Goal: Information Seeking & Learning: Learn about a topic

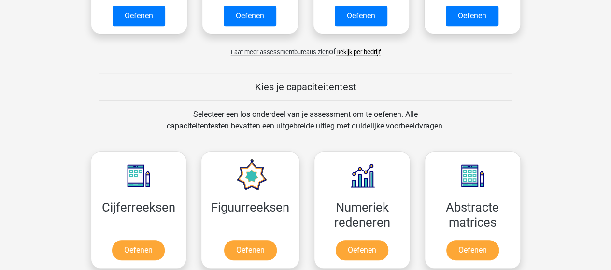
scroll to position [386, 0]
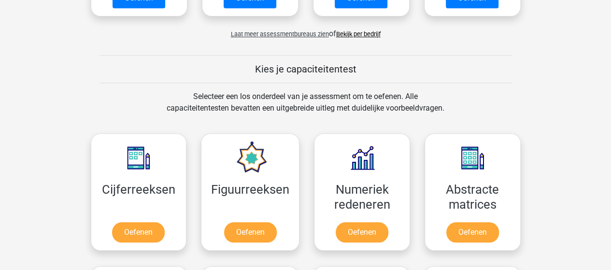
click at [369, 30] on link "Bekijk per bedrijf" at bounding box center [358, 33] width 44 height 7
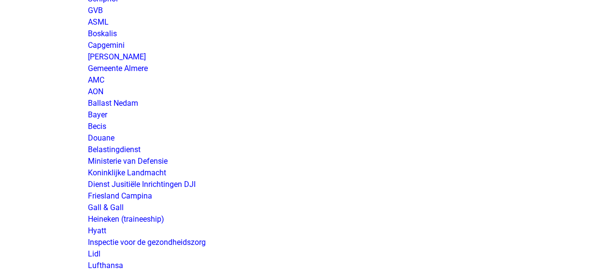
scroll to position [1497, 0]
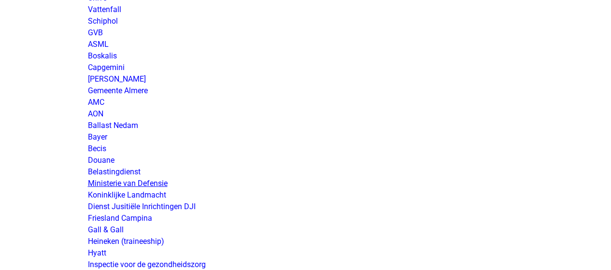
click at [142, 180] on link "Ministerie van Defensie" at bounding box center [128, 183] width 80 height 9
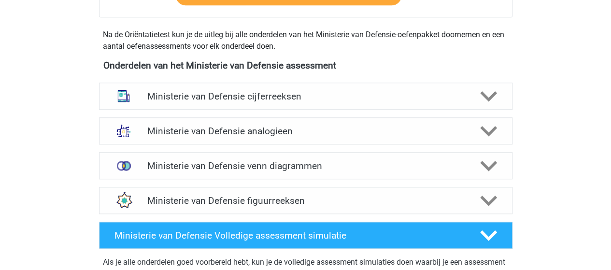
scroll to position [435, 0]
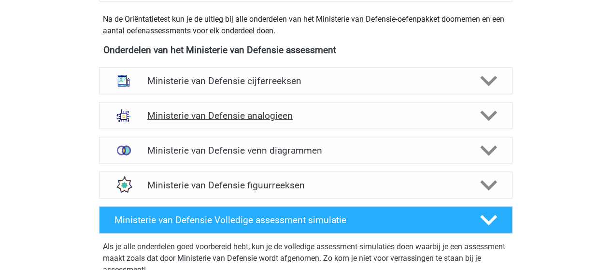
click at [259, 114] on h4 "Ministerie van Defensie analogieen" at bounding box center [305, 115] width 316 height 11
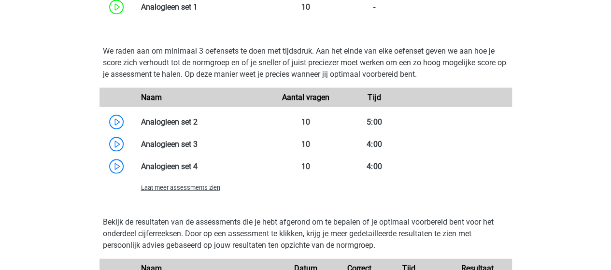
scroll to position [918, 0]
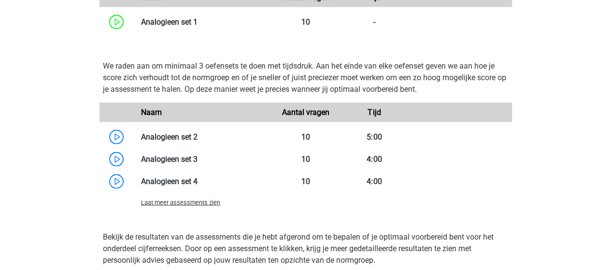
click at [196, 201] on span "Laat meer assessments zien" at bounding box center [180, 202] width 79 height 7
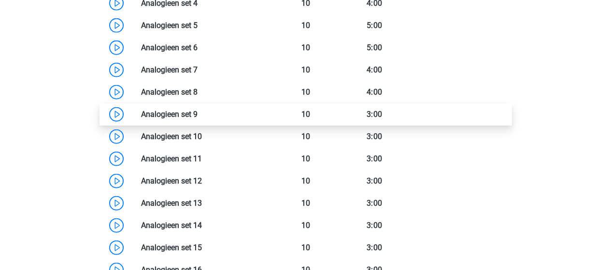
scroll to position [1111, 0]
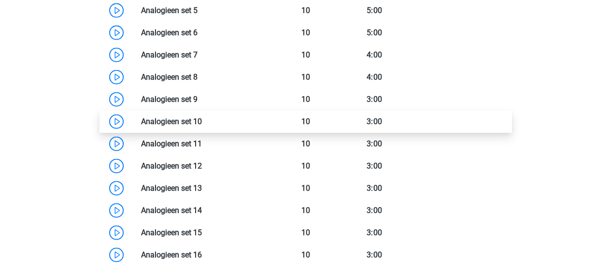
click at [202, 122] on link at bounding box center [202, 121] width 0 height 9
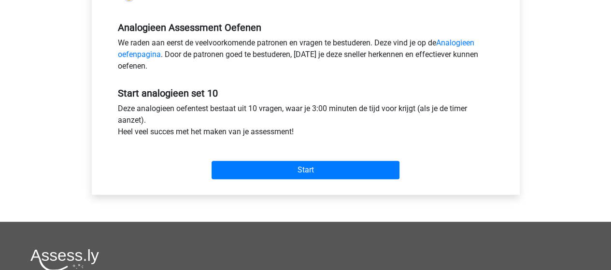
scroll to position [290, 0]
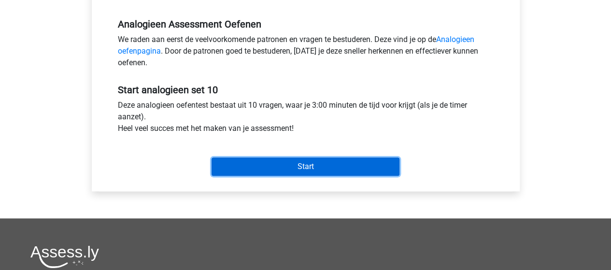
click at [317, 164] on input "Start" at bounding box center [306, 166] width 188 height 18
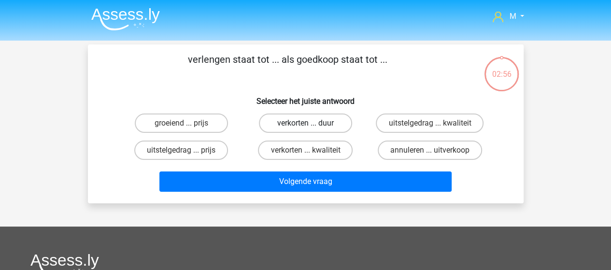
click at [334, 122] on label "verkorten ... duur" at bounding box center [305, 122] width 93 height 19
click at [311, 123] on input "verkorten ... duur" at bounding box center [308, 126] width 6 height 6
radio input "true"
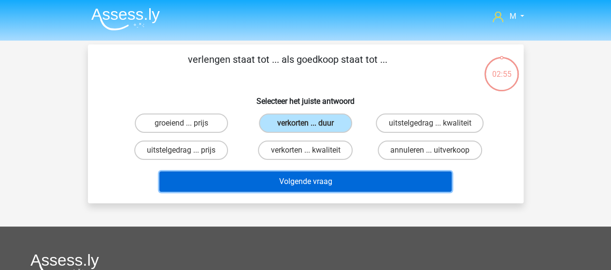
click at [332, 178] on button "Volgende vraag" at bounding box center [305, 181] width 292 height 20
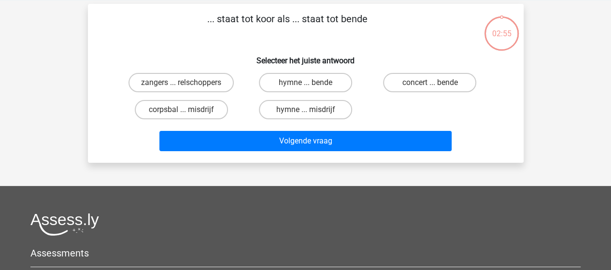
scroll to position [44, 0]
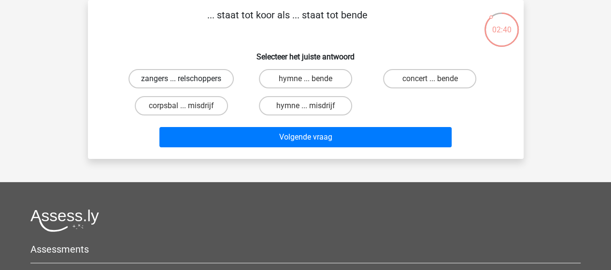
click at [173, 79] on label "zangers ... relschoppers" at bounding box center [180, 78] width 105 height 19
click at [181, 79] on input "zangers ... relschoppers" at bounding box center [184, 82] width 6 height 6
radio input "true"
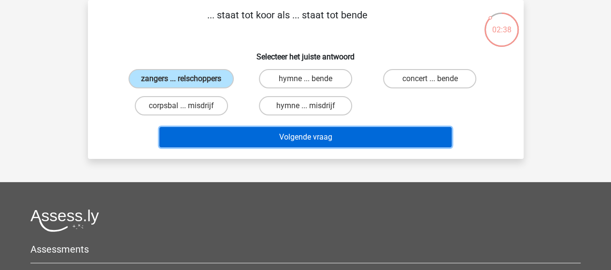
click at [282, 135] on button "Volgende vraag" at bounding box center [305, 137] width 292 height 20
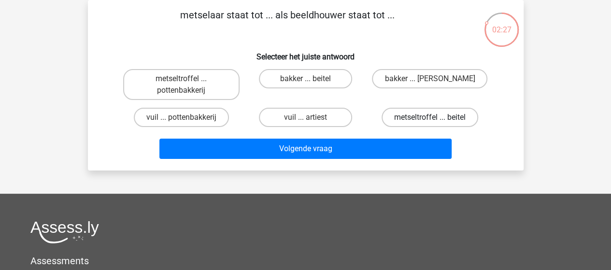
click at [429, 114] on label "metseltroffel ... beitel" at bounding box center [430, 117] width 97 height 19
click at [430, 117] on input "metseltroffel ... beitel" at bounding box center [433, 120] width 6 height 6
radio input "true"
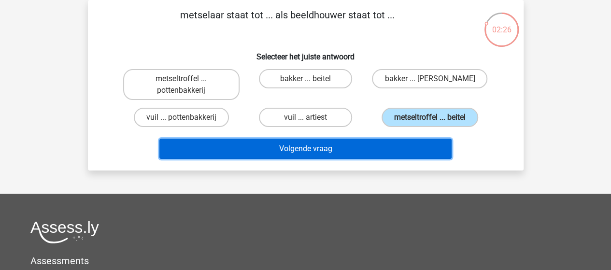
click at [312, 149] on button "Volgende vraag" at bounding box center [305, 149] width 292 height 20
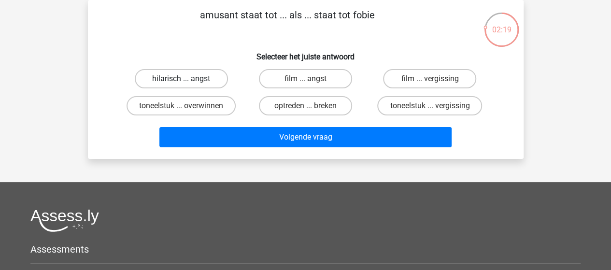
click at [202, 78] on label "hilarisch ... angst" at bounding box center [181, 78] width 93 height 19
click at [187, 79] on input "hilarisch ... angst" at bounding box center [184, 82] width 6 height 6
radio input "true"
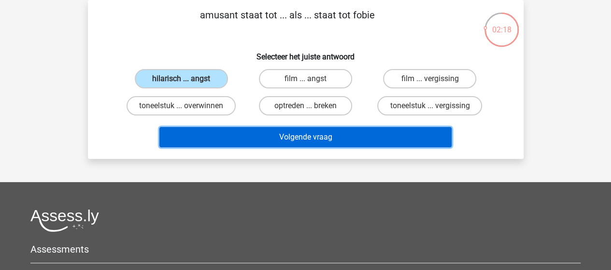
click at [327, 138] on button "Volgende vraag" at bounding box center [305, 137] width 292 height 20
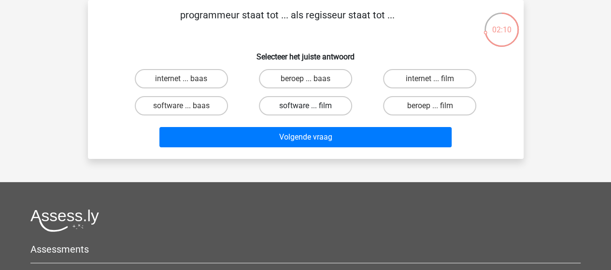
click at [300, 106] on label "software ... film" at bounding box center [305, 105] width 93 height 19
click at [305, 106] on input "software ... film" at bounding box center [308, 109] width 6 height 6
radio input "true"
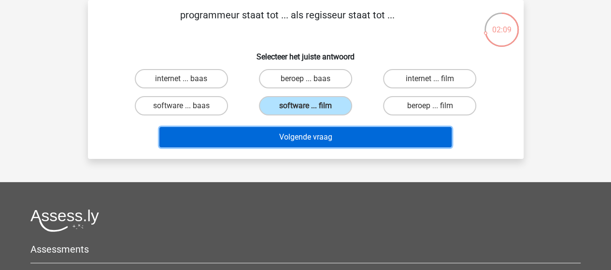
click at [325, 135] on button "Volgende vraag" at bounding box center [305, 137] width 292 height 20
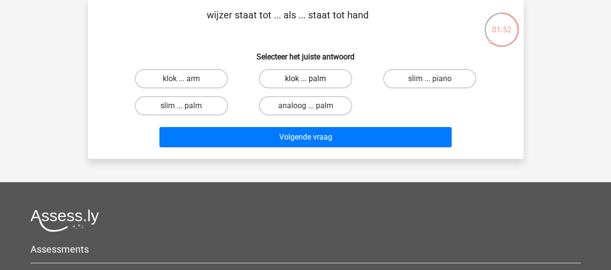
click at [297, 77] on label "klok ... palm" at bounding box center [305, 78] width 93 height 19
click at [305, 79] on input "klok ... palm" at bounding box center [308, 82] width 6 height 6
radio input "true"
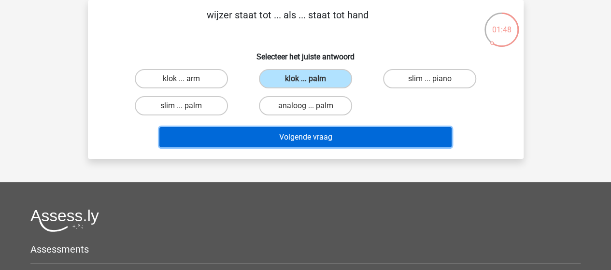
click at [322, 139] on button "Volgende vraag" at bounding box center [305, 137] width 292 height 20
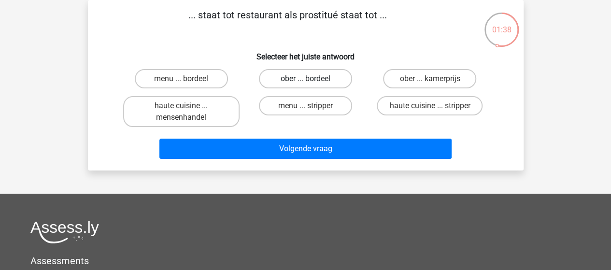
click at [299, 79] on label "ober ... bordeel" at bounding box center [305, 78] width 93 height 19
click at [305, 79] on input "ober ... bordeel" at bounding box center [308, 82] width 6 height 6
radio input "true"
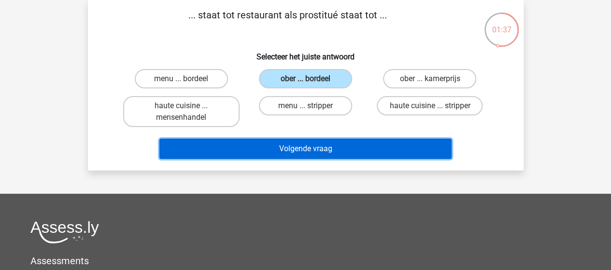
click at [314, 148] on button "Volgende vraag" at bounding box center [305, 149] width 292 height 20
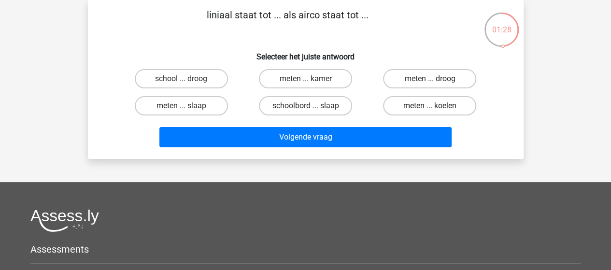
click at [419, 107] on label "meten ... koelen" at bounding box center [429, 105] width 93 height 19
click at [430, 107] on input "meten ... koelen" at bounding box center [433, 109] width 6 height 6
radio input "true"
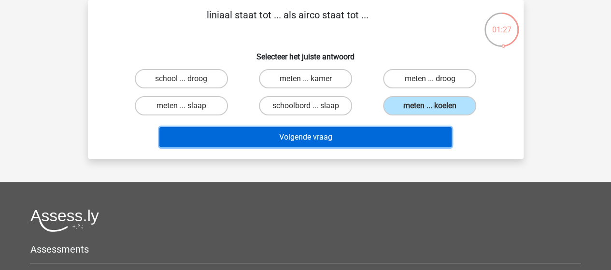
click at [327, 134] on button "Volgende vraag" at bounding box center [305, 137] width 292 height 20
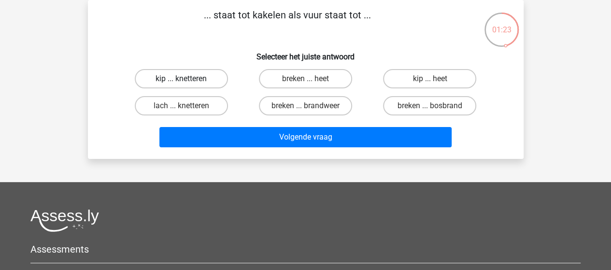
click at [204, 78] on label "kip ... knetteren" at bounding box center [181, 78] width 93 height 19
click at [187, 79] on input "kip ... knetteren" at bounding box center [184, 82] width 6 height 6
radio input "true"
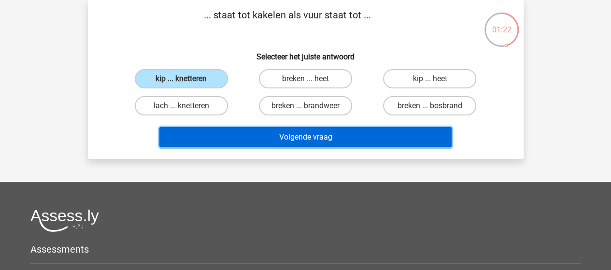
click at [313, 138] on button "Volgende vraag" at bounding box center [305, 137] width 292 height 20
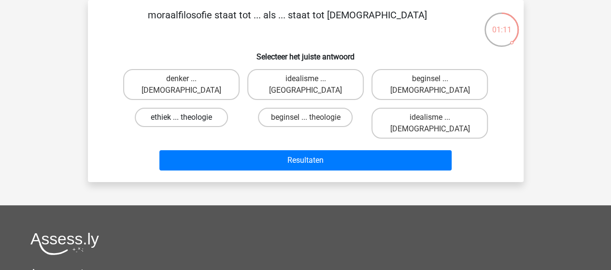
click at [192, 109] on label "ethiek ... theologie" at bounding box center [181, 117] width 93 height 19
click at [187, 117] on input "ethiek ... theologie" at bounding box center [184, 120] width 6 height 6
radio input "true"
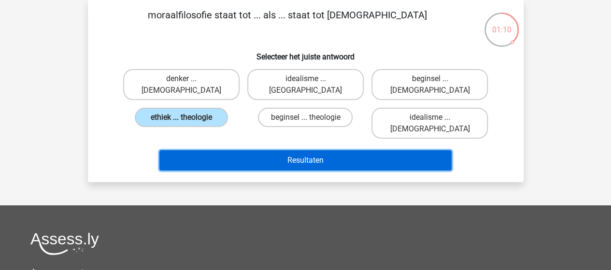
click at [294, 150] on button "Resultaten" at bounding box center [305, 160] width 292 height 20
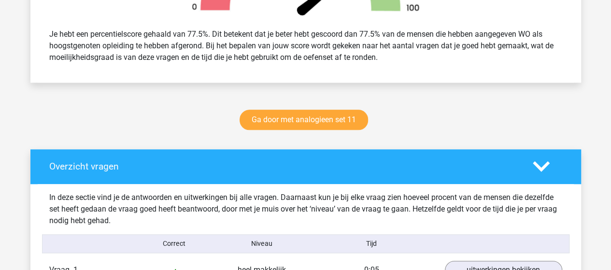
scroll to position [386, 0]
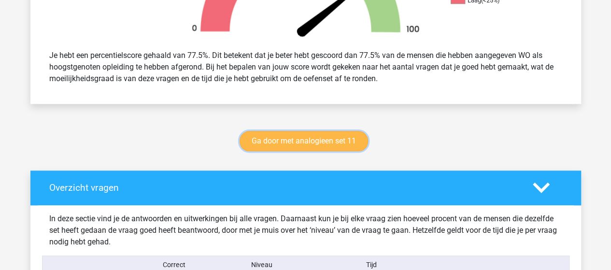
click at [317, 141] on link "Ga door met analogieen set 11" at bounding box center [304, 141] width 128 height 20
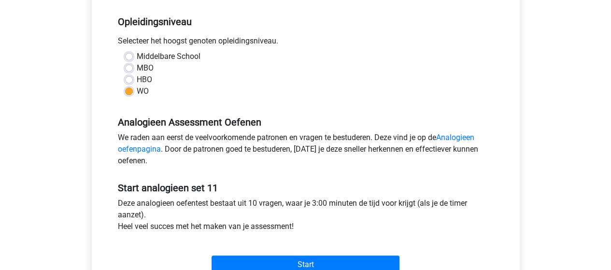
scroll to position [338, 0]
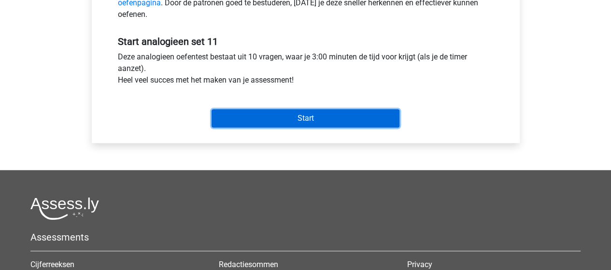
click at [311, 115] on input "Start" at bounding box center [306, 118] width 188 height 18
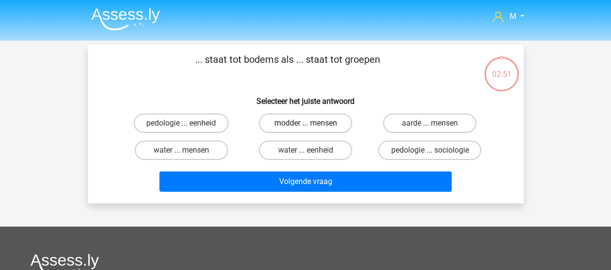
click at [318, 124] on label "modder ... mensen" at bounding box center [305, 122] width 93 height 19
click at [311, 124] on input "modder ... mensen" at bounding box center [308, 126] width 6 height 6
radio input "true"
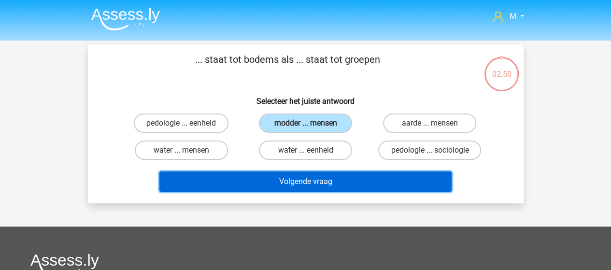
click at [313, 185] on button "Volgende vraag" at bounding box center [305, 181] width 292 height 20
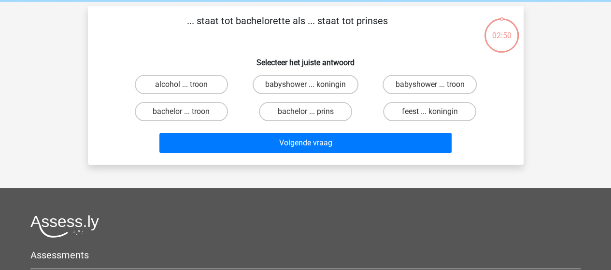
scroll to position [44, 0]
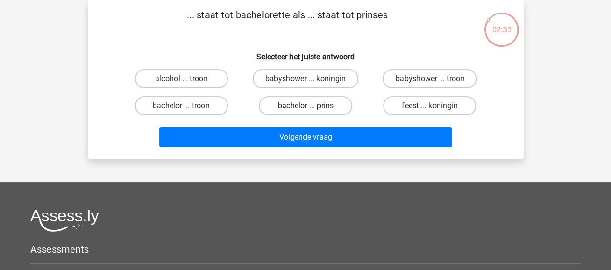
click at [316, 106] on label "bachelor ... prins" at bounding box center [305, 105] width 93 height 19
click at [311, 106] on input "bachelor ... prins" at bounding box center [308, 109] width 6 height 6
radio input "true"
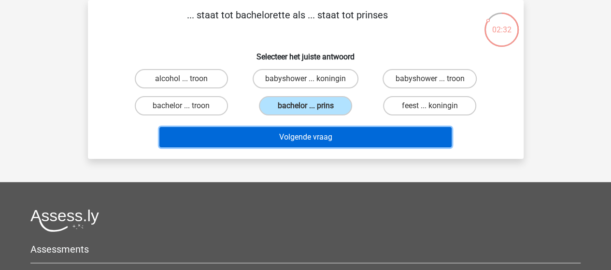
click at [315, 140] on button "Volgende vraag" at bounding box center [305, 137] width 292 height 20
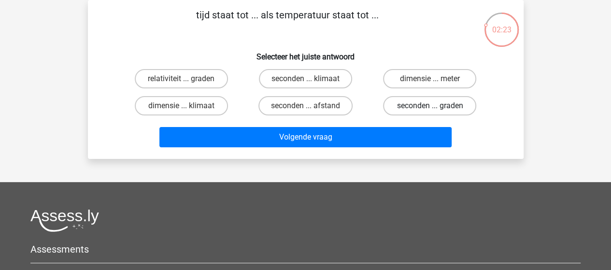
click at [432, 103] on label "seconden ... graden" at bounding box center [429, 105] width 93 height 19
click at [432, 106] on input "seconden ... graden" at bounding box center [433, 109] width 6 height 6
radio input "true"
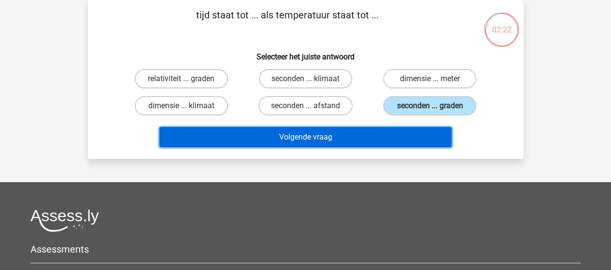
click at [343, 135] on button "Volgende vraag" at bounding box center [305, 137] width 292 height 20
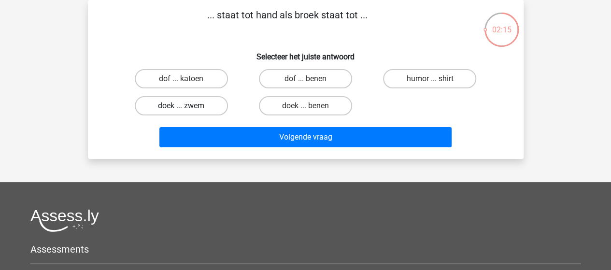
click at [193, 103] on label "doek ... zwem" at bounding box center [181, 105] width 93 height 19
click at [187, 106] on input "doek ... zwem" at bounding box center [184, 109] width 6 height 6
radio input "true"
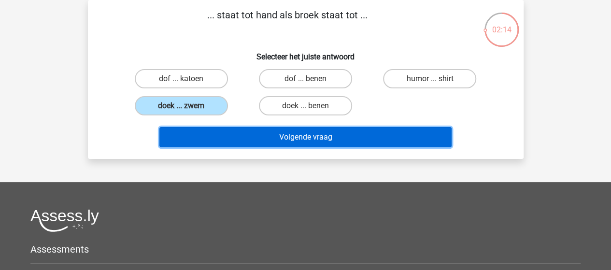
click at [337, 138] on button "Volgende vraag" at bounding box center [305, 137] width 292 height 20
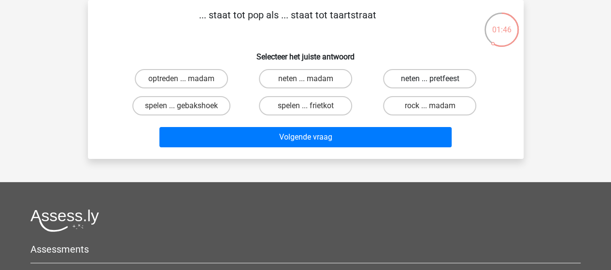
drag, startPoint x: 422, startPoint y: 82, endPoint x: 417, endPoint y: 82, distance: 4.9
click at [422, 82] on label "neten ... pretfeest" at bounding box center [429, 78] width 93 height 19
click at [430, 82] on input "neten ... pretfeest" at bounding box center [433, 82] width 6 height 6
radio input "true"
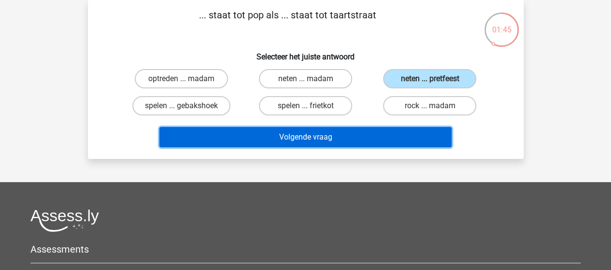
click at [334, 132] on button "Volgende vraag" at bounding box center [305, 137] width 292 height 20
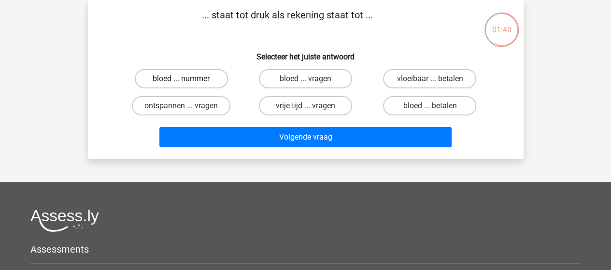
click at [195, 80] on label "bloed ... nummer" at bounding box center [181, 78] width 93 height 19
click at [187, 80] on input "bloed ... nummer" at bounding box center [184, 82] width 6 height 6
radio input "true"
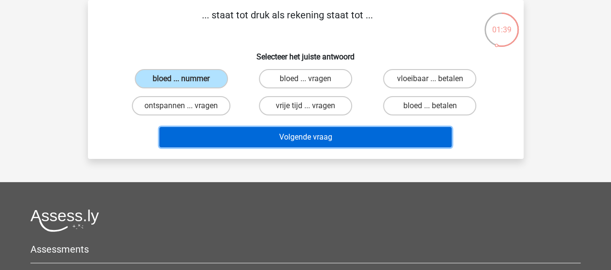
click at [294, 137] on button "Volgende vraag" at bounding box center [305, 137] width 292 height 20
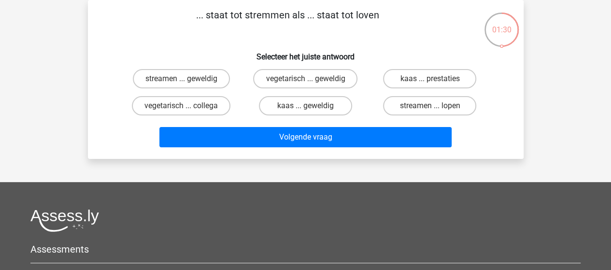
click at [431, 107] on input "streamen ... lopen" at bounding box center [433, 109] width 6 height 6
radio input "true"
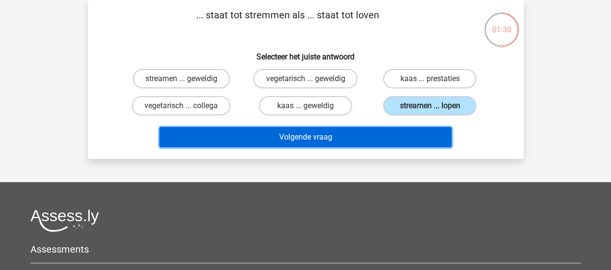
click at [341, 137] on button "Volgende vraag" at bounding box center [305, 137] width 292 height 20
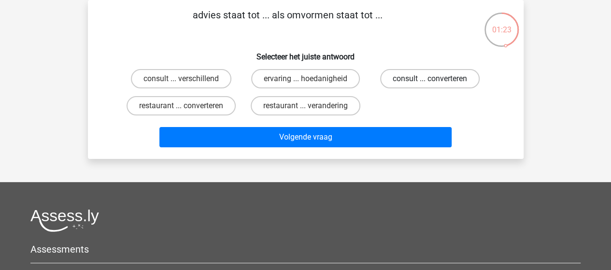
click at [410, 79] on label "consult ... converteren" at bounding box center [429, 78] width 99 height 19
click at [430, 79] on input "consult ... converteren" at bounding box center [433, 82] width 6 height 6
radio input "true"
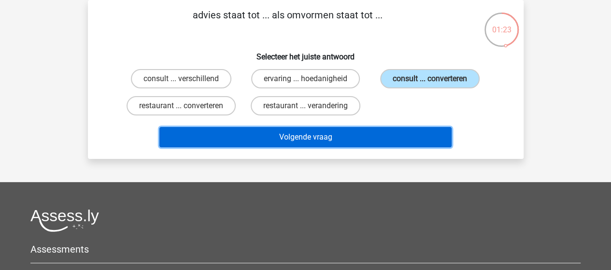
click at [336, 137] on button "Volgende vraag" at bounding box center [305, 137] width 292 height 20
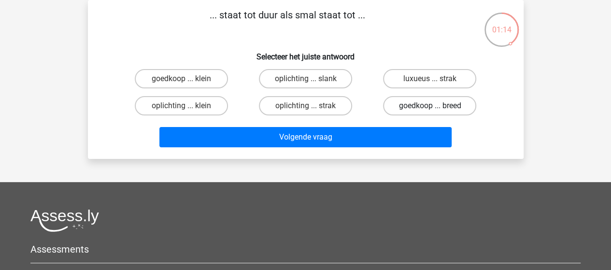
click at [446, 108] on label "goedkoop ... breed" at bounding box center [429, 105] width 93 height 19
click at [436, 108] on input "goedkoop ... breed" at bounding box center [433, 109] width 6 height 6
radio input "true"
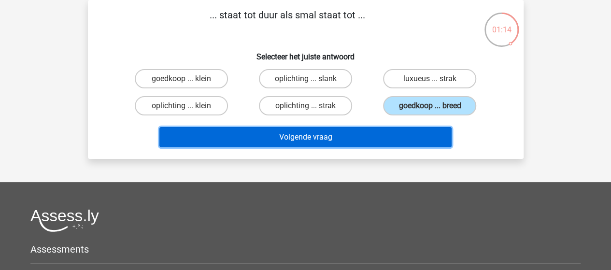
click at [361, 135] on button "Volgende vraag" at bounding box center [305, 137] width 292 height 20
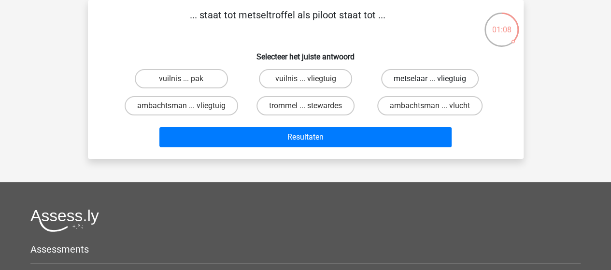
click at [421, 81] on label "metselaar ... vliegtuig" at bounding box center [430, 78] width 98 height 19
click at [430, 81] on input "metselaar ... vliegtuig" at bounding box center [433, 82] width 6 height 6
radio input "true"
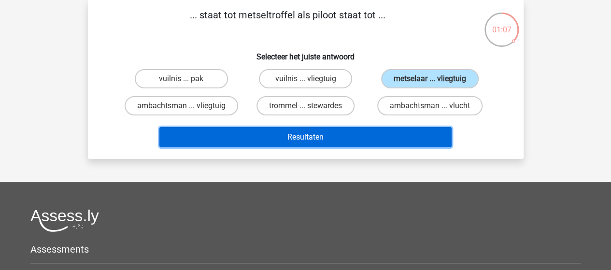
click at [349, 138] on button "Resultaten" at bounding box center [305, 137] width 292 height 20
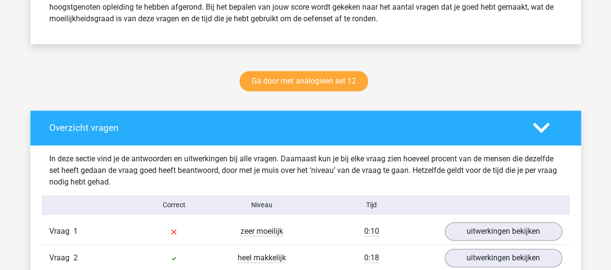
scroll to position [531, 0]
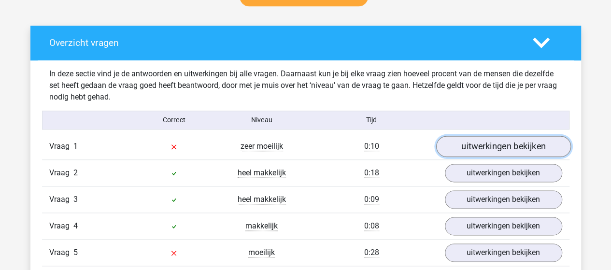
click at [500, 142] on link "uitwerkingen bekijken" at bounding box center [503, 146] width 135 height 21
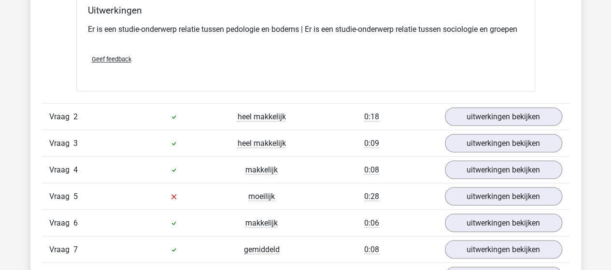
scroll to position [821, 0]
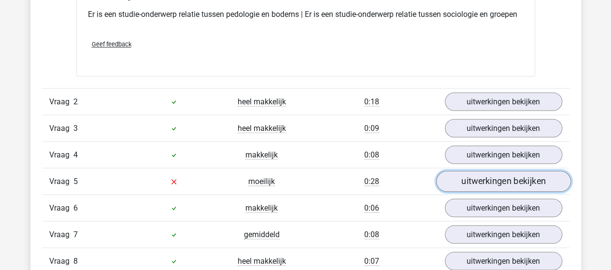
click at [496, 189] on link "uitwerkingen bekijken" at bounding box center [503, 180] width 135 height 21
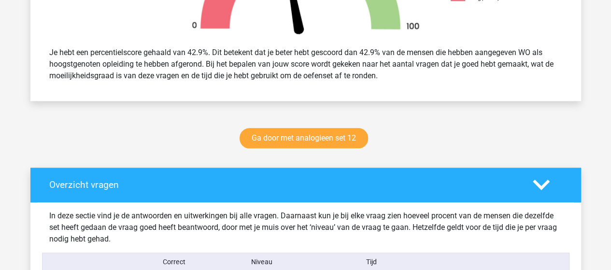
scroll to position [386, 0]
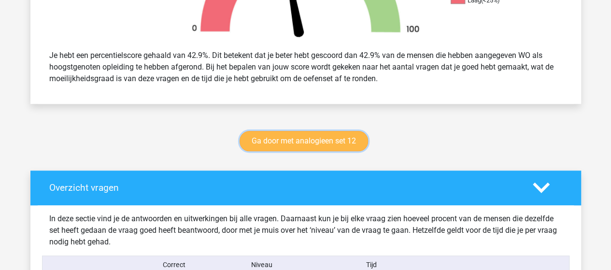
click at [298, 137] on link "Ga door met analogieen set 12" at bounding box center [304, 141] width 128 height 20
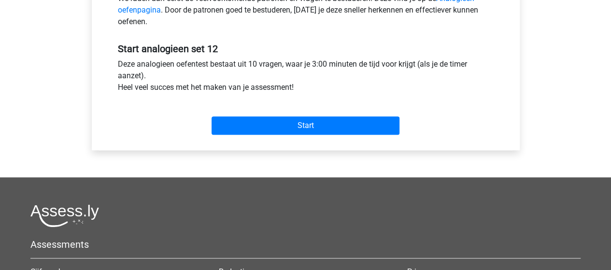
scroll to position [338, 0]
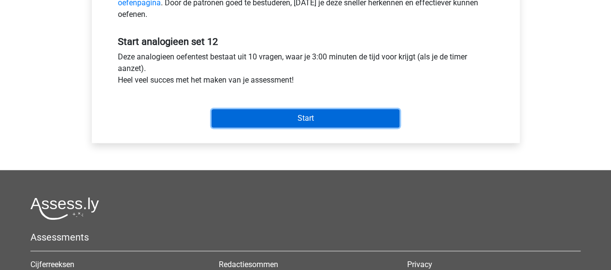
click at [294, 114] on input "Start" at bounding box center [306, 118] width 188 height 18
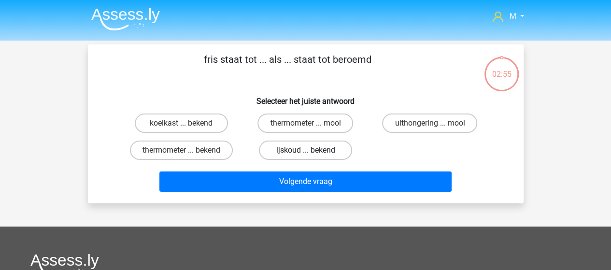
click at [320, 149] on label "ijskoud ... bekend" at bounding box center [305, 150] width 93 height 19
click at [311, 150] on input "ijskoud ... bekend" at bounding box center [308, 153] width 6 height 6
radio input "true"
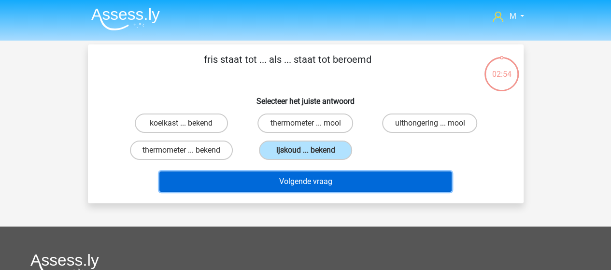
click at [318, 181] on button "Volgende vraag" at bounding box center [305, 181] width 292 height 20
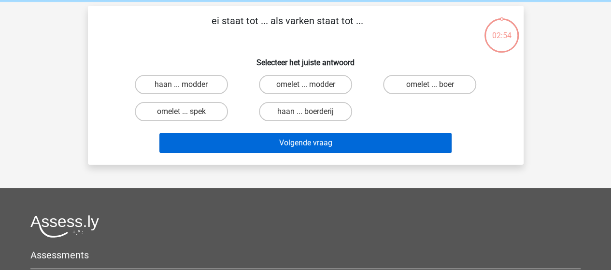
scroll to position [44, 0]
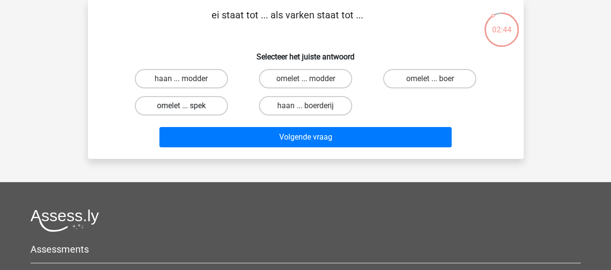
click at [199, 105] on label "omelet ... spek" at bounding box center [181, 105] width 93 height 19
click at [187, 106] on input "omelet ... spek" at bounding box center [184, 109] width 6 height 6
radio input "true"
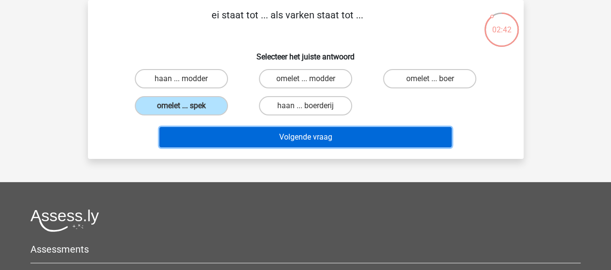
click at [283, 131] on button "Volgende vraag" at bounding box center [305, 137] width 292 height 20
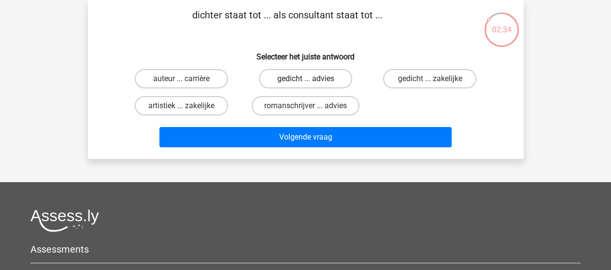
click at [322, 82] on label "gedicht ... advies" at bounding box center [305, 78] width 93 height 19
click at [311, 82] on input "gedicht ... advies" at bounding box center [308, 82] width 6 height 6
radio input "true"
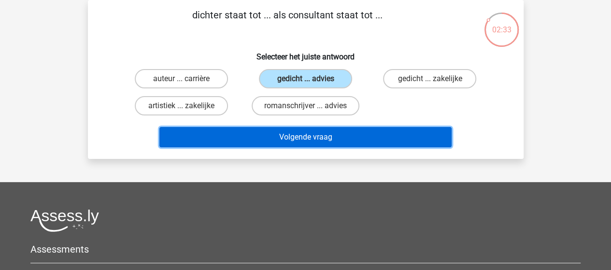
click at [316, 135] on button "Volgende vraag" at bounding box center [305, 137] width 292 height 20
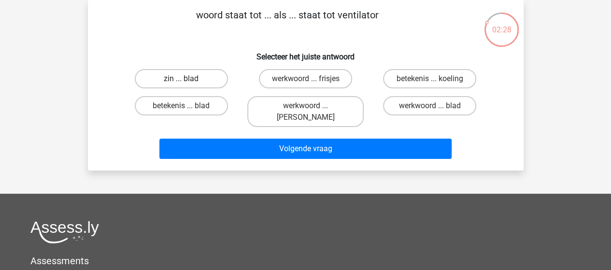
click at [188, 79] on label "zin ... blad" at bounding box center [181, 78] width 93 height 19
click at [187, 79] on input "zin ... blad" at bounding box center [184, 82] width 6 height 6
radio input "true"
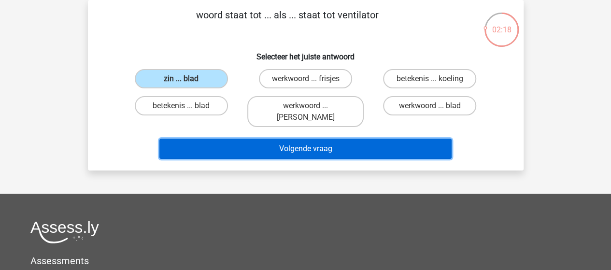
click at [300, 139] on button "Volgende vraag" at bounding box center [305, 149] width 292 height 20
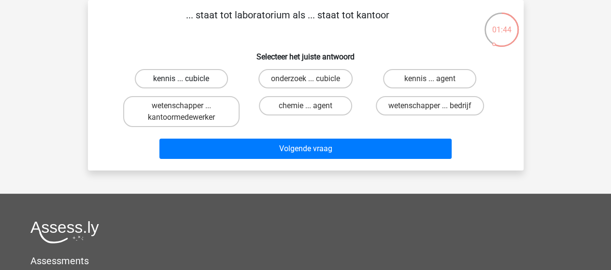
click at [195, 78] on label "kennis ... cubicle" at bounding box center [181, 78] width 93 height 19
click at [187, 79] on input "kennis ... cubicle" at bounding box center [184, 82] width 6 height 6
radio input "true"
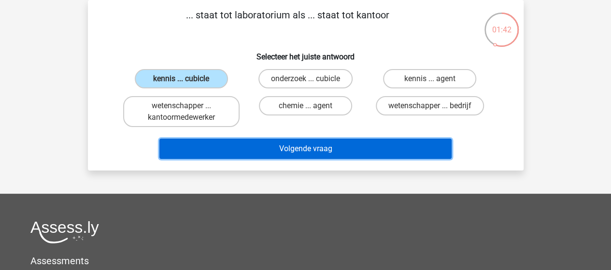
click at [308, 150] on button "Volgende vraag" at bounding box center [305, 149] width 292 height 20
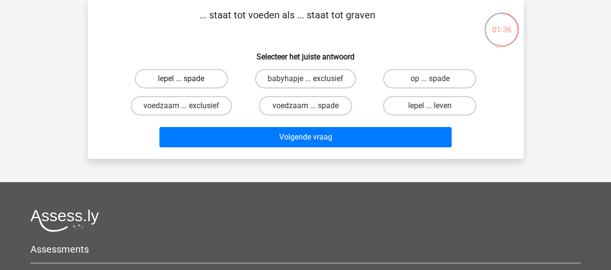
click at [198, 80] on label "lepel ... spade" at bounding box center [181, 78] width 93 height 19
click at [187, 80] on input "lepel ... spade" at bounding box center [184, 82] width 6 height 6
radio input "true"
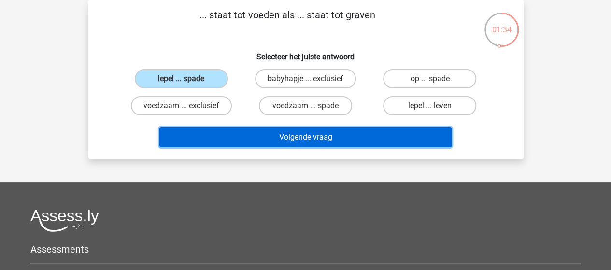
click at [310, 139] on button "Volgende vraag" at bounding box center [305, 137] width 292 height 20
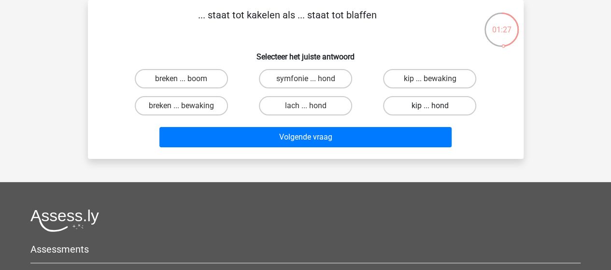
click at [425, 106] on label "kip ... hond" at bounding box center [429, 105] width 93 height 19
click at [430, 106] on input "kip ... hond" at bounding box center [433, 109] width 6 height 6
radio input "true"
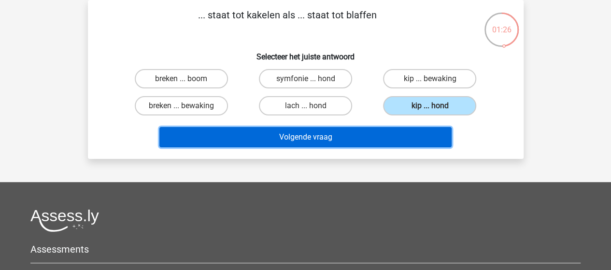
click at [311, 138] on button "Volgende vraag" at bounding box center [305, 137] width 292 height 20
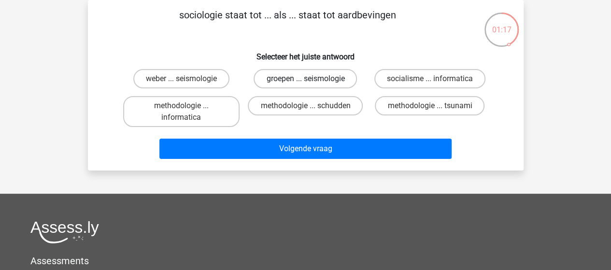
click at [318, 78] on label "groepen ... seismologie" at bounding box center [305, 78] width 103 height 19
click at [311, 79] on input "groepen ... seismologie" at bounding box center [308, 82] width 6 height 6
radio input "true"
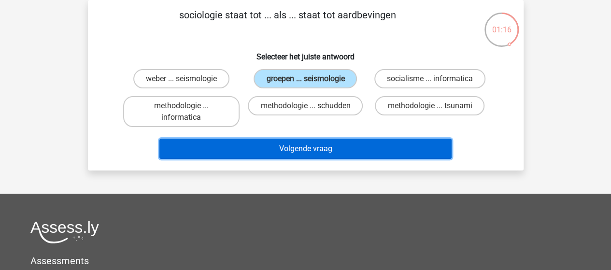
click at [305, 150] on button "Volgende vraag" at bounding box center [305, 149] width 292 height 20
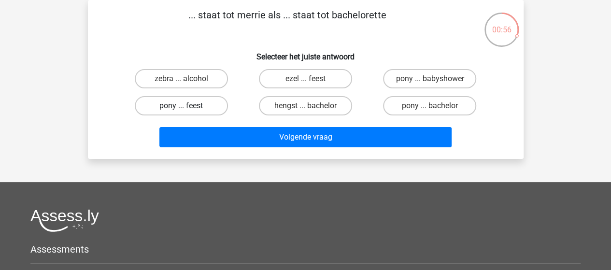
click at [191, 103] on label "pony ... feest" at bounding box center [181, 105] width 93 height 19
click at [187, 106] on input "pony ... feest" at bounding box center [184, 109] width 6 height 6
radio input "true"
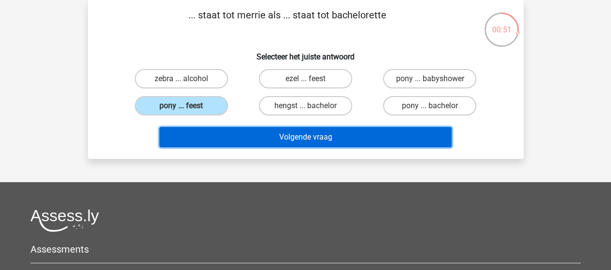
click at [318, 137] on button "Volgende vraag" at bounding box center [305, 137] width 292 height 20
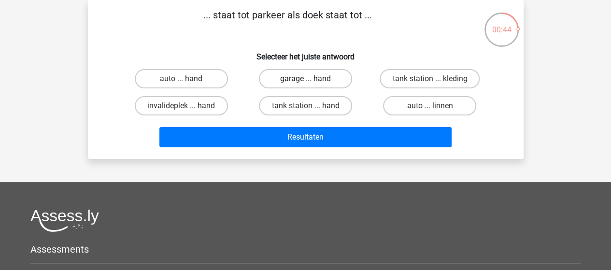
click at [304, 80] on label "garage ... hand" at bounding box center [305, 78] width 93 height 19
click at [305, 80] on input "garage ... hand" at bounding box center [308, 82] width 6 height 6
radio input "true"
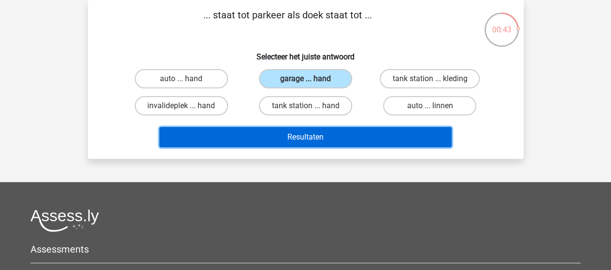
drag, startPoint x: 319, startPoint y: 137, endPoint x: 335, endPoint y: 135, distance: 16.6
click at [319, 137] on button "Resultaten" at bounding box center [305, 137] width 292 height 20
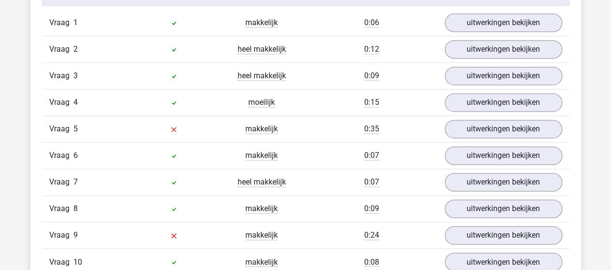
scroll to position [676, 0]
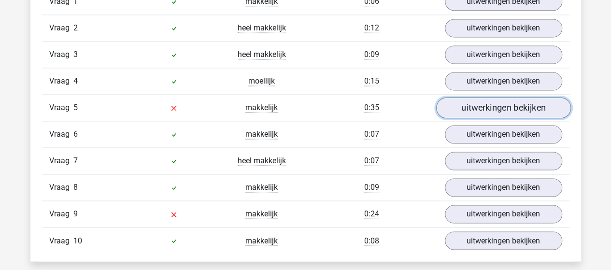
click at [494, 101] on link "uitwerkingen bekijken" at bounding box center [503, 107] width 135 height 21
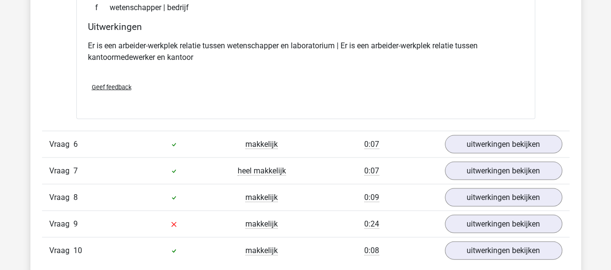
scroll to position [966, 0]
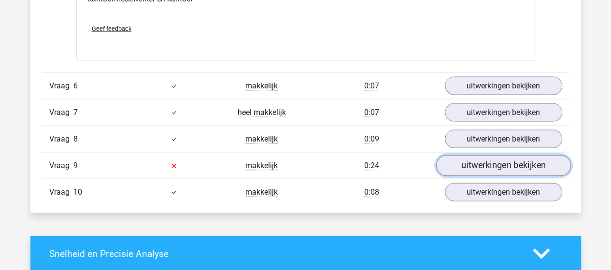
click at [492, 162] on link "uitwerkingen bekijken" at bounding box center [503, 165] width 135 height 21
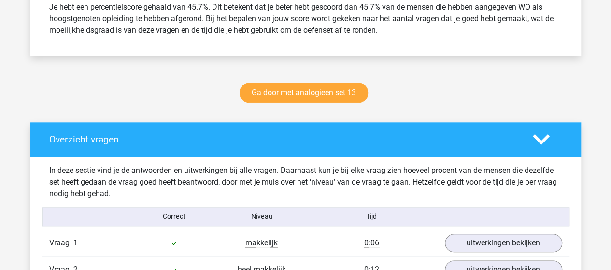
scroll to position [435, 0]
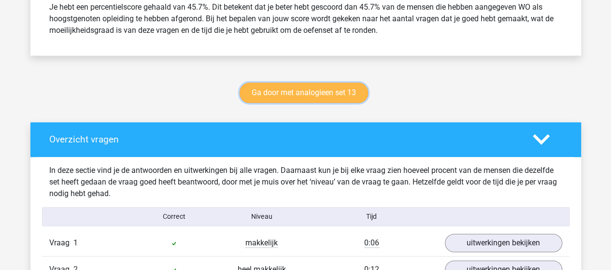
click at [302, 93] on link "Ga door met analogieen set 13" at bounding box center [304, 93] width 128 height 20
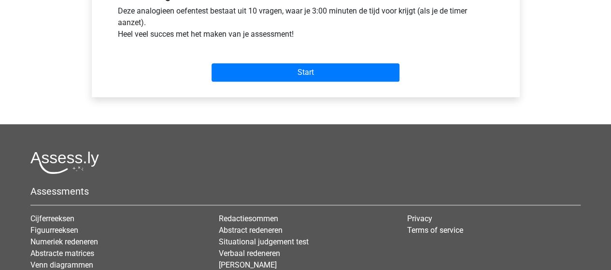
scroll to position [386, 0]
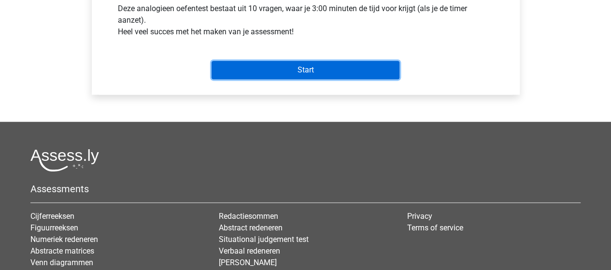
click at [297, 67] on input "Start" at bounding box center [306, 70] width 188 height 18
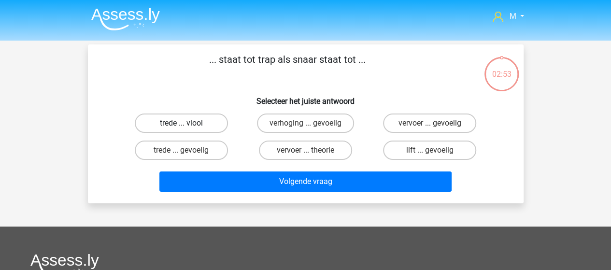
click at [182, 122] on label "trede ... viool" at bounding box center [181, 122] width 93 height 19
click at [182, 123] on input "trede ... viool" at bounding box center [184, 126] width 6 height 6
radio input "true"
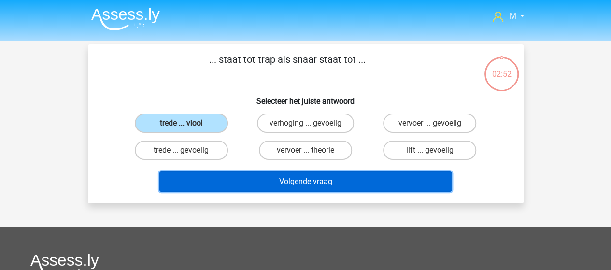
click at [286, 182] on button "Volgende vraag" at bounding box center [305, 181] width 292 height 20
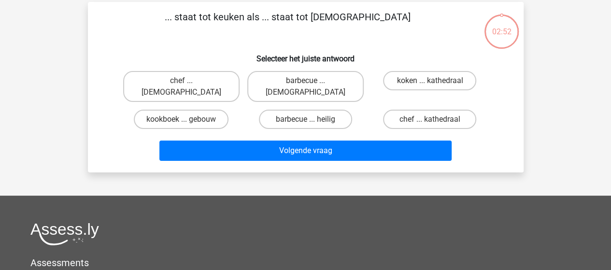
scroll to position [44, 0]
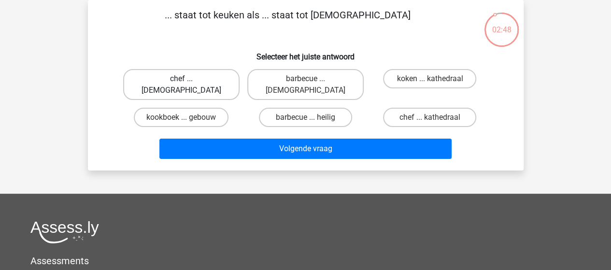
click at [197, 76] on label "chef ... priester" at bounding box center [181, 84] width 116 height 31
click at [187, 79] on input "chef ... priester" at bounding box center [184, 82] width 6 height 6
radio input "true"
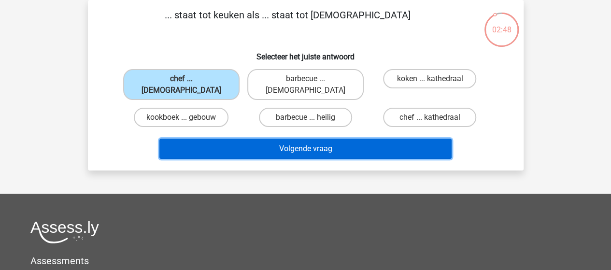
click at [301, 139] on button "Volgende vraag" at bounding box center [305, 149] width 292 height 20
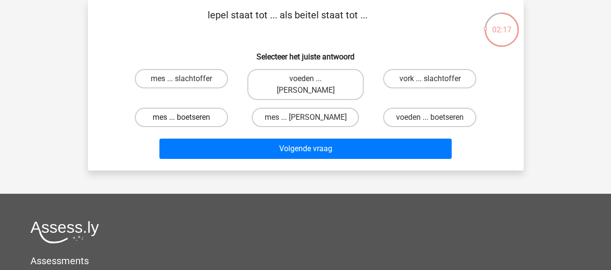
click at [194, 108] on label "mes ... boetseren" at bounding box center [181, 117] width 93 height 19
click at [187, 117] on input "mes ... boetseren" at bounding box center [184, 120] width 6 height 6
radio input "true"
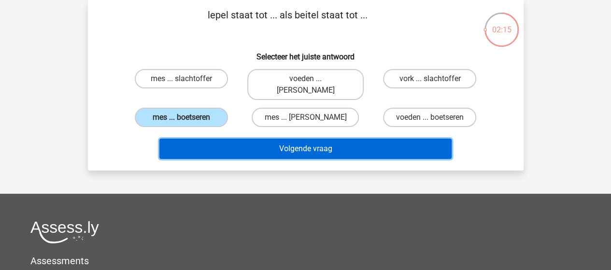
click at [285, 139] on button "Volgende vraag" at bounding box center [305, 149] width 292 height 20
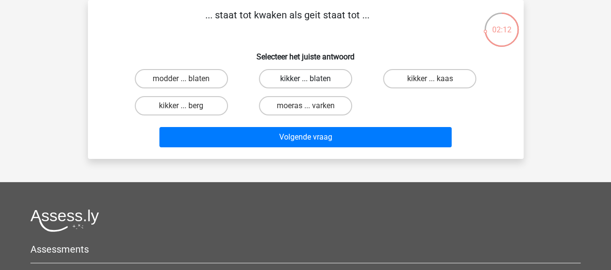
click at [317, 76] on label "kikker ... blaten" at bounding box center [305, 78] width 93 height 19
click at [311, 79] on input "kikker ... blaten" at bounding box center [308, 82] width 6 height 6
radio input "true"
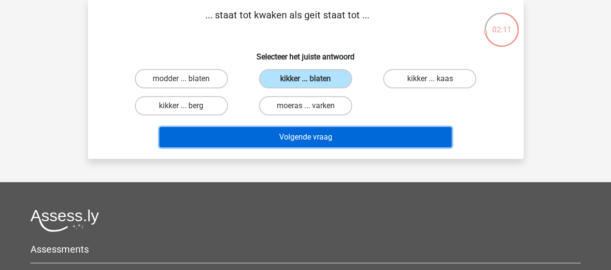
click at [313, 136] on button "Volgende vraag" at bounding box center [305, 137] width 292 height 20
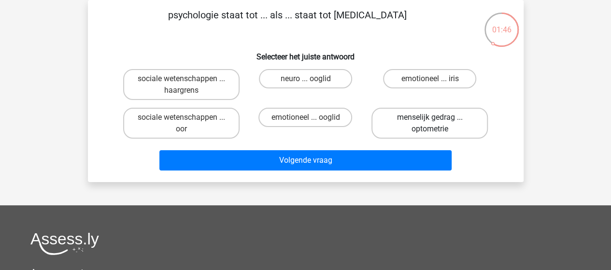
click at [437, 125] on label "menselijk gedrag ... optometrie" at bounding box center [429, 123] width 116 height 31
click at [436, 124] on input "menselijk gedrag ... optometrie" at bounding box center [433, 120] width 6 height 6
radio input "true"
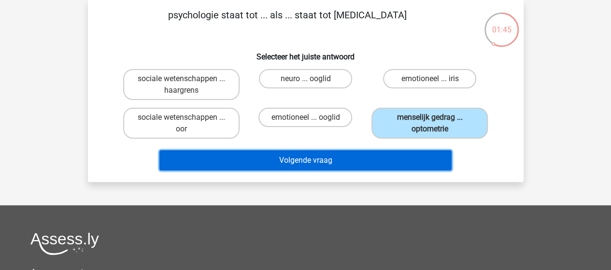
click at [325, 160] on button "Volgende vraag" at bounding box center [305, 160] width 292 height 20
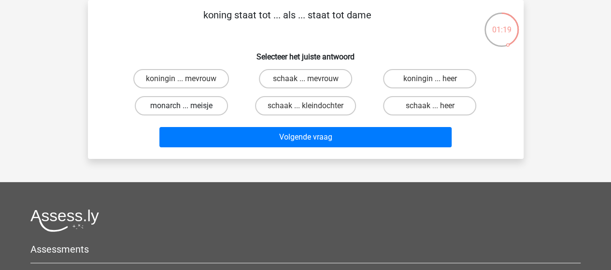
drag, startPoint x: 182, startPoint y: 107, endPoint x: 214, endPoint y: 111, distance: 32.6
click at [182, 107] on input "monarch ... meisje" at bounding box center [184, 109] width 6 height 6
radio input "true"
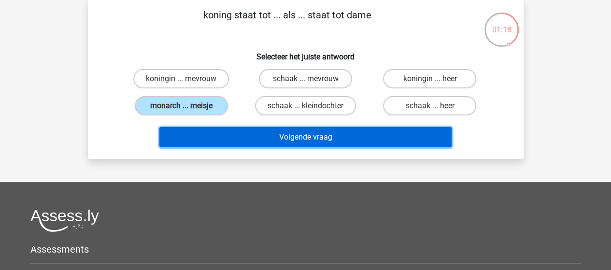
click at [296, 141] on button "Volgende vraag" at bounding box center [305, 137] width 292 height 20
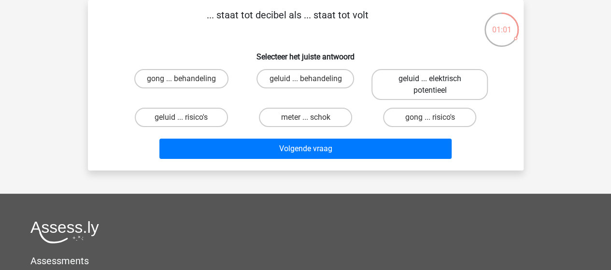
click at [418, 80] on label "geluid ... elektrisch potentieel" at bounding box center [429, 84] width 116 height 31
click at [430, 80] on input "geluid ... elektrisch potentieel" at bounding box center [433, 82] width 6 height 6
radio input "true"
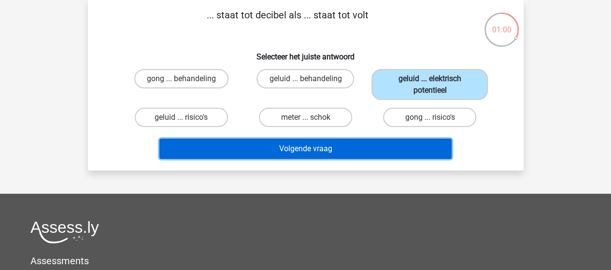
click at [313, 150] on button "Volgende vraag" at bounding box center [305, 149] width 292 height 20
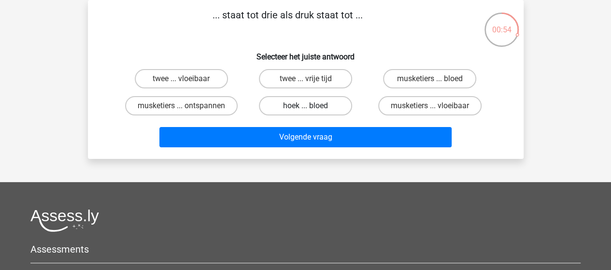
click at [324, 103] on label "hoek ... bloed" at bounding box center [305, 105] width 93 height 19
click at [311, 106] on input "hoek ... bloed" at bounding box center [308, 109] width 6 height 6
radio input "true"
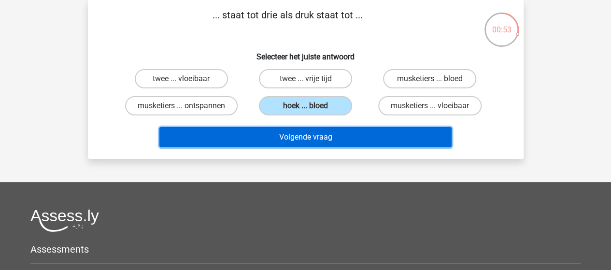
click at [327, 141] on button "Volgende vraag" at bounding box center [305, 137] width 292 height 20
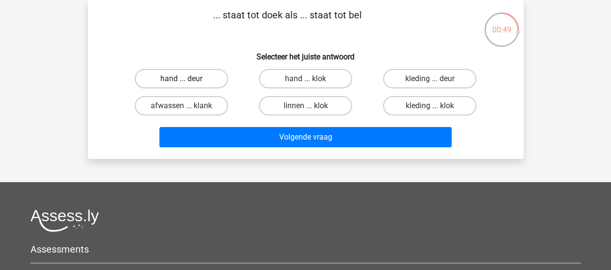
drag, startPoint x: 205, startPoint y: 78, endPoint x: 216, endPoint y: 84, distance: 12.1
click at [205, 78] on label "hand ... deur" at bounding box center [181, 78] width 93 height 19
click at [187, 79] on input "hand ... deur" at bounding box center [184, 82] width 6 height 6
radio input "true"
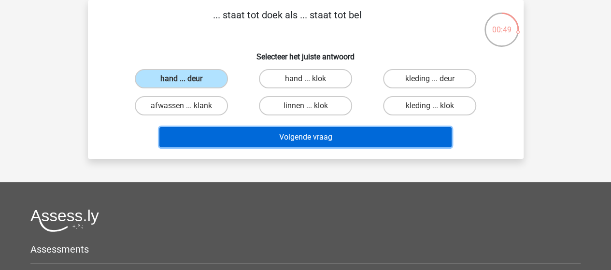
click at [301, 134] on button "Volgende vraag" at bounding box center [305, 137] width 292 height 20
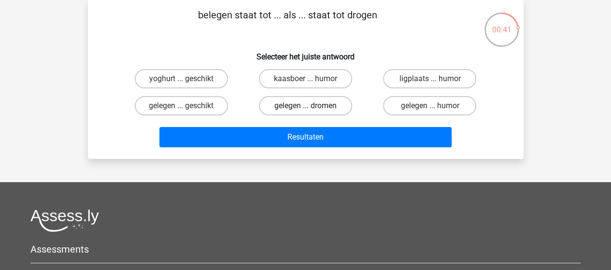
click at [323, 105] on label "gelegen ... dromen" at bounding box center [305, 105] width 93 height 19
click at [311, 106] on input "gelegen ... dromen" at bounding box center [308, 109] width 6 height 6
radio input "true"
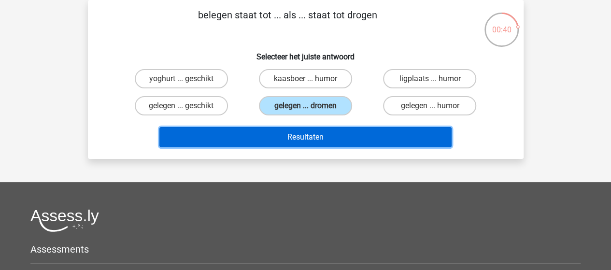
drag, startPoint x: 319, startPoint y: 135, endPoint x: 320, endPoint y: 130, distance: 5.4
click at [319, 136] on button "Resultaten" at bounding box center [305, 137] width 292 height 20
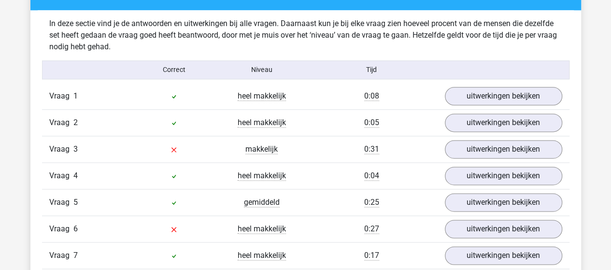
scroll to position [579, 0]
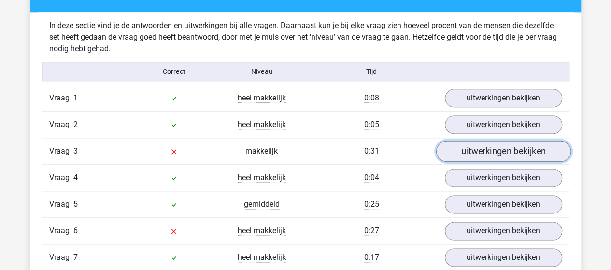
click at [494, 148] on link "uitwerkingen bekijken" at bounding box center [503, 151] width 135 height 21
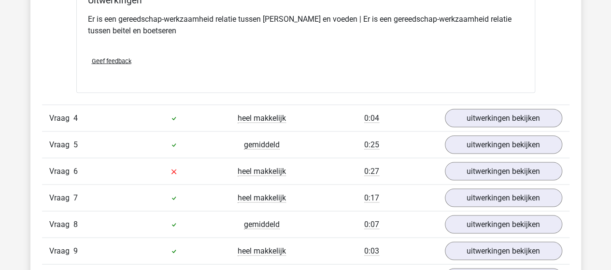
scroll to position [918, 0]
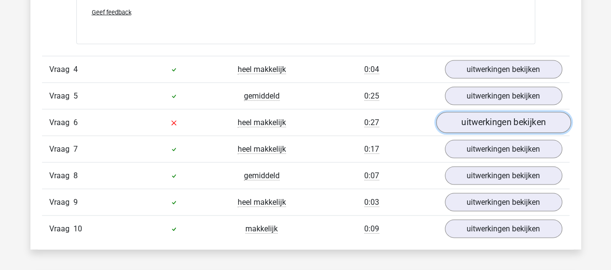
click at [500, 120] on link "uitwerkingen bekijken" at bounding box center [503, 122] width 135 height 21
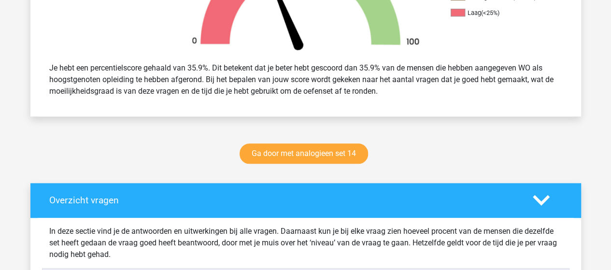
scroll to position [386, 0]
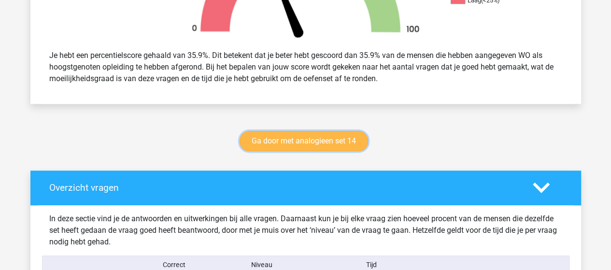
click at [319, 137] on link "Ga door met analogieen set 14" at bounding box center [304, 141] width 128 height 20
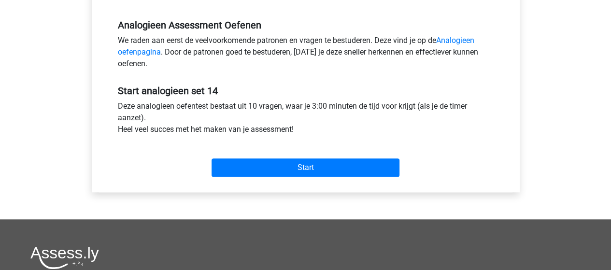
scroll to position [290, 0]
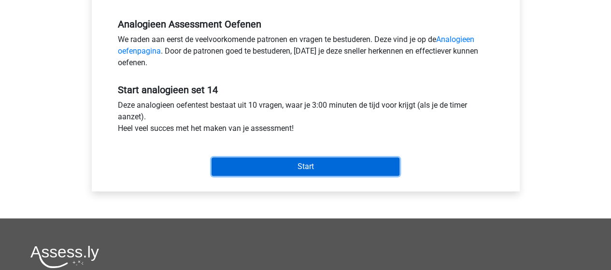
click at [311, 165] on input "Start" at bounding box center [306, 166] width 188 height 18
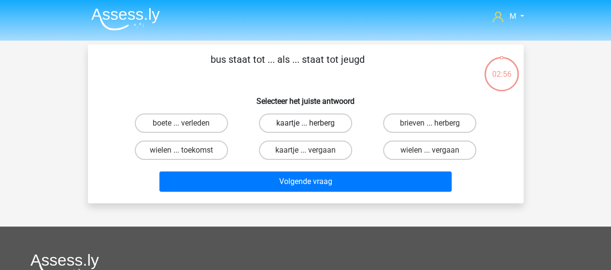
click at [305, 124] on label "kaartje ... herberg" at bounding box center [305, 122] width 93 height 19
click at [305, 124] on input "kaartje ... herberg" at bounding box center [308, 126] width 6 height 6
radio input "true"
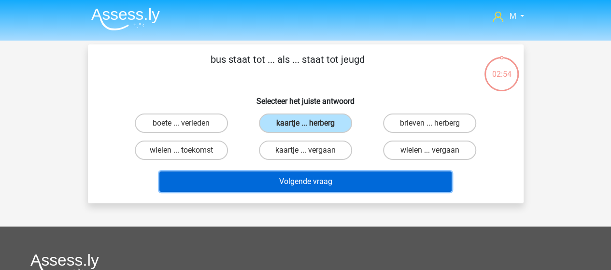
click at [313, 177] on button "Volgende vraag" at bounding box center [305, 181] width 292 height 20
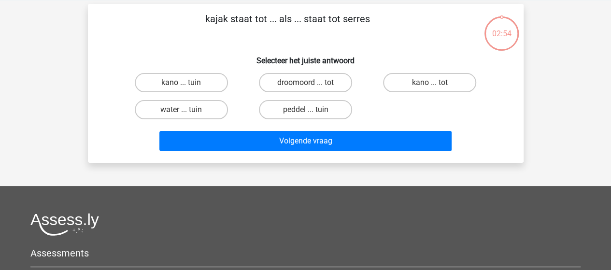
scroll to position [44, 0]
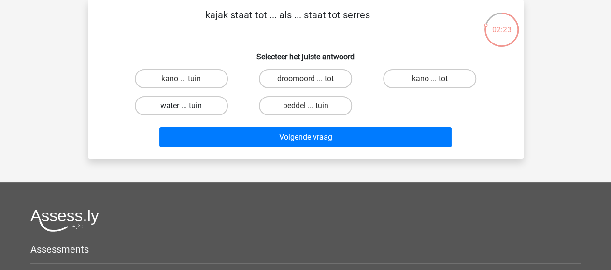
click at [191, 103] on label "water ... tuin" at bounding box center [181, 105] width 93 height 19
click at [187, 106] on input "water ... tuin" at bounding box center [184, 109] width 6 height 6
radio input "true"
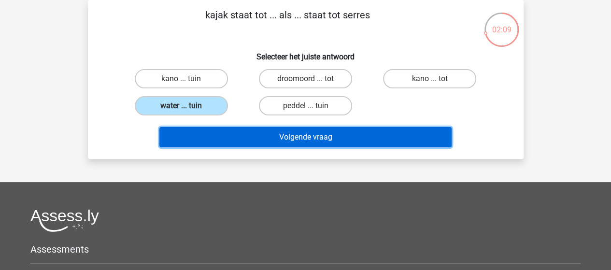
click at [302, 138] on button "Volgende vraag" at bounding box center [305, 137] width 292 height 20
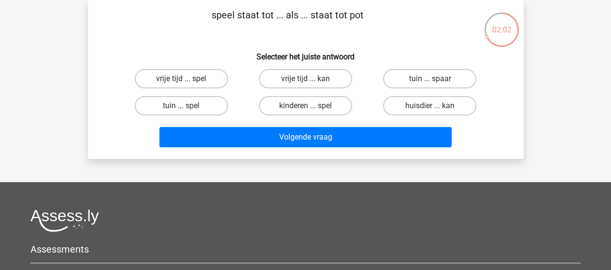
click at [431, 81] on input "tuin ... spaar" at bounding box center [433, 82] width 6 height 6
radio input "true"
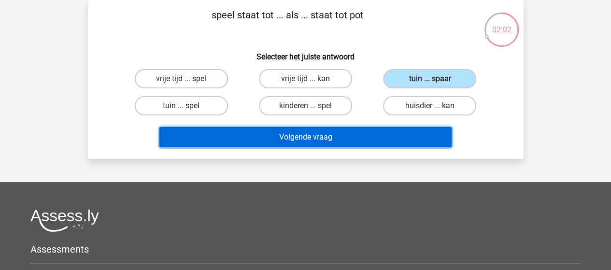
click at [332, 134] on button "Volgende vraag" at bounding box center [305, 137] width 292 height 20
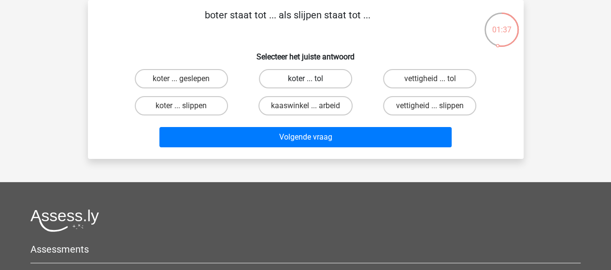
click at [320, 80] on label "koter ... tol" at bounding box center [305, 78] width 93 height 19
click at [311, 80] on input "koter ... tol" at bounding box center [308, 82] width 6 height 6
radio input "true"
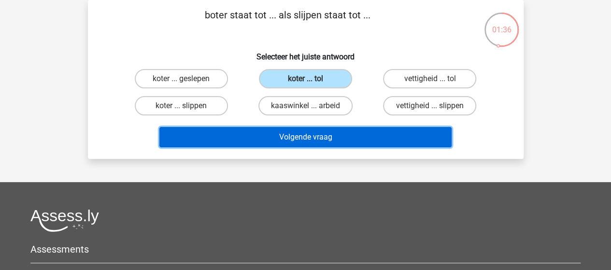
click at [311, 138] on button "Volgende vraag" at bounding box center [305, 137] width 292 height 20
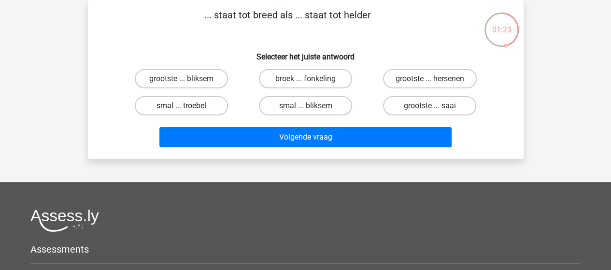
click at [202, 106] on label "smal ... troebel" at bounding box center [181, 105] width 93 height 19
click at [187, 106] on input "smal ... troebel" at bounding box center [184, 109] width 6 height 6
radio input "true"
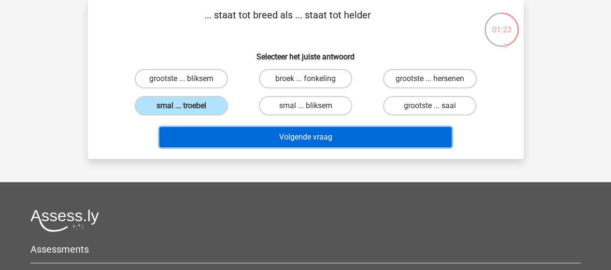
click at [299, 136] on button "Volgende vraag" at bounding box center [305, 137] width 292 height 20
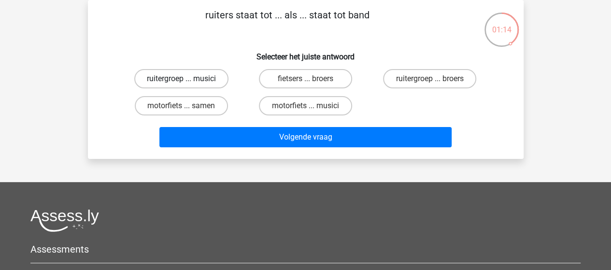
click at [198, 81] on label "ruitergroep ... musici" at bounding box center [181, 78] width 94 height 19
click at [187, 81] on input "ruitergroep ... musici" at bounding box center [184, 82] width 6 height 6
radio input "true"
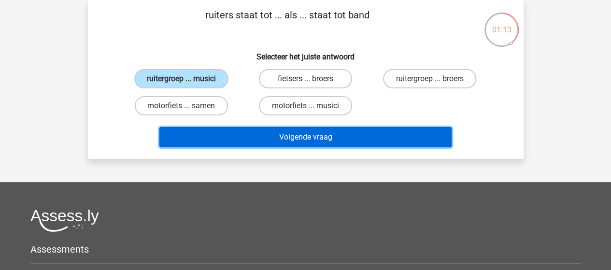
click at [286, 141] on button "Volgende vraag" at bounding box center [305, 137] width 292 height 20
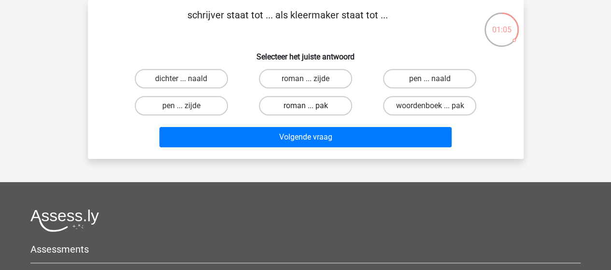
click at [303, 105] on label "roman ... pak" at bounding box center [305, 105] width 93 height 19
click at [305, 106] on input "roman ... pak" at bounding box center [308, 109] width 6 height 6
radio input "true"
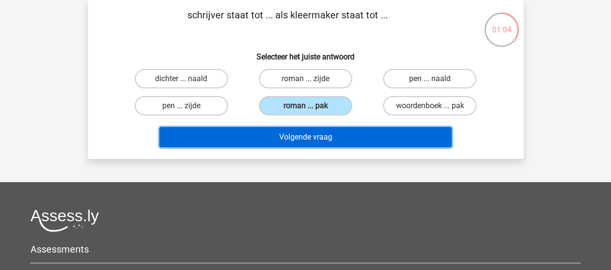
click at [311, 137] on button "Volgende vraag" at bounding box center [305, 137] width 292 height 20
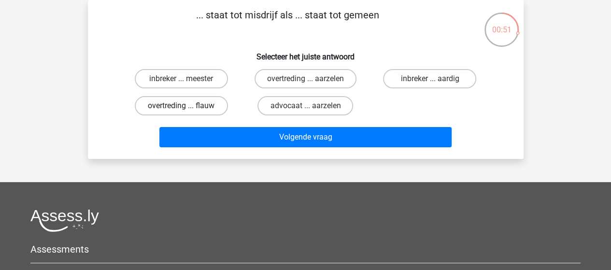
click at [200, 106] on label "overtreding ... flauw" at bounding box center [181, 105] width 93 height 19
click at [187, 106] on input "overtreding ... flauw" at bounding box center [184, 109] width 6 height 6
radio input "true"
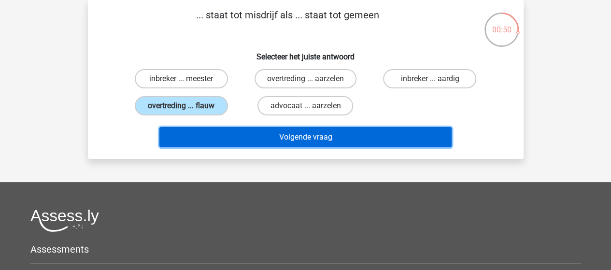
click at [298, 140] on button "Volgende vraag" at bounding box center [305, 137] width 292 height 20
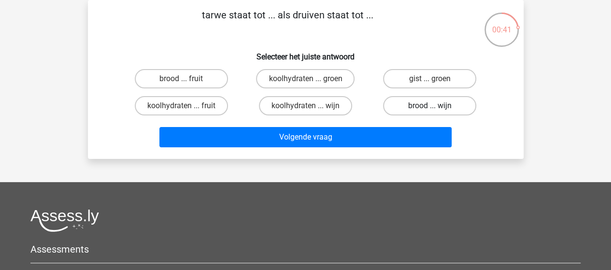
click at [422, 102] on label "brood ... wijn" at bounding box center [429, 105] width 93 height 19
click at [430, 106] on input "brood ... wijn" at bounding box center [433, 109] width 6 height 6
radio input "true"
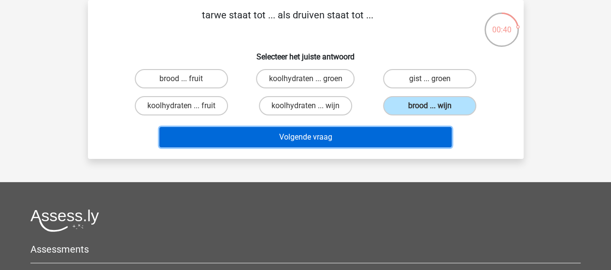
click at [307, 137] on button "Volgende vraag" at bounding box center [305, 137] width 292 height 20
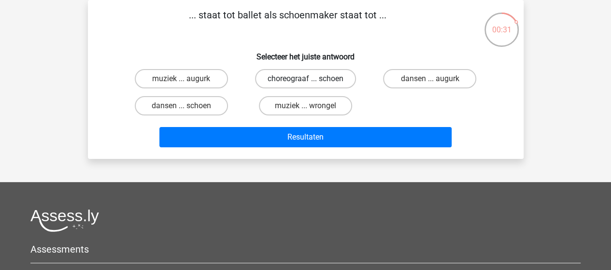
click at [300, 77] on label "choreograaf ... schoen" at bounding box center [305, 78] width 101 height 19
click at [305, 79] on input "choreograaf ... schoen" at bounding box center [308, 82] width 6 height 6
radio input "true"
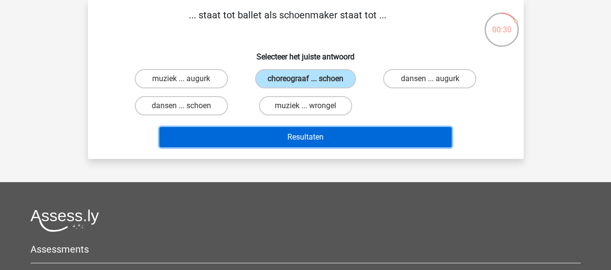
click at [306, 140] on button "Resultaten" at bounding box center [305, 137] width 292 height 20
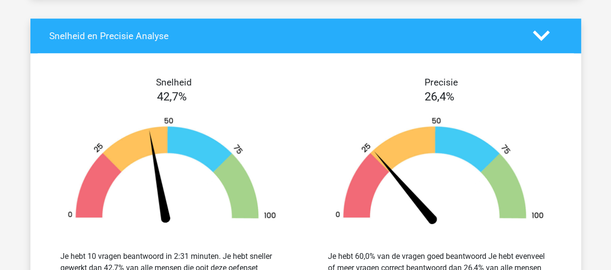
scroll to position [773, 0]
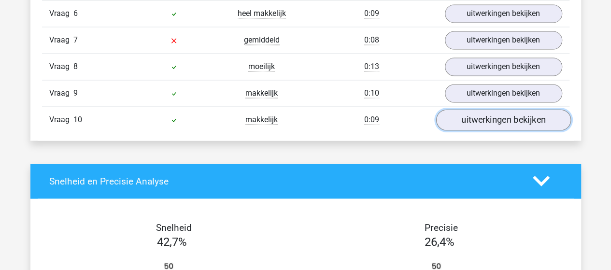
click at [497, 117] on link "uitwerkingen bekijken" at bounding box center [503, 119] width 135 height 21
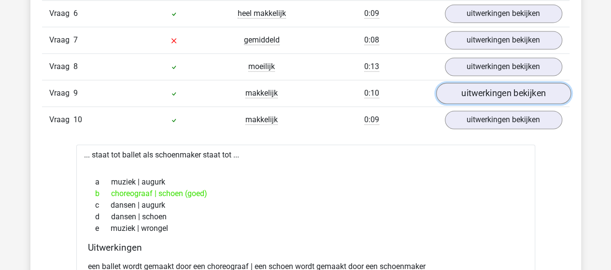
click at [490, 86] on link "uitwerkingen bekijken" at bounding box center [503, 93] width 135 height 21
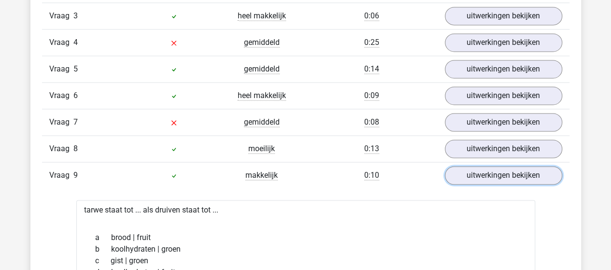
scroll to position [676, 0]
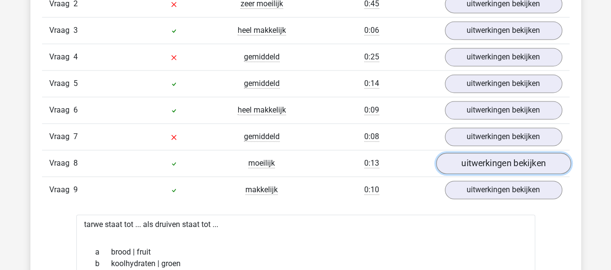
click at [488, 156] on link "uitwerkingen bekijken" at bounding box center [503, 163] width 135 height 21
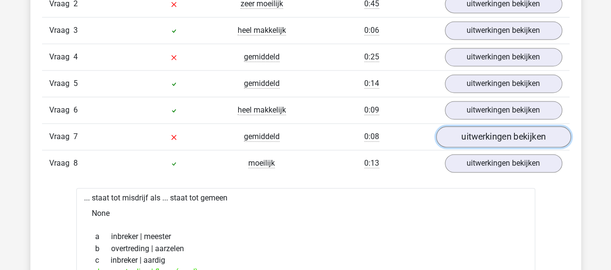
click at [477, 132] on link "uitwerkingen bekijken" at bounding box center [503, 136] width 135 height 21
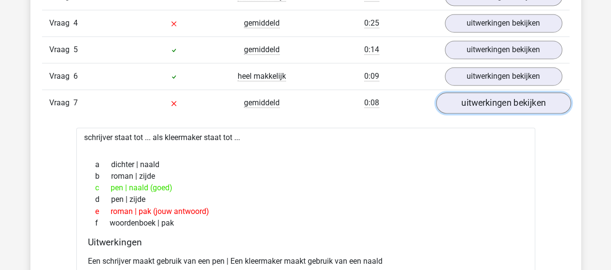
scroll to position [724, 0]
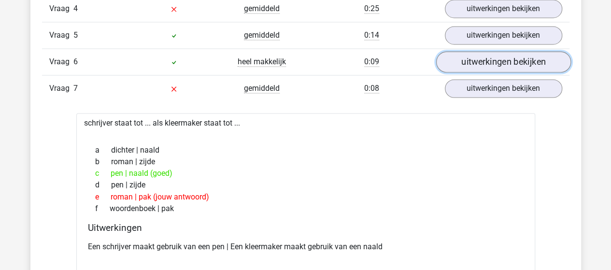
click at [500, 56] on link "uitwerkingen bekijken" at bounding box center [503, 61] width 135 height 21
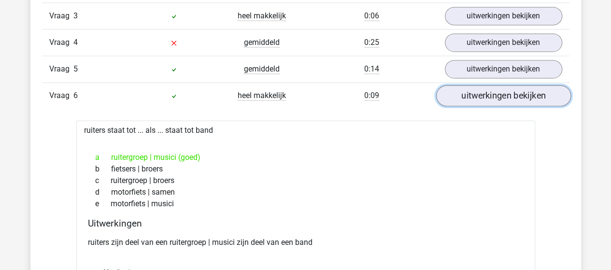
scroll to position [676, 0]
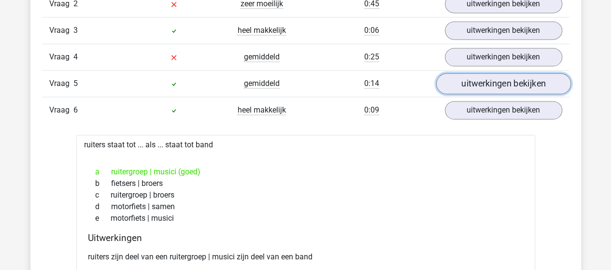
click at [495, 81] on link "uitwerkingen bekijken" at bounding box center [503, 83] width 135 height 21
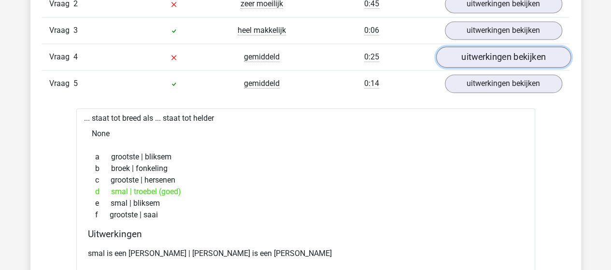
click at [503, 57] on link "uitwerkingen bekijken" at bounding box center [503, 56] width 135 height 21
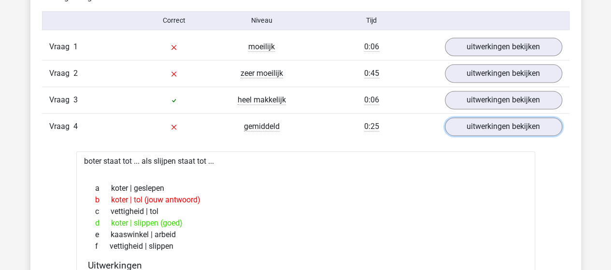
scroll to position [628, 0]
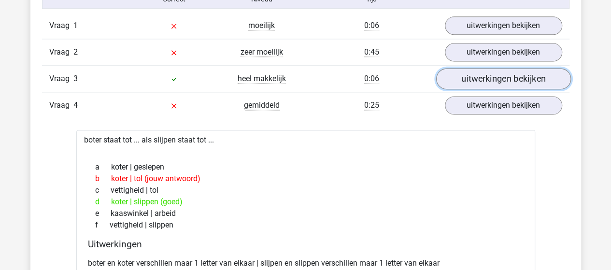
click at [499, 76] on link "uitwerkingen bekijken" at bounding box center [503, 78] width 135 height 21
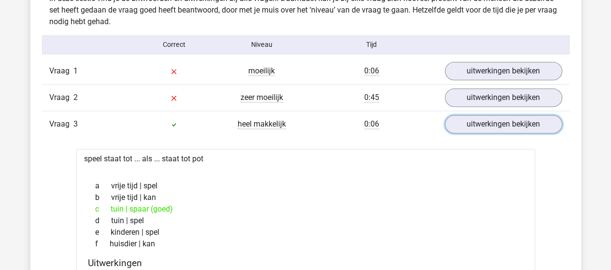
scroll to position [579, 0]
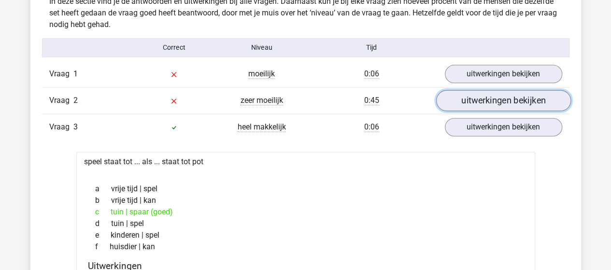
click at [493, 99] on link "uitwerkingen bekijken" at bounding box center [503, 100] width 135 height 21
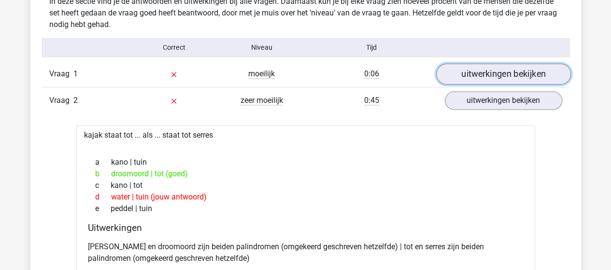
click at [512, 74] on link "uitwerkingen bekijken" at bounding box center [503, 73] width 135 height 21
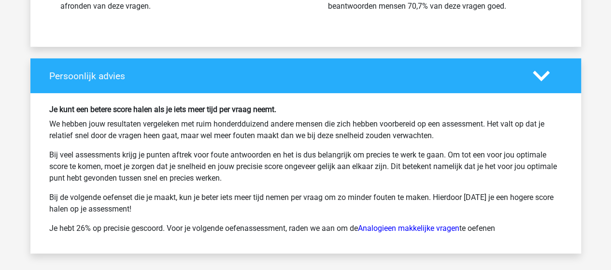
scroll to position [3477, 0]
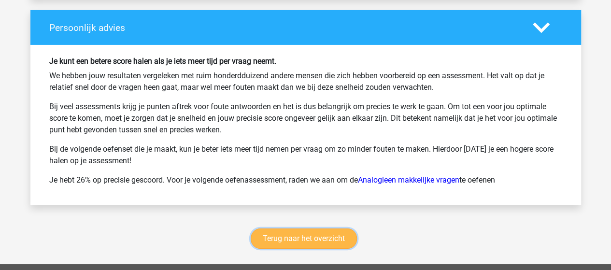
click at [301, 236] on link "Terug naar het overzicht" at bounding box center [304, 238] width 106 height 20
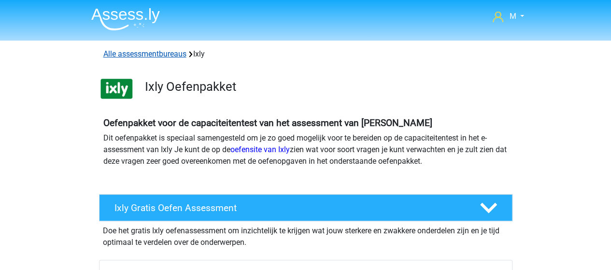
click at [165, 52] on link "Alle assessmentbureaus" at bounding box center [144, 53] width 83 height 9
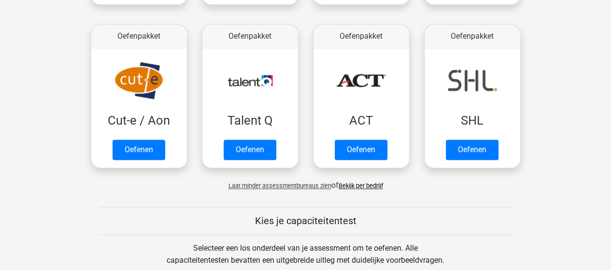
scroll to position [821, 0]
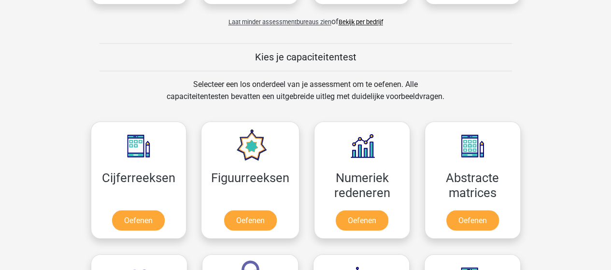
click at [357, 19] on link "Bekijk per bedrijf" at bounding box center [361, 21] width 44 height 7
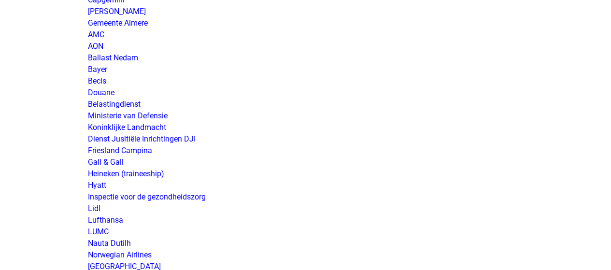
scroll to position [1642, 0]
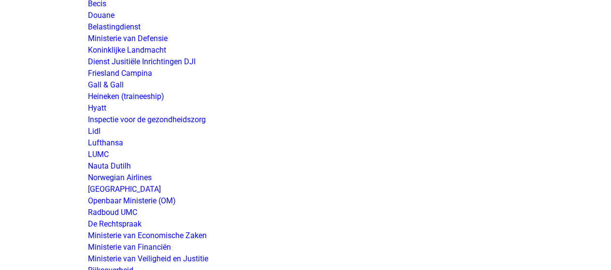
click at [153, 36] on link "Ministerie van Defensie" at bounding box center [128, 38] width 80 height 9
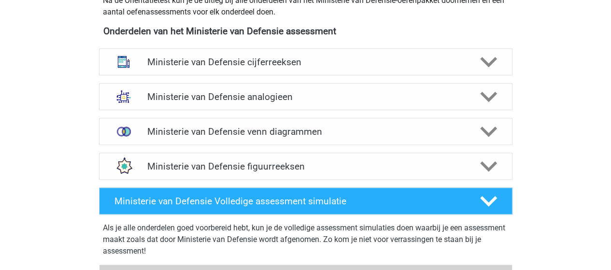
scroll to position [435, 0]
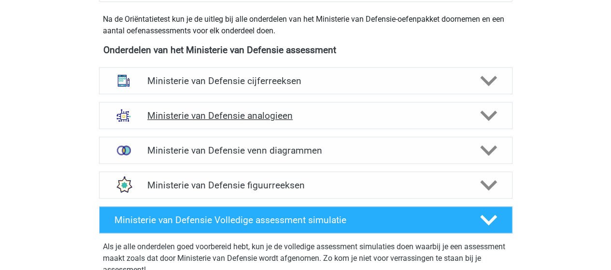
click at [244, 114] on h4 "Ministerie van Defensie analogieen" at bounding box center [305, 115] width 316 height 11
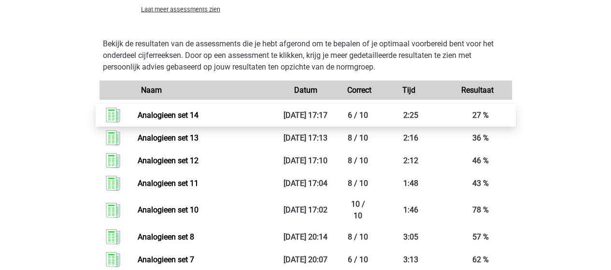
scroll to position [1014, 0]
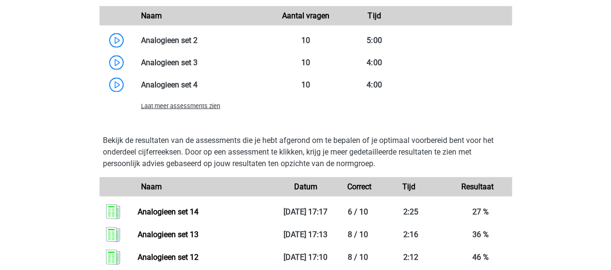
click at [195, 106] on span "Laat meer assessments zien" at bounding box center [180, 105] width 79 height 7
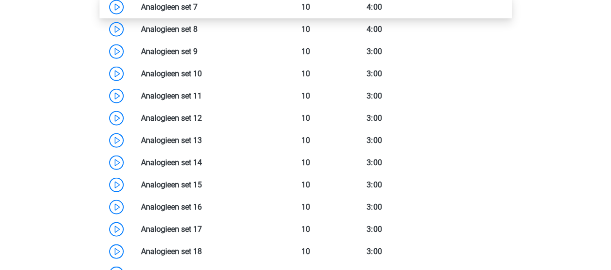
scroll to position [1159, 0]
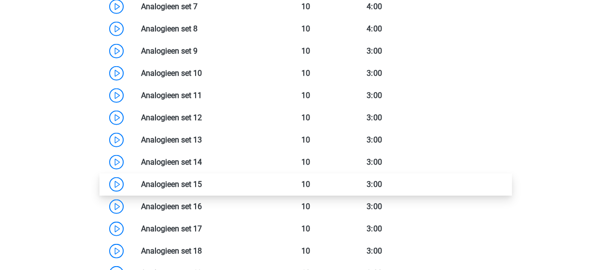
click at [202, 180] on link at bounding box center [202, 184] width 0 height 9
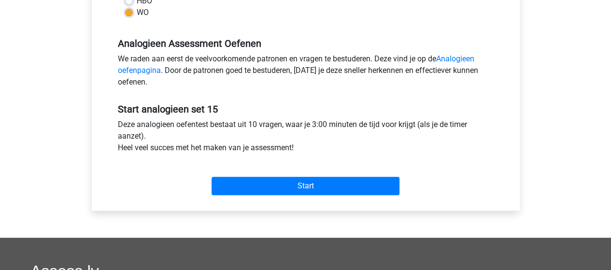
scroll to position [290, 0]
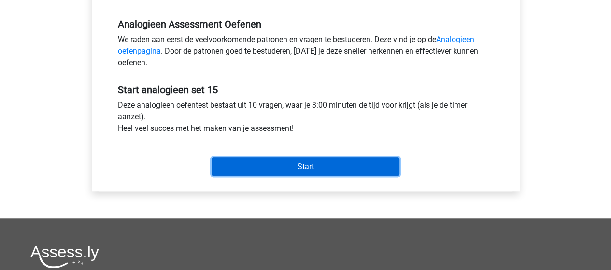
click at [316, 170] on input "Start" at bounding box center [306, 166] width 188 height 18
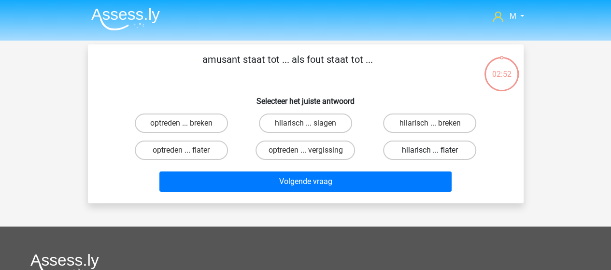
click at [416, 149] on label "hilarisch ... flater" at bounding box center [429, 150] width 93 height 19
click at [430, 150] on input "hilarisch ... flater" at bounding box center [433, 153] width 6 height 6
radio input "true"
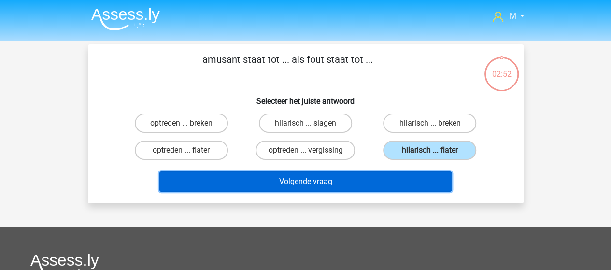
click at [298, 183] on button "Volgende vraag" at bounding box center [305, 181] width 292 height 20
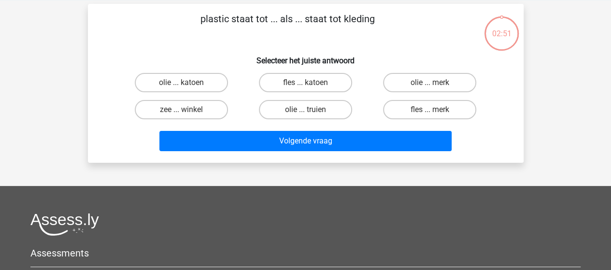
scroll to position [44, 0]
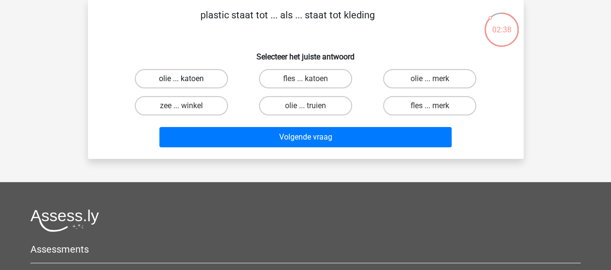
click at [204, 79] on label "olie ... katoen" at bounding box center [181, 78] width 93 height 19
click at [187, 79] on input "olie ... katoen" at bounding box center [184, 82] width 6 height 6
radio input "true"
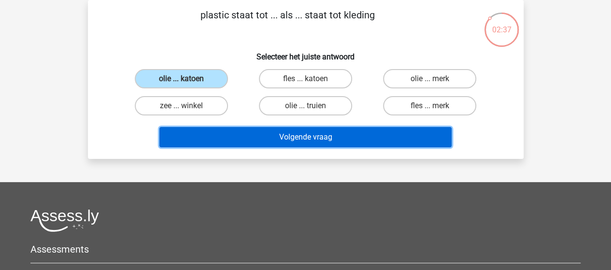
click at [291, 140] on button "Volgende vraag" at bounding box center [305, 137] width 292 height 20
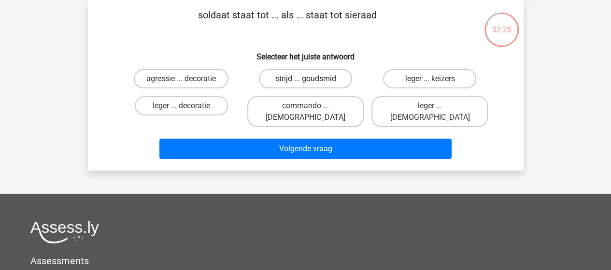
click at [317, 78] on label "strijd ... goudsmid" at bounding box center [305, 78] width 93 height 19
click at [311, 79] on input "strijd ... goudsmid" at bounding box center [308, 82] width 6 height 6
radio input "true"
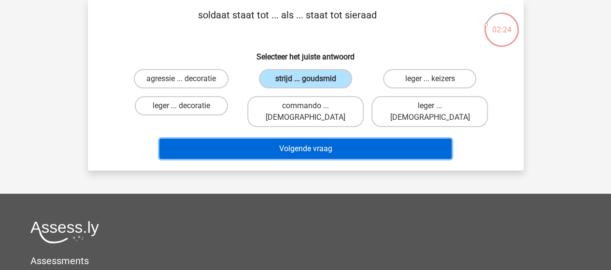
click at [305, 139] on button "Volgende vraag" at bounding box center [305, 149] width 292 height 20
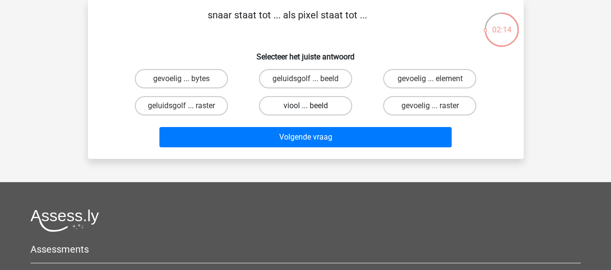
click at [324, 108] on label "viool ... beeld" at bounding box center [305, 105] width 93 height 19
click at [311, 108] on input "viool ... beeld" at bounding box center [308, 109] width 6 height 6
radio input "true"
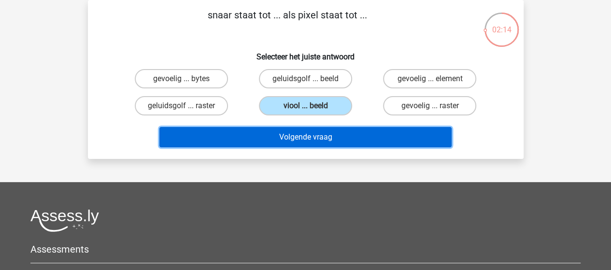
click at [321, 138] on button "Volgende vraag" at bounding box center [305, 137] width 292 height 20
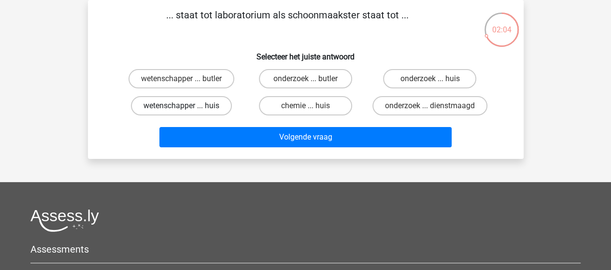
click at [196, 108] on label "wetenschapper ... huis" at bounding box center [181, 105] width 101 height 19
click at [187, 108] on input "wetenschapper ... huis" at bounding box center [184, 109] width 6 height 6
radio input "true"
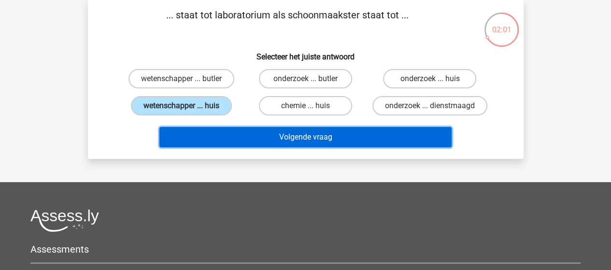
click at [298, 139] on button "Volgende vraag" at bounding box center [305, 137] width 292 height 20
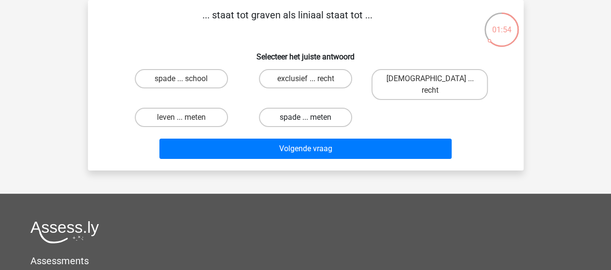
click at [305, 108] on label "spade ... meten" at bounding box center [305, 117] width 93 height 19
click at [305, 117] on input "spade ... meten" at bounding box center [308, 120] width 6 height 6
radio input "true"
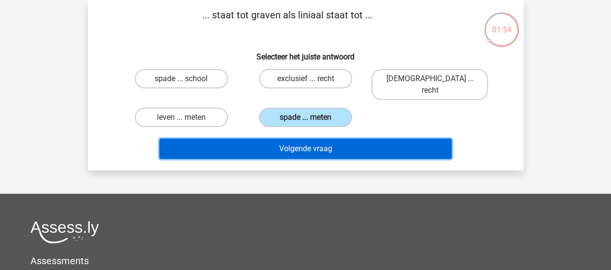
click at [314, 139] on button "Volgende vraag" at bounding box center [305, 149] width 292 height 20
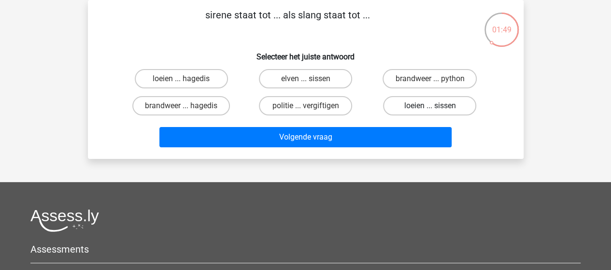
click at [439, 106] on label "loeien ... sissen" at bounding box center [429, 105] width 93 height 19
click at [436, 106] on input "loeien ... sissen" at bounding box center [433, 109] width 6 height 6
radio input "true"
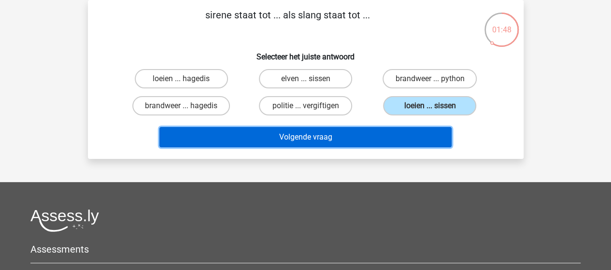
click at [332, 141] on button "Volgende vraag" at bounding box center [305, 137] width 292 height 20
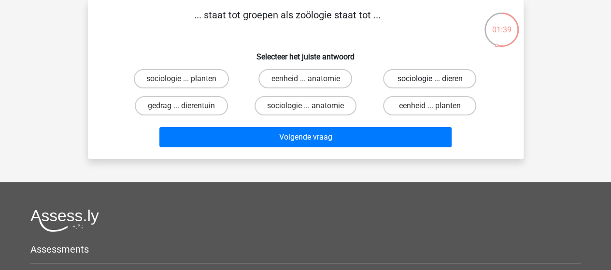
click at [430, 78] on label "sociologie ... dieren" at bounding box center [429, 78] width 93 height 19
click at [430, 79] on input "sociologie ... dieren" at bounding box center [433, 82] width 6 height 6
radio input "true"
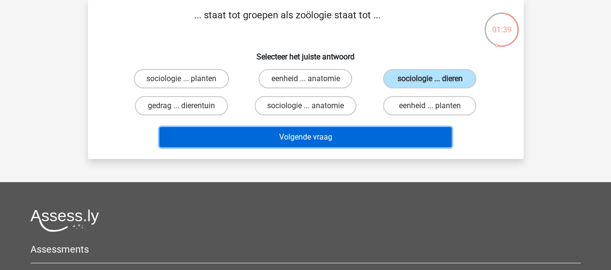
click at [343, 135] on button "Volgende vraag" at bounding box center [305, 137] width 292 height 20
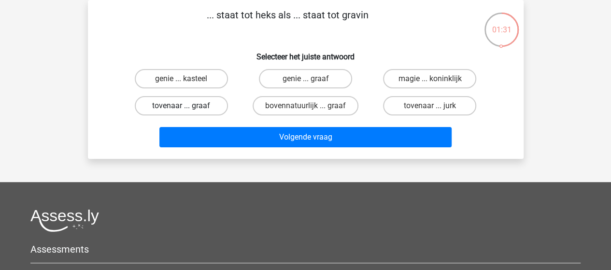
click at [202, 107] on label "tovenaar ... graaf" at bounding box center [181, 105] width 93 height 19
click at [187, 107] on input "tovenaar ... graaf" at bounding box center [184, 109] width 6 height 6
radio input "true"
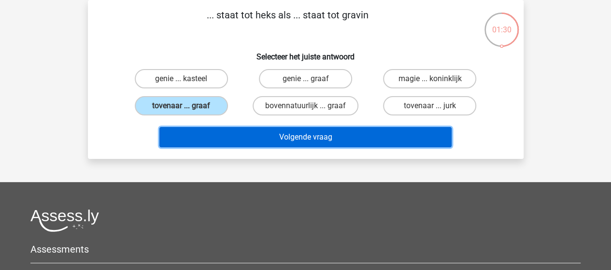
click at [293, 133] on button "Volgende vraag" at bounding box center [305, 137] width 292 height 20
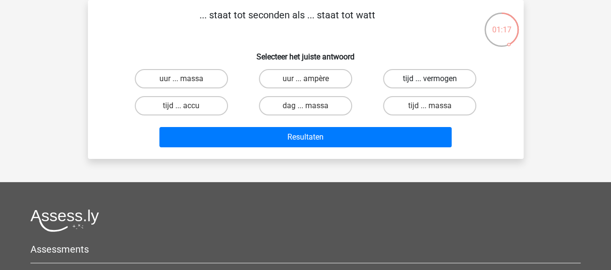
click at [413, 78] on label "tijd ... vermogen" at bounding box center [429, 78] width 93 height 19
click at [430, 79] on input "tijd ... vermogen" at bounding box center [433, 82] width 6 height 6
radio input "true"
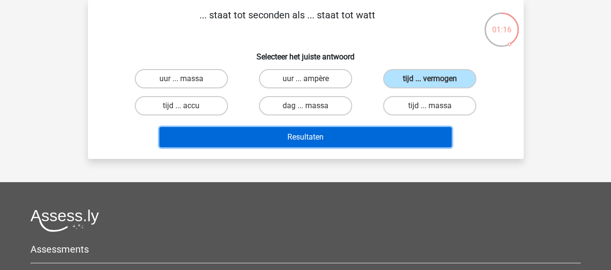
click at [341, 132] on button "Resultaten" at bounding box center [305, 137] width 292 height 20
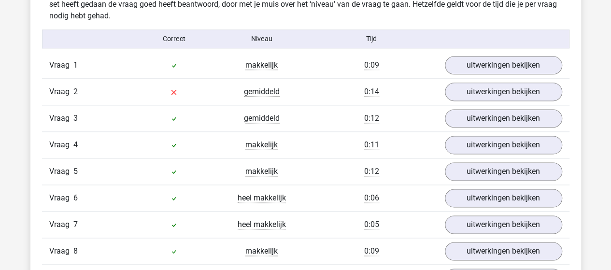
scroll to position [579, 0]
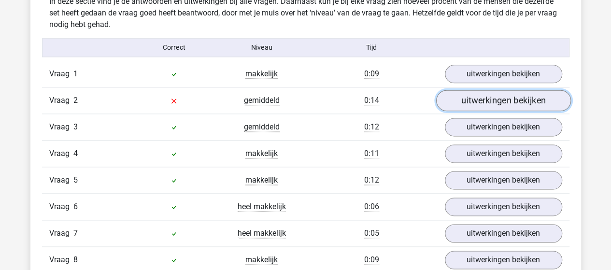
click at [473, 97] on link "uitwerkingen bekijken" at bounding box center [503, 100] width 135 height 21
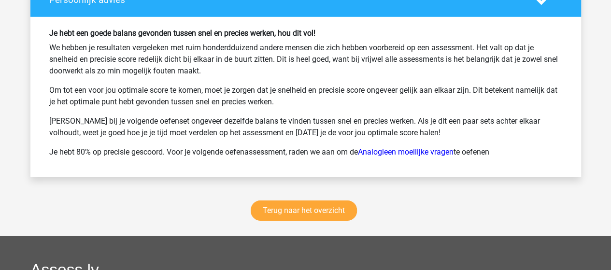
scroll to position [1545, 0]
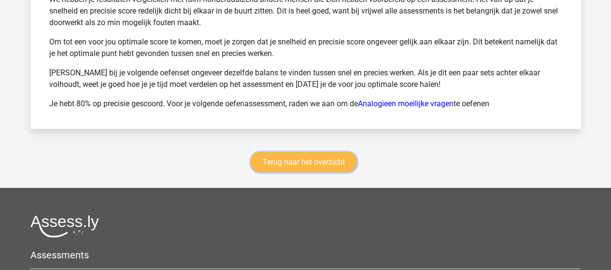
click at [290, 159] on link "Terug naar het overzicht" at bounding box center [304, 162] width 106 height 20
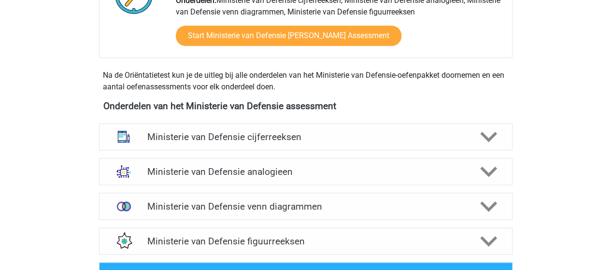
scroll to position [435, 0]
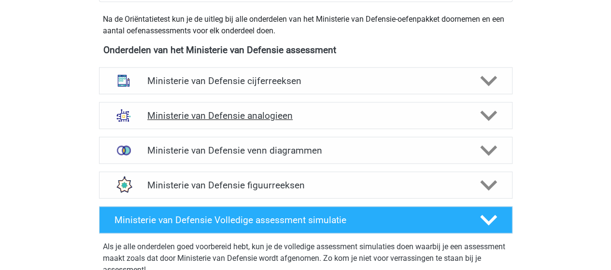
click at [268, 114] on h4 "Ministerie van Defensie analogieen" at bounding box center [305, 115] width 316 height 11
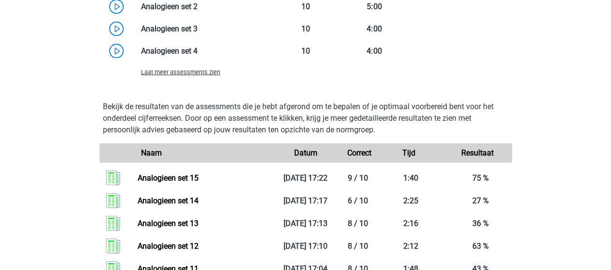
scroll to position [1062, 0]
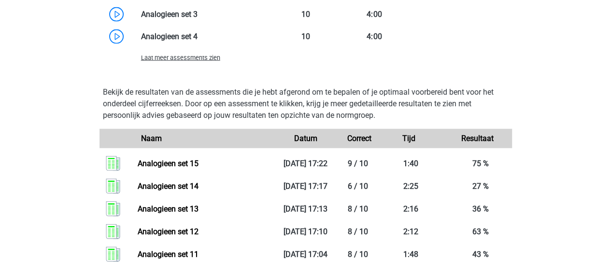
click at [199, 56] on span "Laat meer assessments zien" at bounding box center [180, 57] width 79 height 7
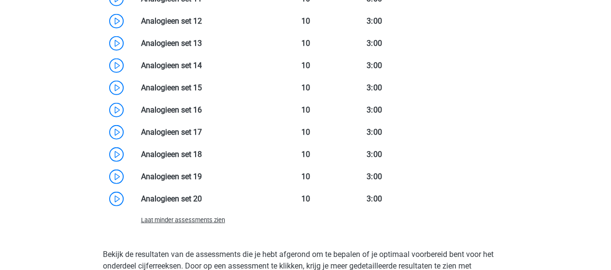
scroll to position [1304, 0]
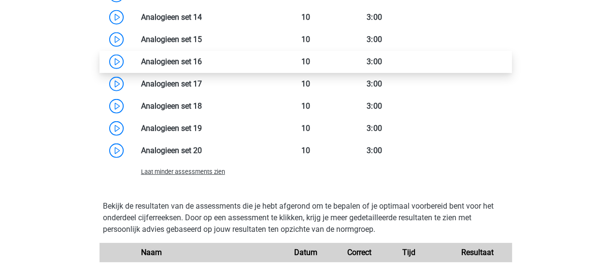
click at [202, 58] on link at bounding box center [202, 61] width 0 height 9
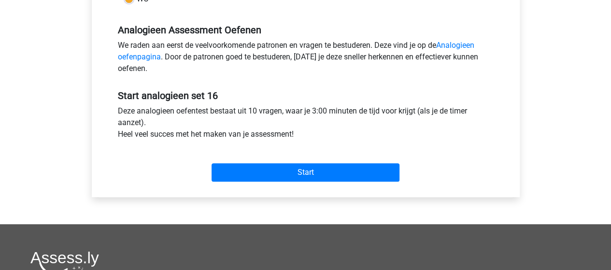
scroll to position [290, 0]
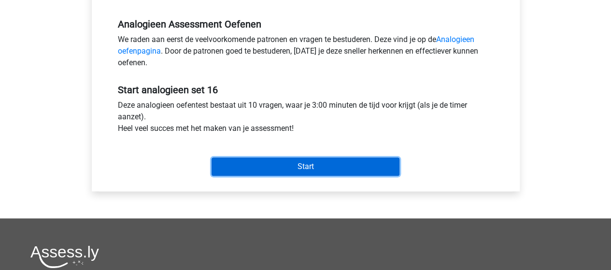
click at [294, 167] on input "Start" at bounding box center [306, 166] width 188 height 18
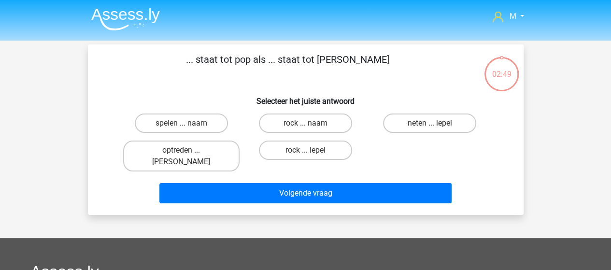
click at [430, 124] on input "neten ... lepel" at bounding box center [433, 126] width 6 height 6
radio input "true"
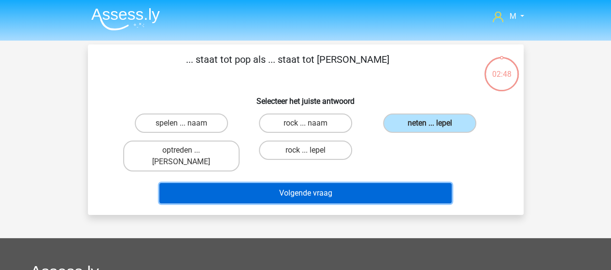
click at [339, 184] on button "Volgende vraag" at bounding box center [305, 193] width 292 height 20
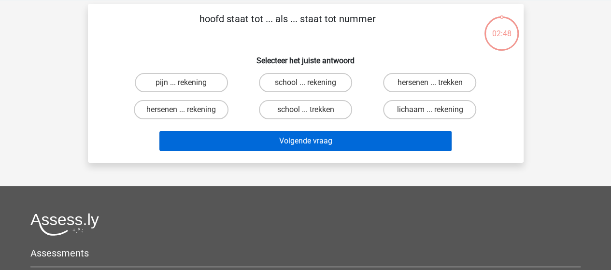
scroll to position [44, 0]
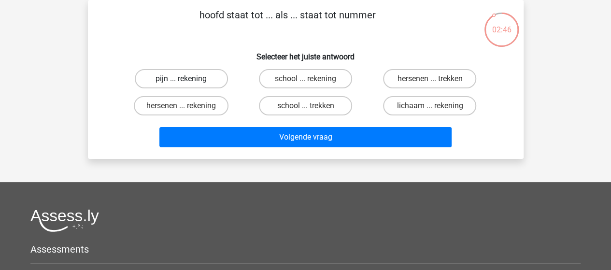
click at [191, 79] on label "pijn ... rekening" at bounding box center [181, 78] width 93 height 19
click at [187, 79] on input "pijn ... rekening" at bounding box center [184, 82] width 6 height 6
radio input "true"
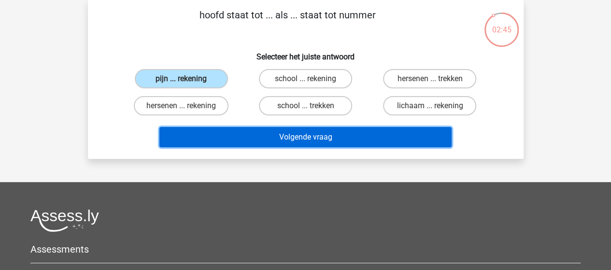
click at [288, 137] on button "Volgende vraag" at bounding box center [305, 137] width 292 height 20
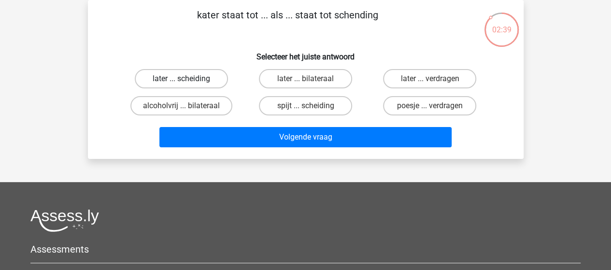
click at [197, 76] on label "later ... scheiding" at bounding box center [181, 78] width 93 height 19
click at [187, 79] on input "later ... scheiding" at bounding box center [184, 82] width 6 height 6
radio input "true"
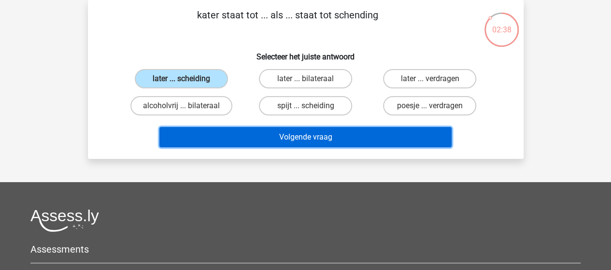
click at [292, 137] on button "Volgende vraag" at bounding box center [305, 137] width 292 height 20
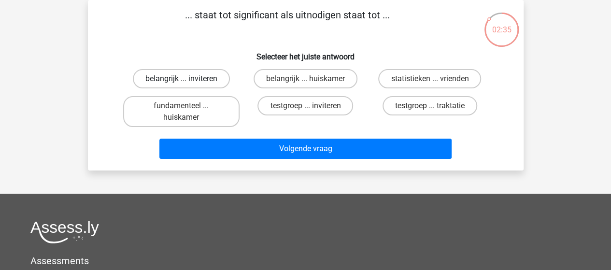
click at [191, 77] on label "belangrijk ... inviteren" at bounding box center [181, 78] width 97 height 19
click at [187, 79] on input "belangrijk ... inviteren" at bounding box center [184, 82] width 6 height 6
radio input "true"
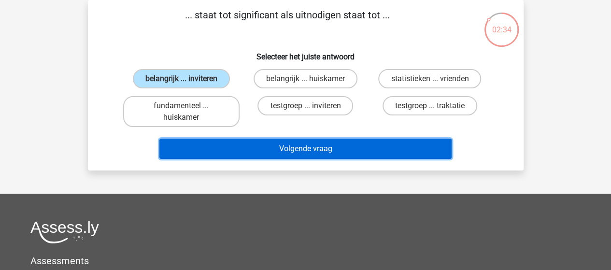
click at [291, 145] on button "Volgende vraag" at bounding box center [305, 149] width 292 height 20
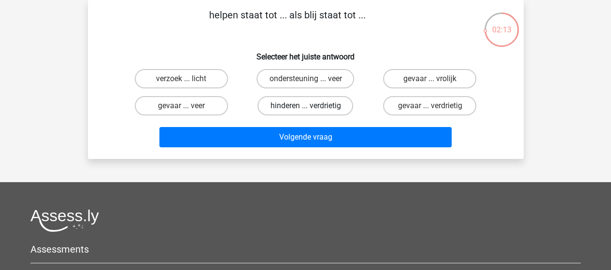
click at [316, 106] on label "hinderen ... verdrietig" at bounding box center [305, 105] width 96 height 19
click at [311, 106] on input "hinderen ... verdrietig" at bounding box center [308, 109] width 6 height 6
radio input "true"
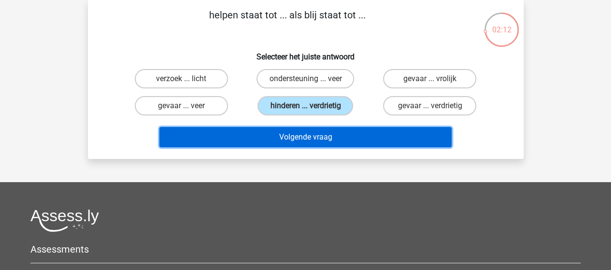
click at [311, 138] on button "Volgende vraag" at bounding box center [305, 137] width 292 height 20
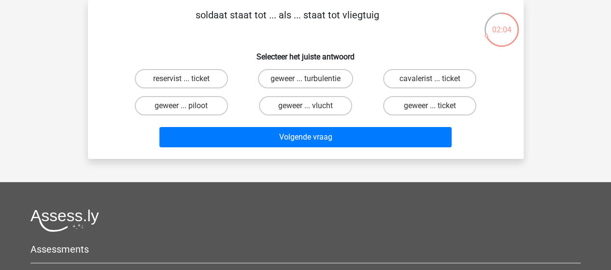
click at [183, 106] on input "geweer ... piloot" at bounding box center [184, 109] width 6 height 6
radio input "true"
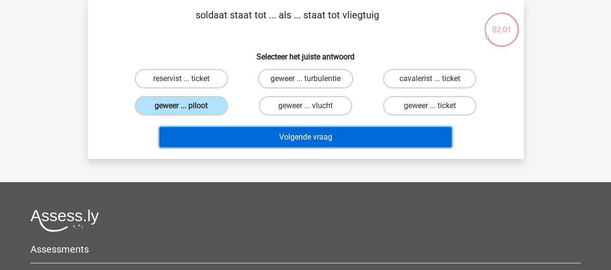
click at [294, 135] on button "Volgende vraag" at bounding box center [305, 137] width 292 height 20
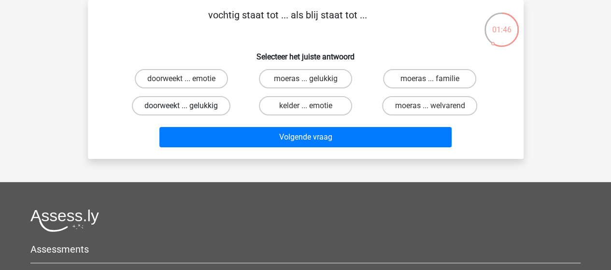
click at [196, 105] on label "doorweekt ... gelukkig" at bounding box center [181, 105] width 99 height 19
click at [187, 106] on input "doorweekt ... gelukkig" at bounding box center [184, 109] width 6 height 6
radio input "true"
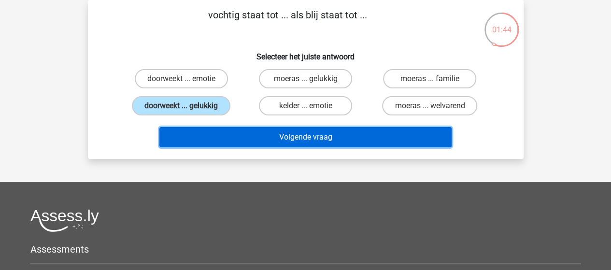
click at [301, 136] on button "Volgende vraag" at bounding box center [305, 137] width 292 height 20
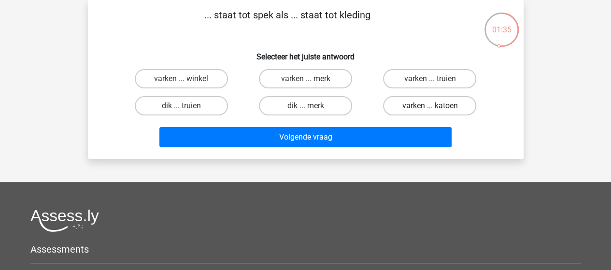
click at [424, 106] on label "varken ... katoen" at bounding box center [429, 105] width 93 height 19
click at [430, 106] on input "varken ... katoen" at bounding box center [433, 109] width 6 height 6
radio input "true"
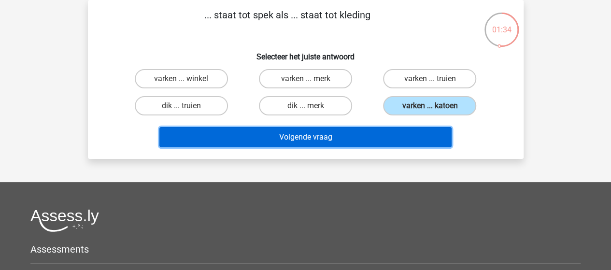
click at [331, 135] on button "Volgende vraag" at bounding box center [305, 137] width 292 height 20
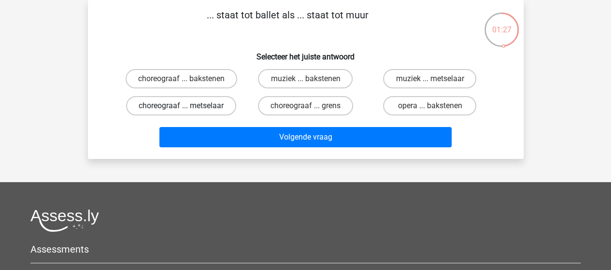
click at [200, 104] on label "choreograaf ... metselaar" at bounding box center [181, 105] width 110 height 19
click at [187, 106] on input "choreograaf ... metselaar" at bounding box center [184, 109] width 6 height 6
radio input "true"
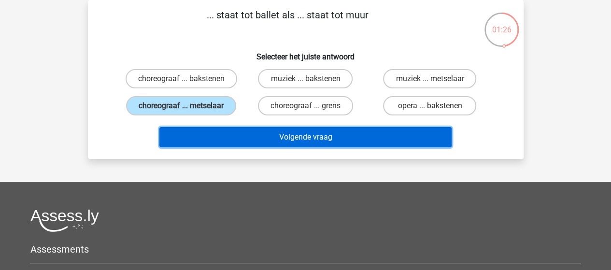
click at [305, 140] on button "Volgende vraag" at bounding box center [305, 137] width 292 height 20
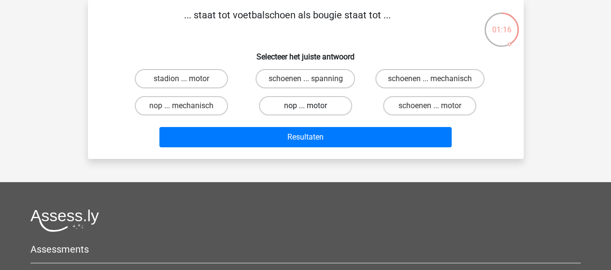
click at [314, 108] on label "nop ... motor" at bounding box center [305, 105] width 93 height 19
click at [311, 108] on input "nop ... motor" at bounding box center [308, 109] width 6 height 6
radio input "true"
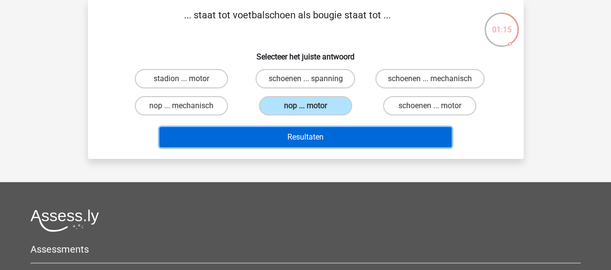
click at [324, 139] on button "Resultaten" at bounding box center [305, 137] width 292 height 20
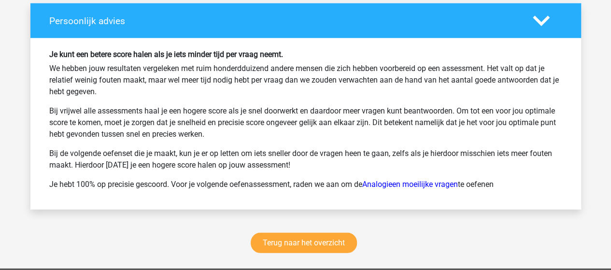
scroll to position [1256, 0]
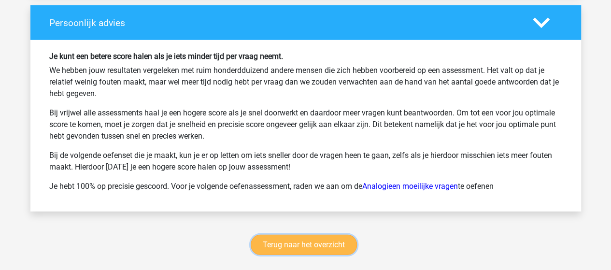
click at [312, 242] on link "Terug naar het overzicht" at bounding box center [304, 245] width 106 height 20
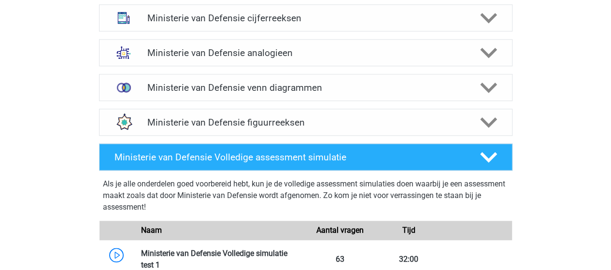
scroll to position [483, 0]
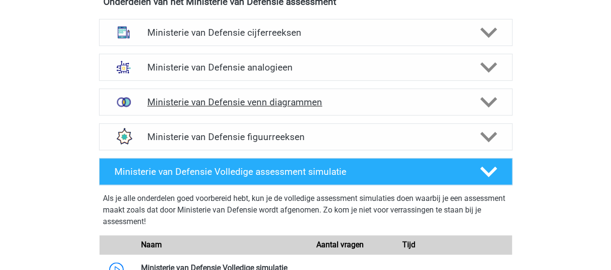
click at [255, 100] on h4 "Ministerie van Defensie venn diagrammen" at bounding box center [305, 102] width 316 height 11
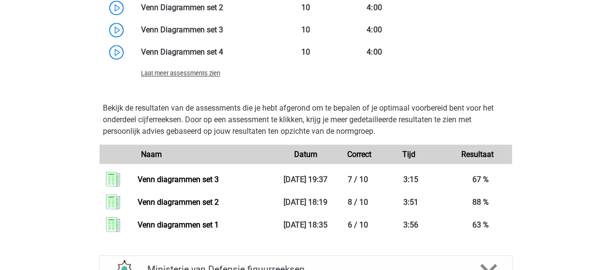
scroll to position [869, 0]
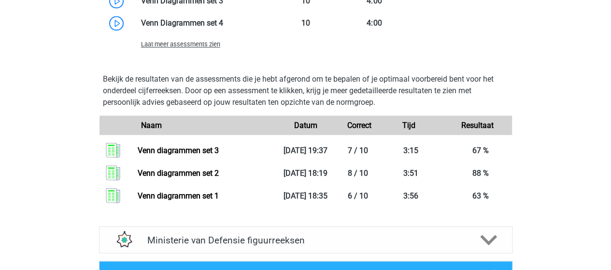
click at [198, 44] on span "Laat meer assessments zien" at bounding box center [180, 44] width 79 height 7
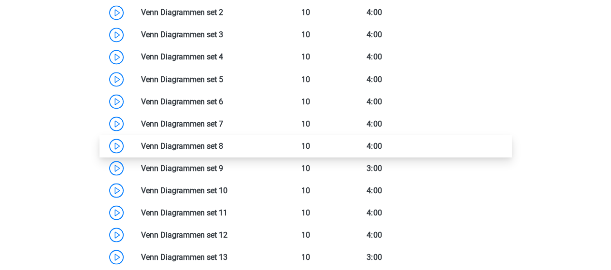
scroll to position [821, 0]
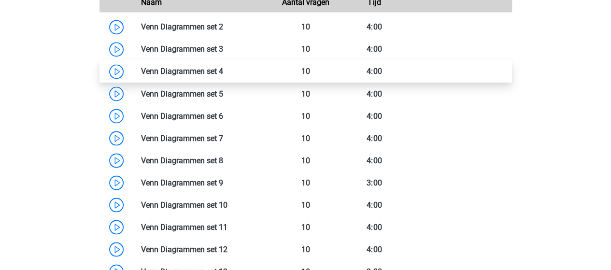
click at [223, 68] on link at bounding box center [223, 71] width 0 height 9
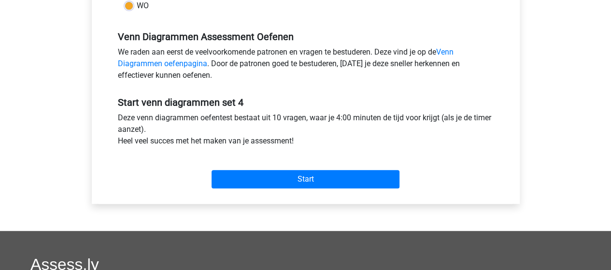
scroll to position [290, 0]
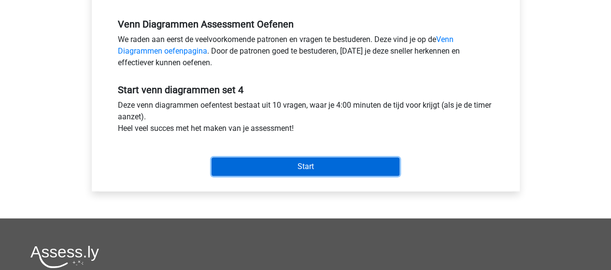
click at [286, 163] on input "Start" at bounding box center [306, 166] width 188 height 18
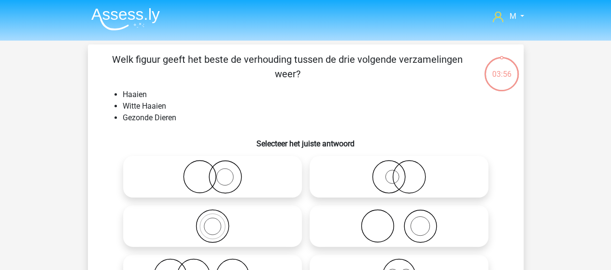
scroll to position [48, 0]
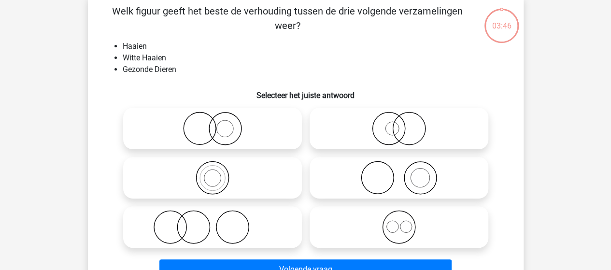
click at [417, 176] on icon at bounding box center [398, 178] width 171 height 34
click at [405, 173] on input "radio" at bounding box center [402, 170] width 6 height 6
radio input "true"
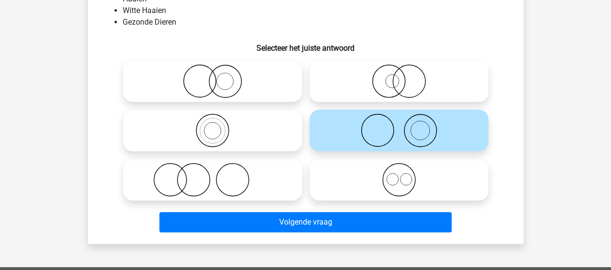
scroll to position [97, 0]
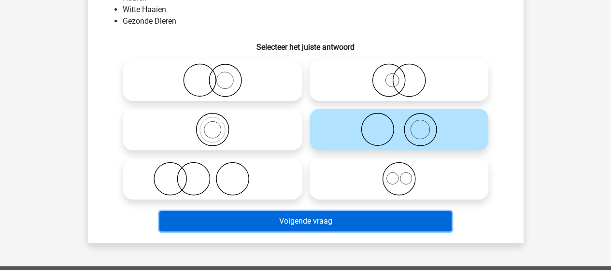
click at [324, 220] on button "Volgende vraag" at bounding box center [305, 221] width 292 height 20
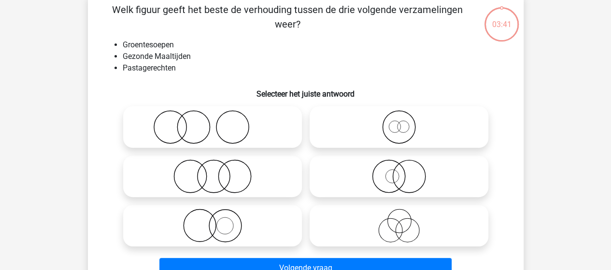
scroll to position [44, 0]
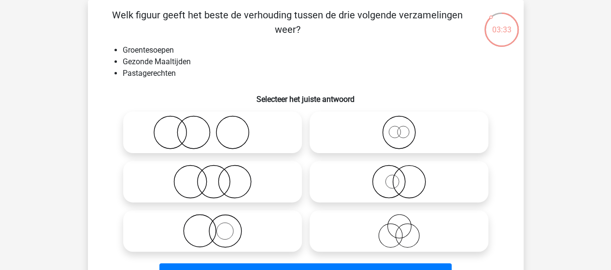
click at [247, 178] on icon at bounding box center [212, 182] width 171 height 34
click at [219, 177] on input "radio" at bounding box center [215, 173] width 6 height 6
radio input "true"
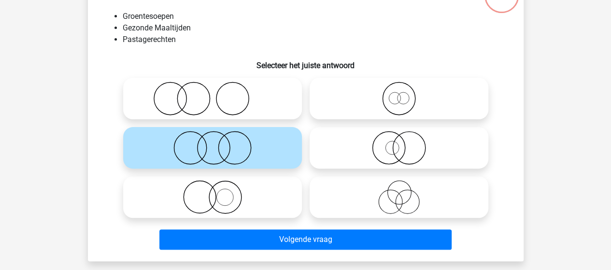
scroll to position [93, 0]
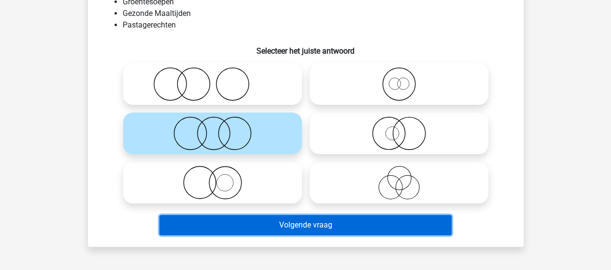
click at [331, 225] on button "Volgende vraag" at bounding box center [305, 225] width 292 height 20
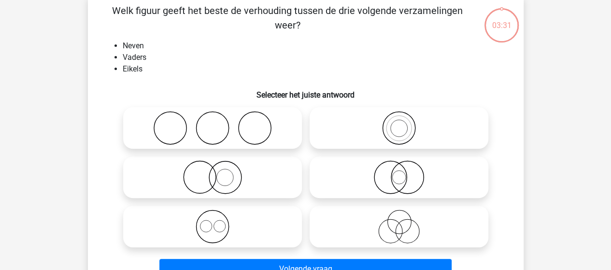
scroll to position [44, 0]
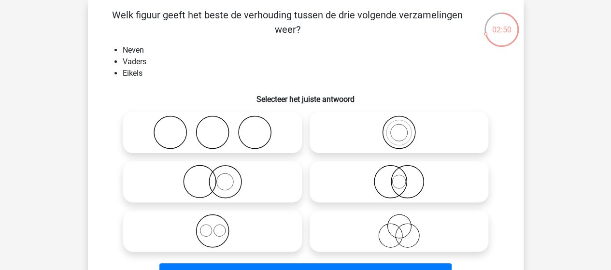
click at [248, 132] on icon at bounding box center [212, 132] width 171 height 34
click at [219, 127] on input "radio" at bounding box center [215, 124] width 6 height 6
radio input "true"
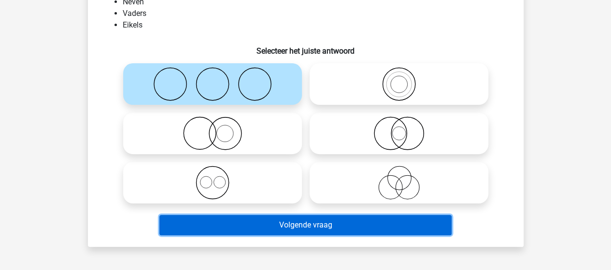
click at [300, 225] on button "Volgende vraag" at bounding box center [305, 225] width 292 height 20
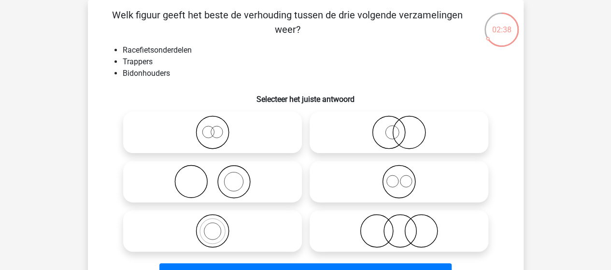
click at [408, 188] on icon at bounding box center [398, 182] width 171 height 34
click at [405, 177] on input "radio" at bounding box center [402, 173] width 6 height 6
radio input "true"
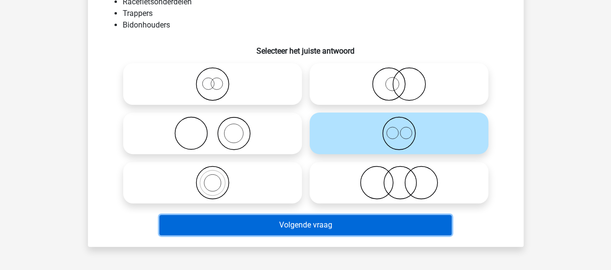
click at [359, 224] on button "Volgende vraag" at bounding box center [305, 225] width 292 height 20
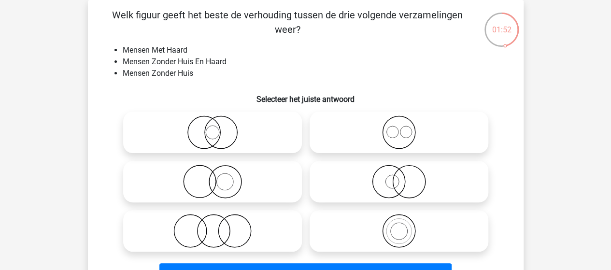
click at [410, 129] on icon at bounding box center [398, 132] width 171 height 34
click at [405, 127] on input "radio" at bounding box center [402, 124] width 6 height 6
radio input "true"
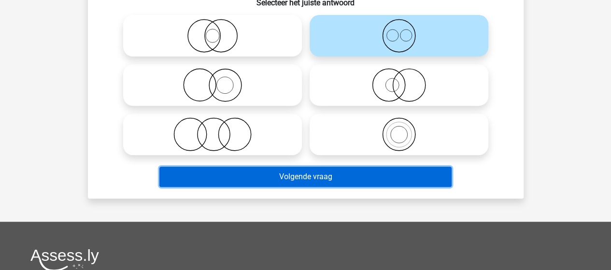
click at [339, 174] on button "Volgende vraag" at bounding box center [305, 177] width 292 height 20
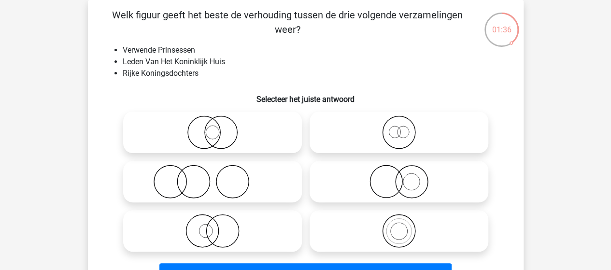
click at [230, 227] on icon at bounding box center [212, 231] width 171 height 34
click at [219, 226] on input "radio" at bounding box center [215, 223] width 6 height 6
radio input "true"
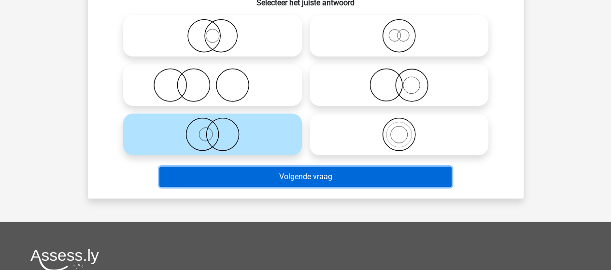
click at [326, 176] on button "Volgende vraag" at bounding box center [305, 177] width 292 height 20
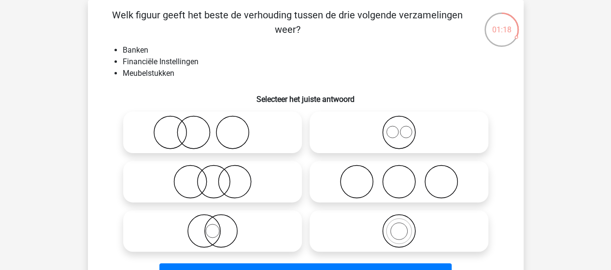
click at [224, 174] on icon at bounding box center [212, 182] width 171 height 34
click at [219, 174] on input "radio" at bounding box center [215, 173] width 6 height 6
radio input "true"
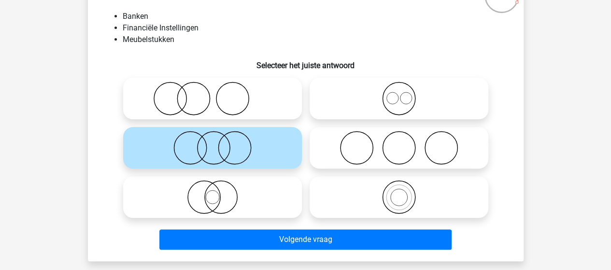
scroll to position [93, 0]
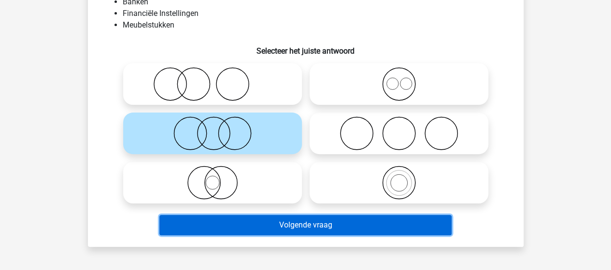
drag, startPoint x: 286, startPoint y: 226, endPoint x: 292, endPoint y: 222, distance: 7.0
click at [286, 226] on button "Volgende vraag" at bounding box center [305, 225] width 292 height 20
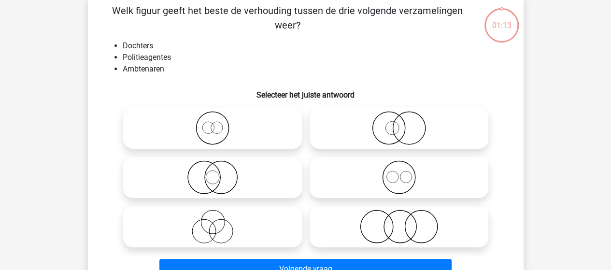
scroll to position [44, 0]
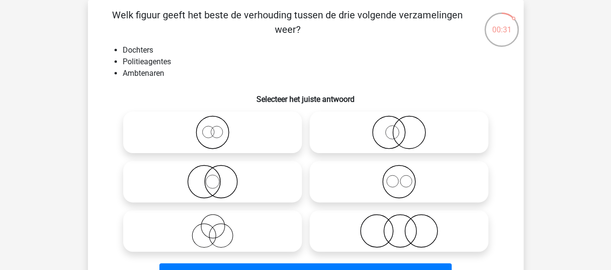
click at [214, 134] on icon at bounding box center [212, 132] width 171 height 34
click at [214, 127] on input "radio" at bounding box center [215, 124] width 6 height 6
radio input "true"
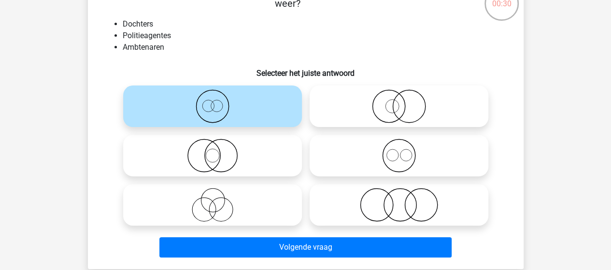
scroll to position [93, 0]
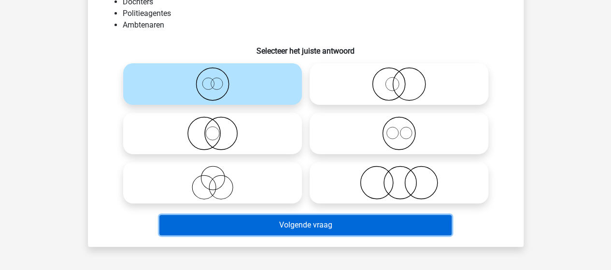
click at [284, 226] on button "Volgende vraag" at bounding box center [305, 225] width 292 height 20
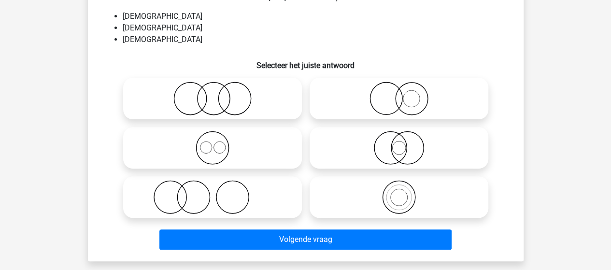
scroll to position [44, 0]
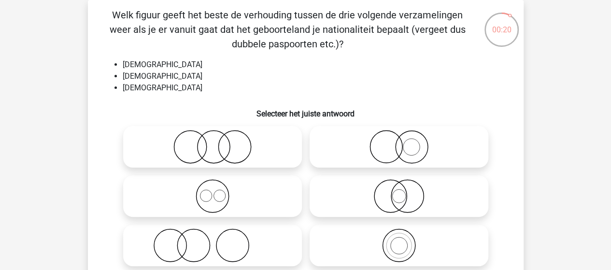
click at [212, 184] on icon at bounding box center [212, 196] width 171 height 34
click at [212, 185] on input "radio" at bounding box center [215, 188] width 6 height 6
radio input "true"
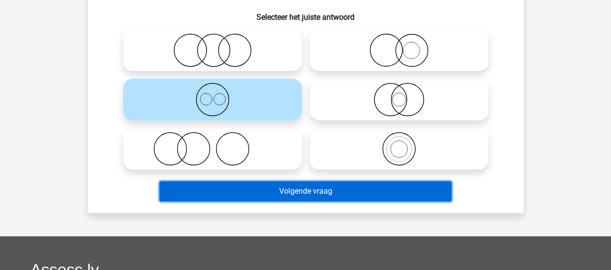
click at [306, 196] on button "Volgende vraag" at bounding box center [305, 191] width 292 height 20
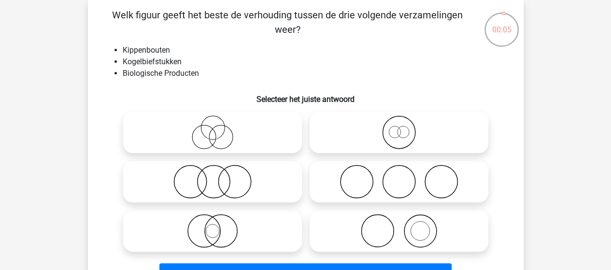
click at [397, 132] on icon at bounding box center [398, 132] width 171 height 34
click at [399, 127] on input "radio" at bounding box center [402, 124] width 6 height 6
radio input "true"
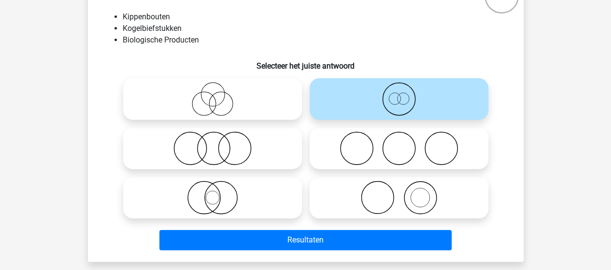
scroll to position [93, 0]
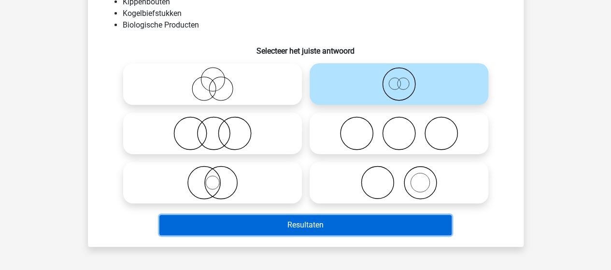
click at [355, 225] on button "Resultaten" at bounding box center [305, 225] width 292 height 20
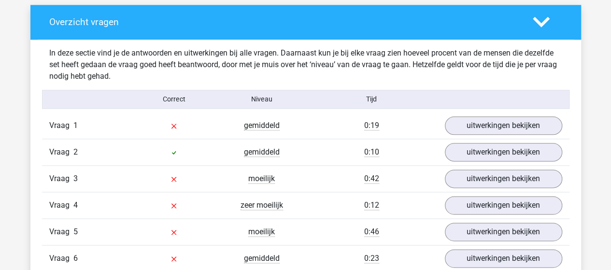
scroll to position [531, 0]
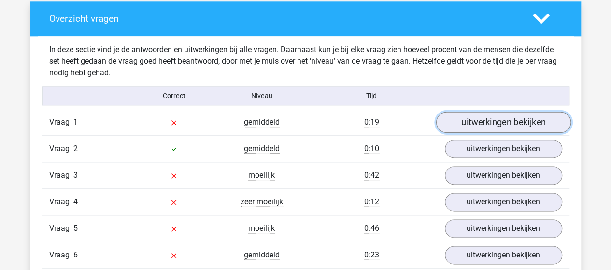
click at [530, 121] on link "uitwerkingen bekijken" at bounding box center [503, 122] width 135 height 21
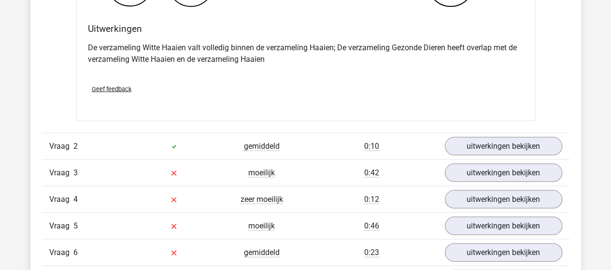
scroll to position [918, 0]
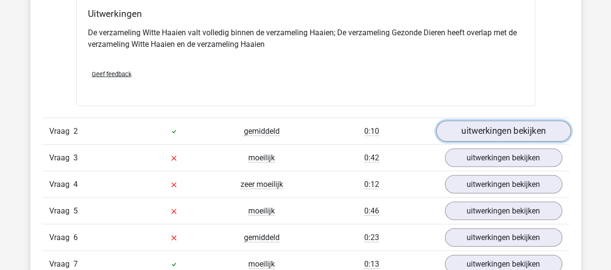
click at [485, 130] on link "uitwerkingen bekijken" at bounding box center [503, 131] width 135 height 21
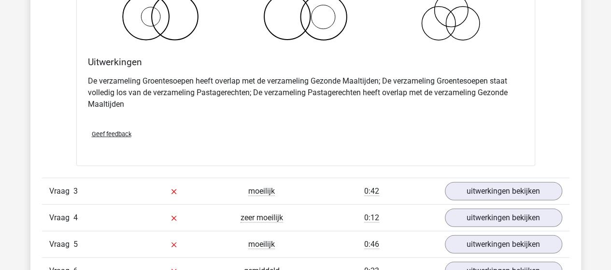
scroll to position [1304, 0]
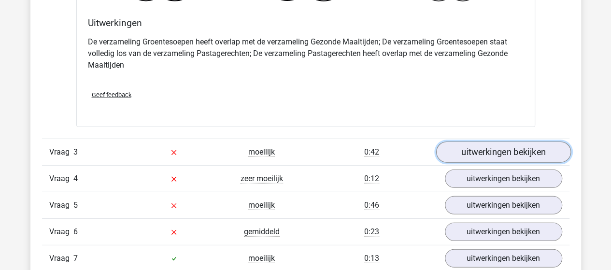
click at [488, 147] on link "uitwerkingen bekijken" at bounding box center [503, 152] width 135 height 21
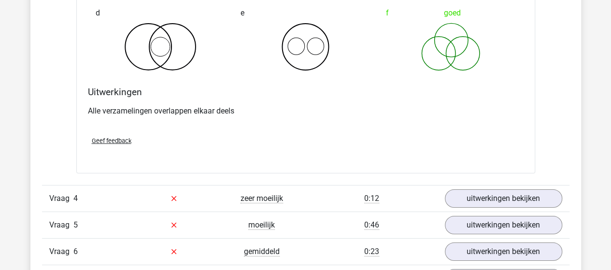
scroll to position [1690, 0]
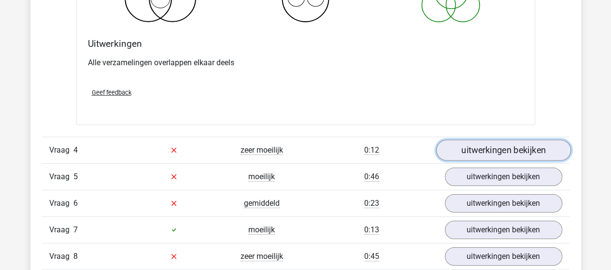
click at [487, 150] on link "uitwerkingen bekijken" at bounding box center [503, 150] width 135 height 21
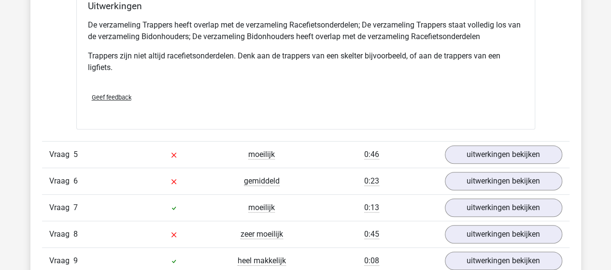
scroll to position [2125, 0]
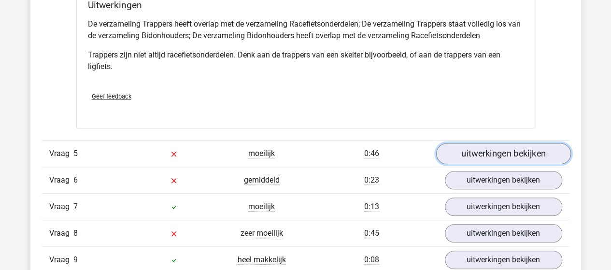
click at [489, 149] on link "uitwerkingen bekijken" at bounding box center [503, 153] width 135 height 21
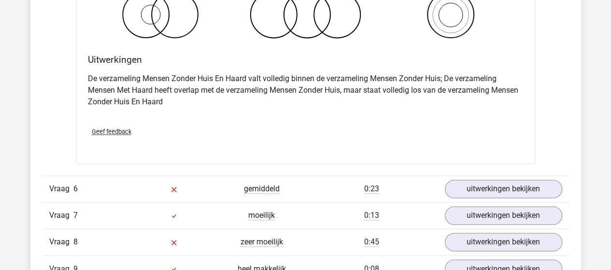
scroll to position [2511, 0]
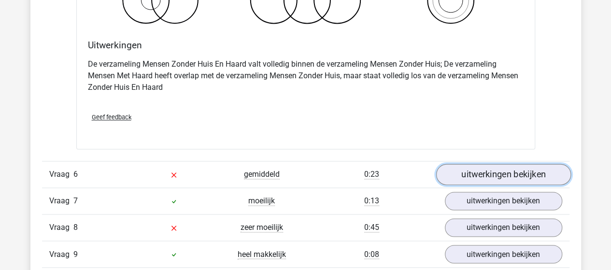
click at [487, 171] on link "uitwerkingen bekijken" at bounding box center [503, 174] width 135 height 21
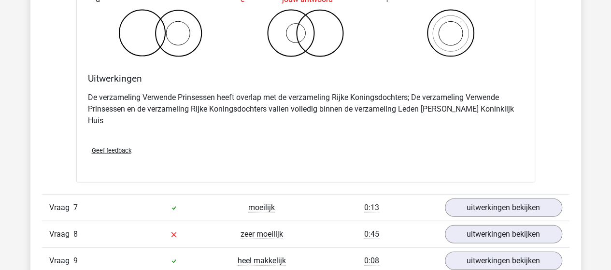
scroll to position [2946, 0]
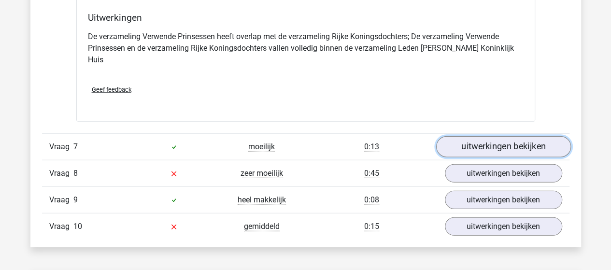
click at [481, 136] on link "uitwerkingen bekijken" at bounding box center [503, 146] width 135 height 21
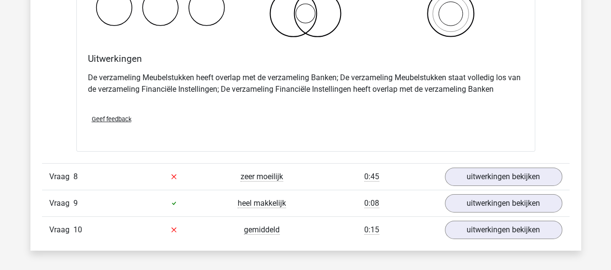
scroll to position [3332, 0]
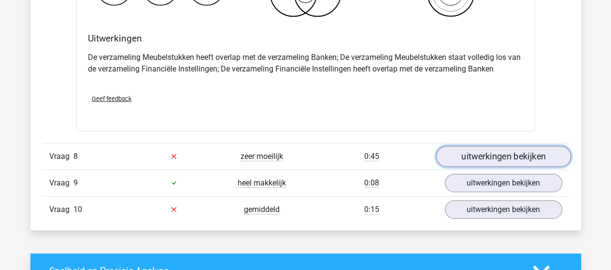
click at [481, 146] on link "uitwerkingen bekijken" at bounding box center [503, 156] width 135 height 21
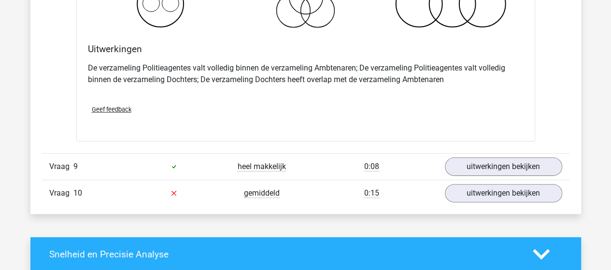
scroll to position [3718, 0]
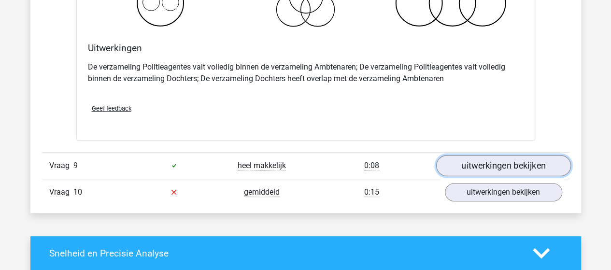
click at [519, 155] on link "uitwerkingen bekijken" at bounding box center [503, 165] width 135 height 21
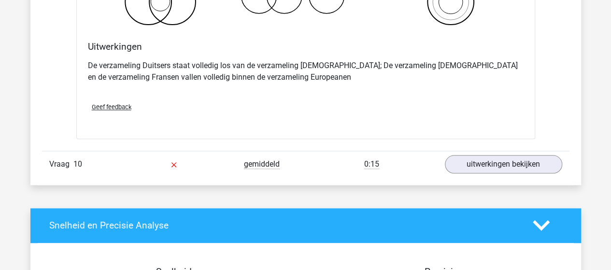
scroll to position [4153, 0]
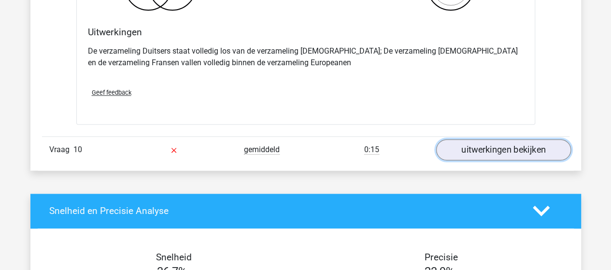
click at [502, 139] on link "uitwerkingen bekijken" at bounding box center [503, 149] width 135 height 21
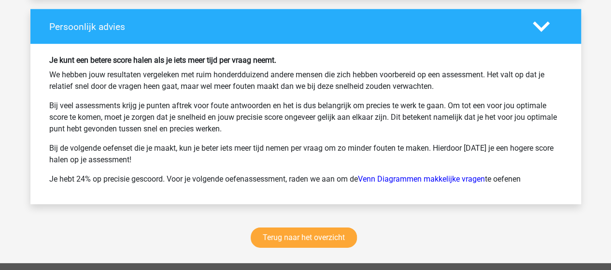
scroll to position [5071, 0]
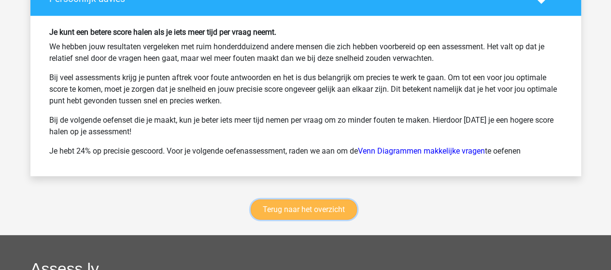
click at [315, 199] on link "Terug naar het overzicht" at bounding box center [304, 209] width 106 height 20
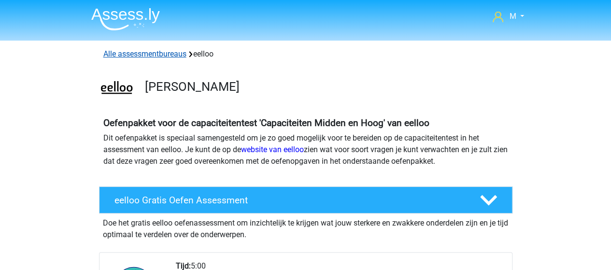
click at [146, 49] on link "Alle assessmentbureaus" at bounding box center [144, 53] width 83 height 9
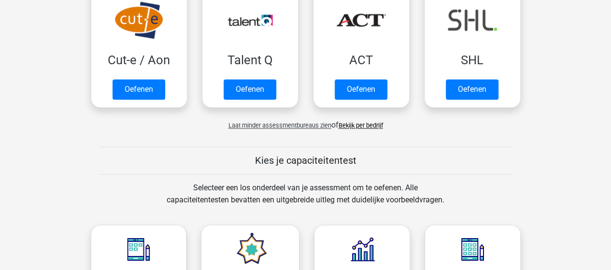
scroll to position [733, 0]
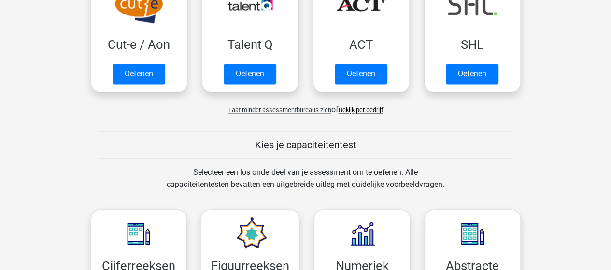
click at [379, 106] on link "Bekijk per bedrijf" at bounding box center [361, 109] width 44 height 7
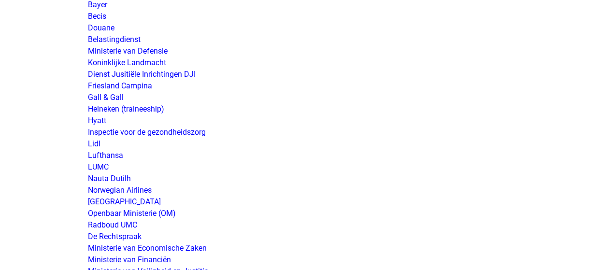
scroll to position [1642, 0]
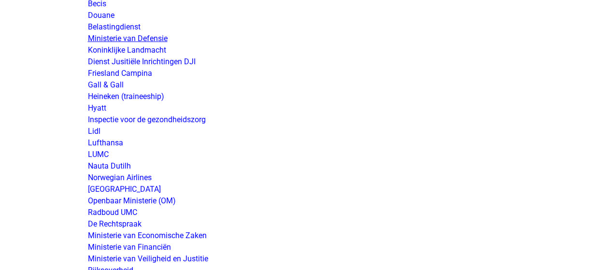
click at [160, 38] on link "Ministerie van Defensie" at bounding box center [128, 38] width 80 height 9
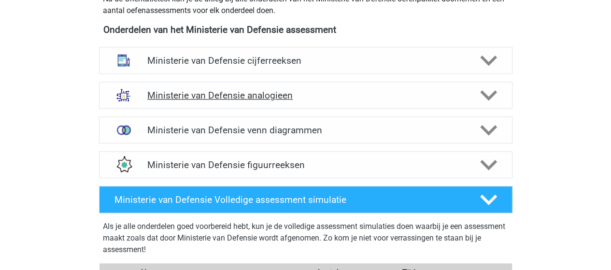
scroll to position [435, 0]
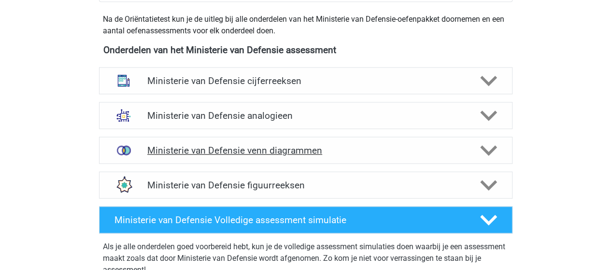
click at [255, 148] on h4 "Ministerie van Defensie venn diagrammen" at bounding box center [305, 150] width 316 height 11
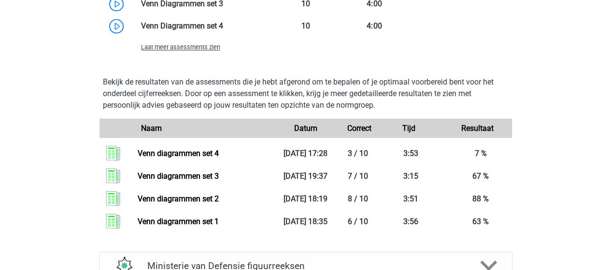
scroll to position [869, 0]
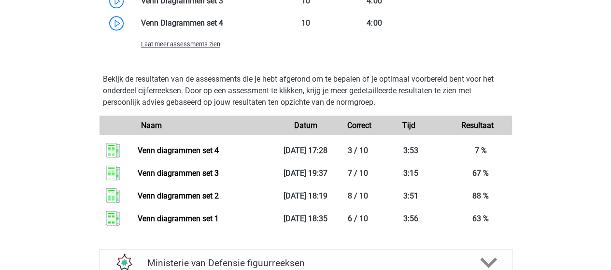
click at [202, 45] on span "Laat meer assessments zien" at bounding box center [180, 44] width 79 height 7
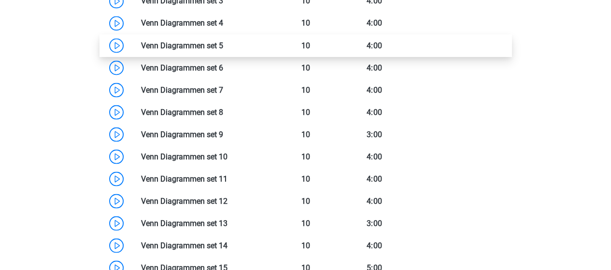
click at [223, 44] on link at bounding box center [223, 45] width 0 height 9
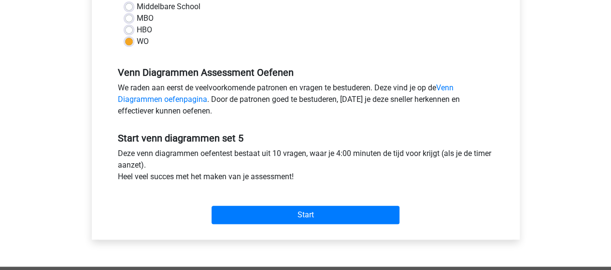
scroll to position [290, 0]
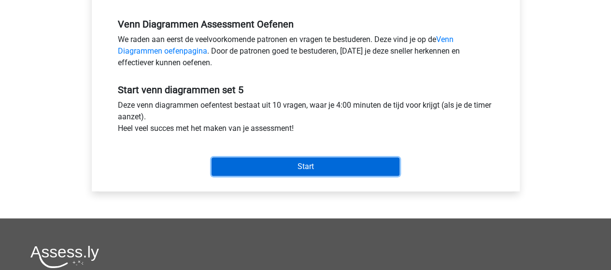
click at [311, 160] on input "Start" at bounding box center [306, 166] width 188 height 18
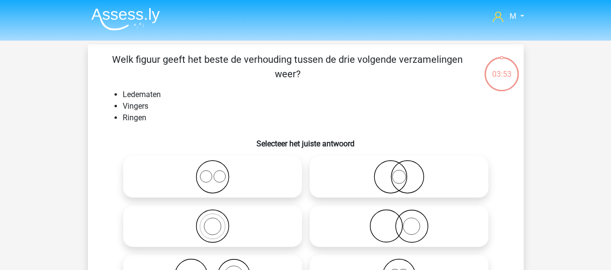
scroll to position [48, 0]
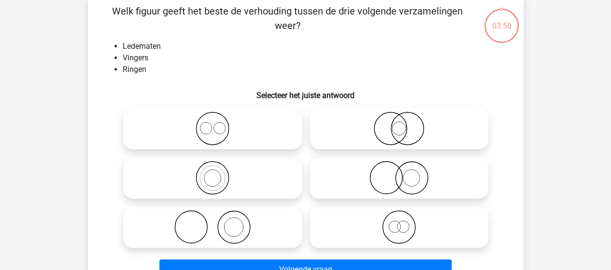
click at [223, 223] on icon at bounding box center [212, 227] width 171 height 34
click at [219, 222] on input "radio" at bounding box center [215, 219] width 6 height 6
radio input "true"
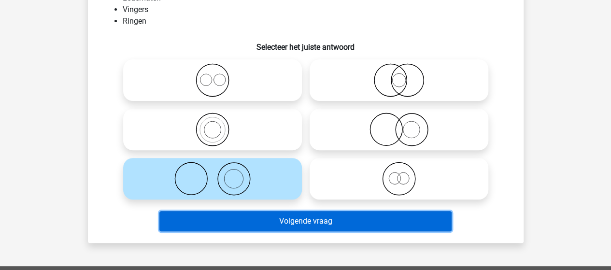
click at [302, 224] on button "Volgende vraag" at bounding box center [305, 221] width 292 height 20
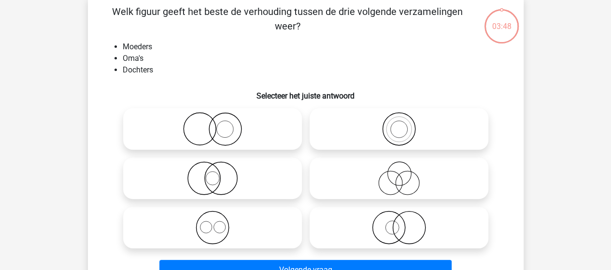
scroll to position [44, 0]
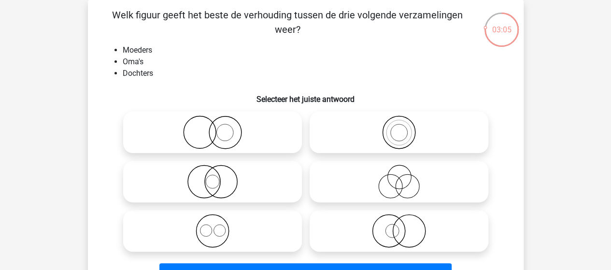
click at [217, 178] on icon at bounding box center [212, 182] width 171 height 34
click at [217, 177] on input "radio" at bounding box center [215, 173] width 6 height 6
radio input "true"
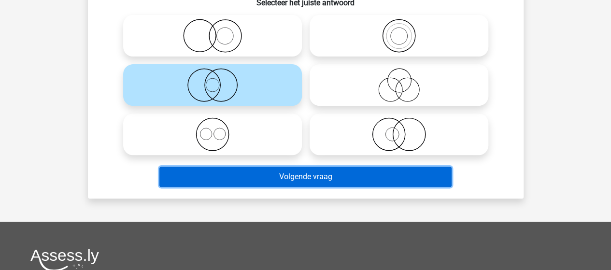
click at [311, 173] on button "Volgende vraag" at bounding box center [305, 177] width 292 height 20
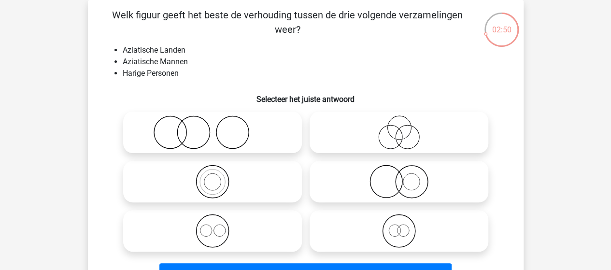
click at [218, 129] on icon at bounding box center [212, 132] width 171 height 34
click at [218, 127] on input "radio" at bounding box center [215, 124] width 6 height 6
radio input "true"
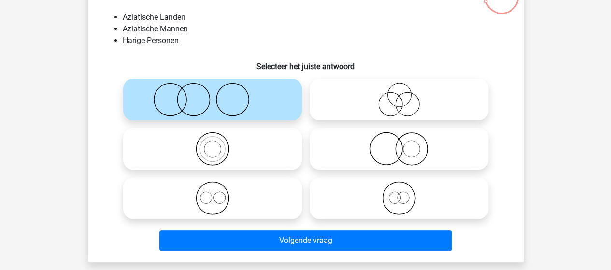
scroll to position [93, 0]
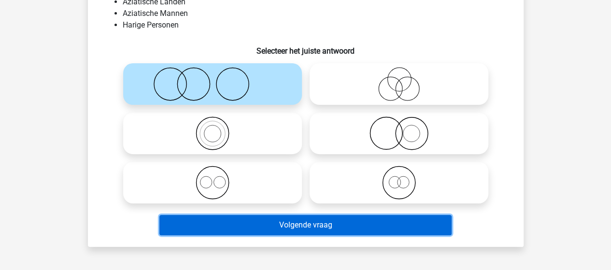
click at [311, 221] on button "Volgende vraag" at bounding box center [305, 225] width 292 height 20
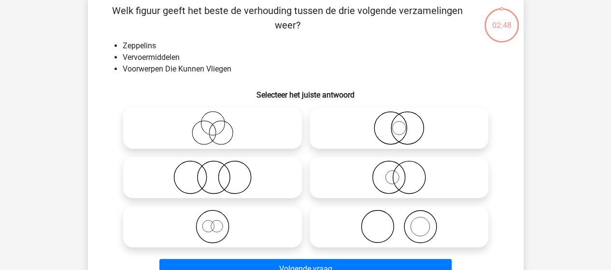
scroll to position [44, 0]
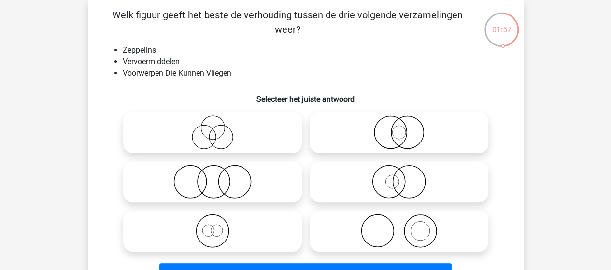
click at [408, 135] on icon at bounding box center [398, 132] width 171 height 34
click at [405, 127] on input "radio" at bounding box center [402, 124] width 6 height 6
radio input "true"
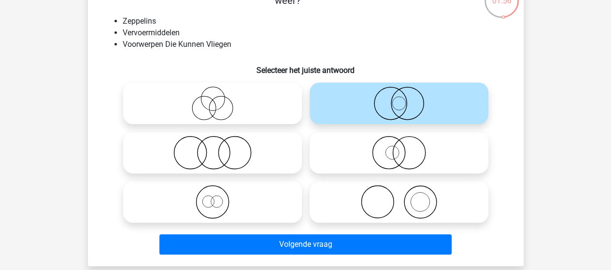
scroll to position [93, 0]
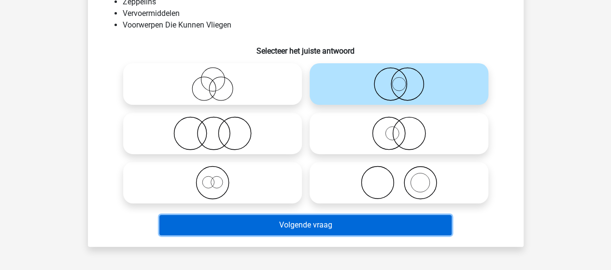
click at [323, 225] on button "Volgende vraag" at bounding box center [305, 225] width 292 height 20
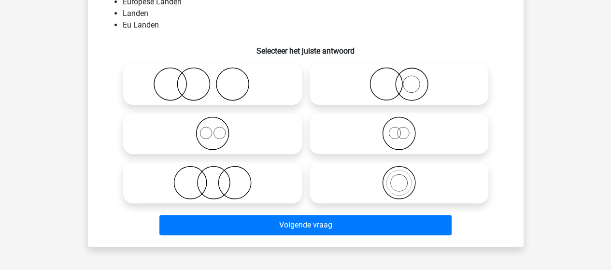
scroll to position [44, 0]
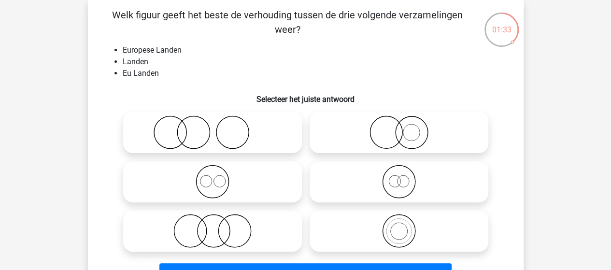
click at [405, 227] on icon at bounding box center [398, 231] width 171 height 34
click at [405, 226] on input "radio" at bounding box center [402, 223] width 6 height 6
radio input "true"
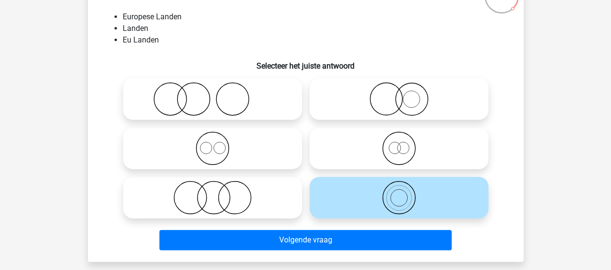
scroll to position [93, 0]
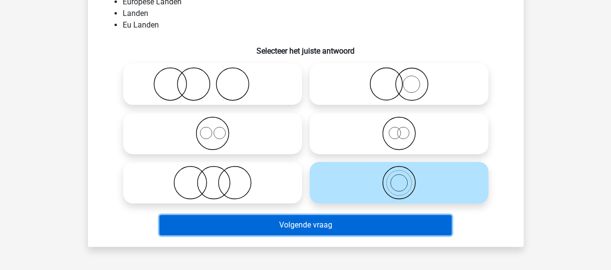
click at [315, 225] on button "Volgende vraag" at bounding box center [305, 225] width 292 height 20
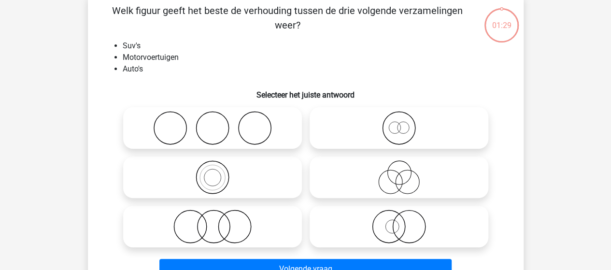
scroll to position [44, 0]
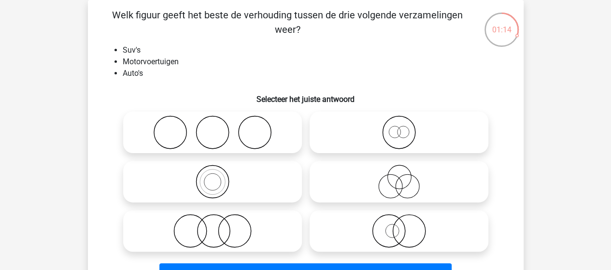
click at [394, 129] on icon at bounding box center [398, 132] width 171 height 34
click at [399, 127] on input "radio" at bounding box center [402, 124] width 6 height 6
radio input "true"
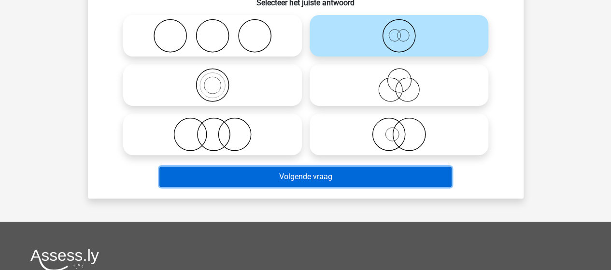
click at [342, 174] on button "Volgende vraag" at bounding box center [305, 177] width 292 height 20
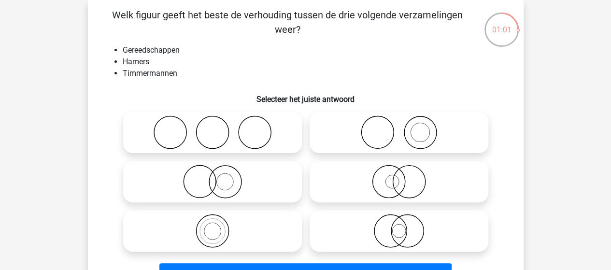
click at [400, 131] on icon at bounding box center [398, 132] width 171 height 34
click at [400, 127] on input "radio" at bounding box center [402, 124] width 6 height 6
radio input "true"
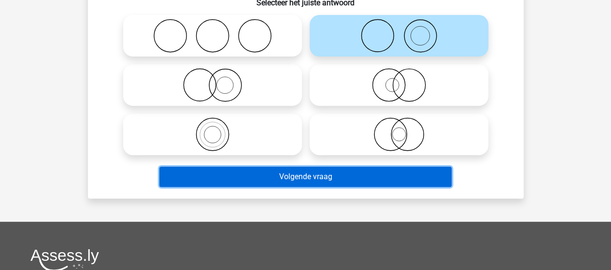
click at [330, 177] on button "Volgende vraag" at bounding box center [305, 177] width 292 height 20
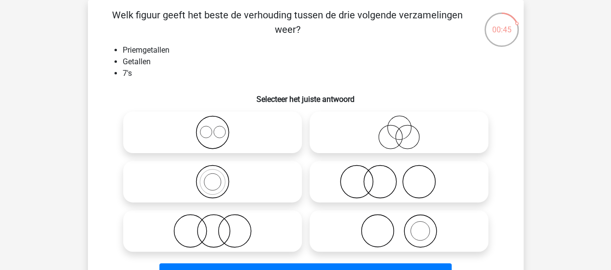
drag, startPoint x: 203, startPoint y: 187, endPoint x: 208, endPoint y: 185, distance: 5.2
click at [203, 187] on icon at bounding box center [212, 182] width 171 height 34
click at [212, 177] on input "radio" at bounding box center [215, 173] width 6 height 6
radio input "true"
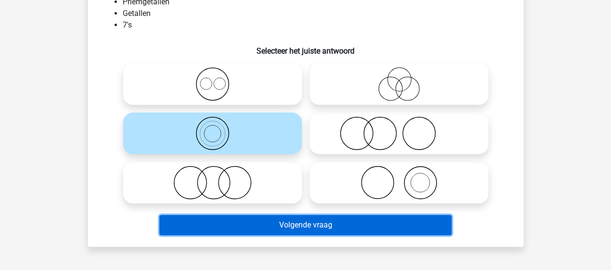
click at [267, 218] on button "Volgende vraag" at bounding box center [305, 225] width 292 height 20
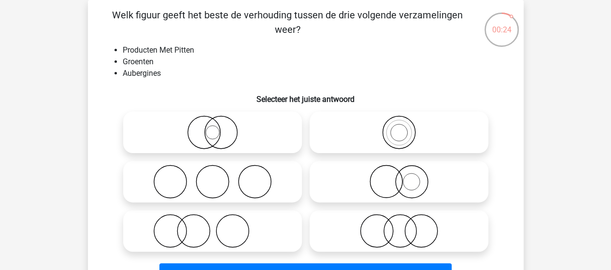
click at [221, 131] on icon at bounding box center [212, 132] width 171 height 34
click at [219, 127] on input "radio" at bounding box center [215, 124] width 6 height 6
radio input "true"
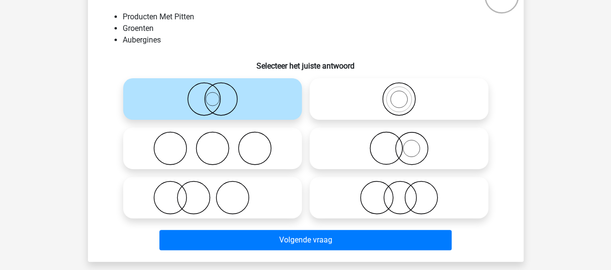
scroll to position [93, 0]
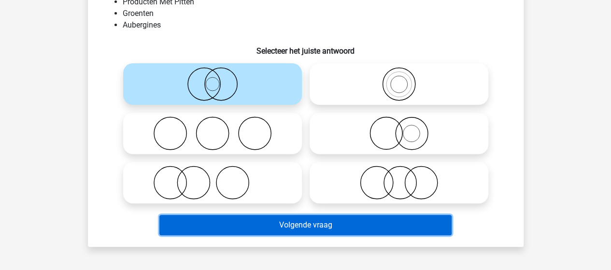
click at [292, 223] on button "Volgende vraag" at bounding box center [305, 225] width 292 height 20
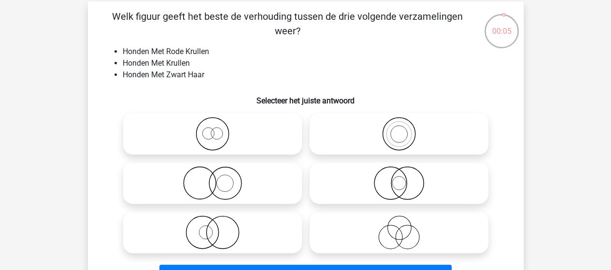
scroll to position [48, 0]
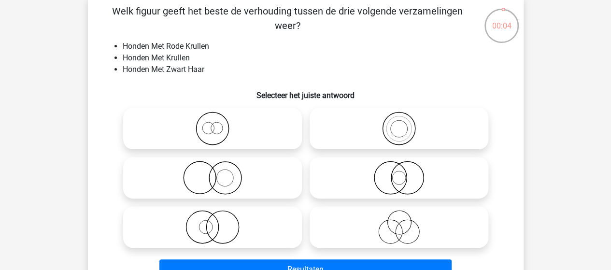
click at [391, 182] on circle at bounding box center [407, 178] width 32 height 32
click at [399, 173] on input "radio" at bounding box center [402, 170] width 6 height 6
radio input "true"
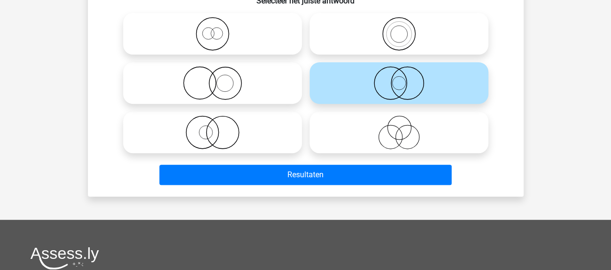
scroll to position [145, 0]
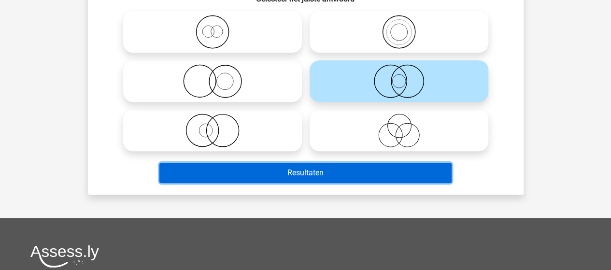
click at [351, 170] on button "Resultaten" at bounding box center [305, 173] width 292 height 20
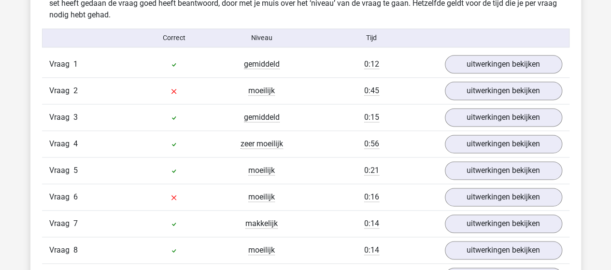
scroll to position [531, 0]
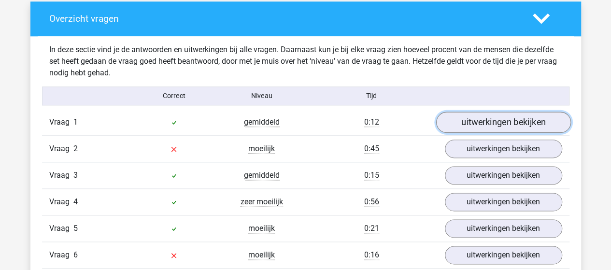
click at [490, 116] on link "uitwerkingen bekijken" at bounding box center [503, 122] width 135 height 21
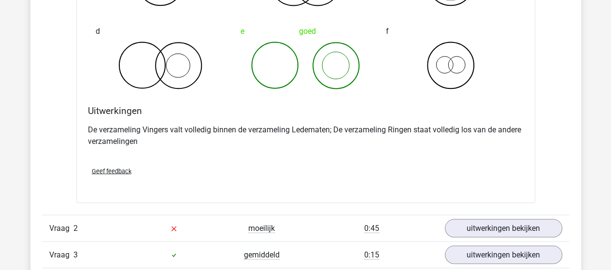
scroll to position [869, 0]
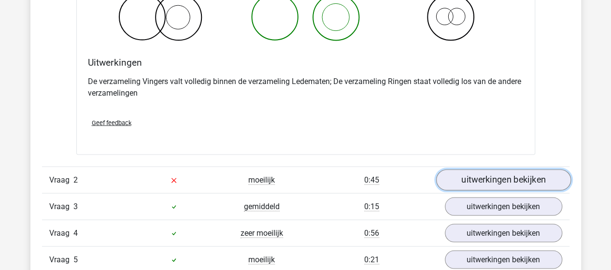
click at [495, 173] on link "uitwerkingen bekijken" at bounding box center [503, 179] width 135 height 21
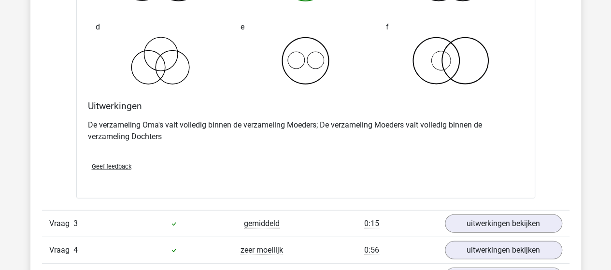
scroll to position [1256, 0]
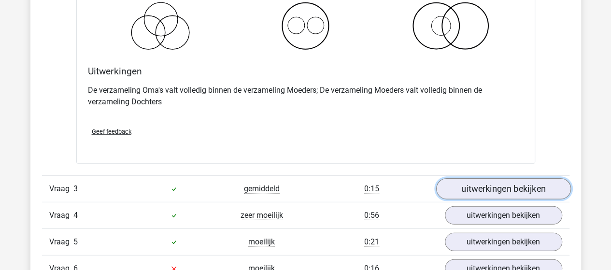
click at [484, 187] on link "uitwerkingen bekijken" at bounding box center [503, 189] width 135 height 21
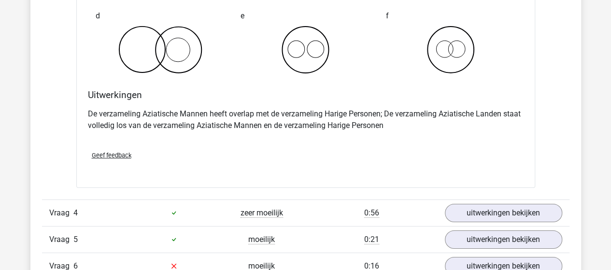
scroll to position [1642, 0]
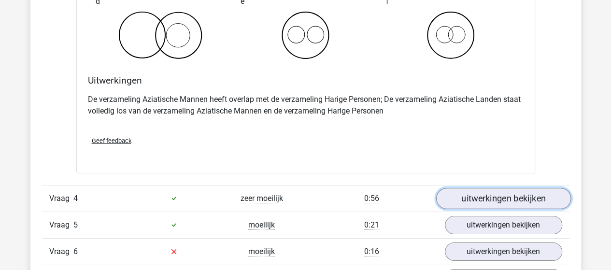
click at [486, 199] on link "uitwerkingen bekijken" at bounding box center [503, 198] width 135 height 21
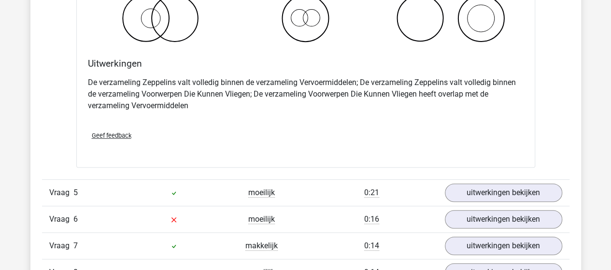
scroll to position [2077, 0]
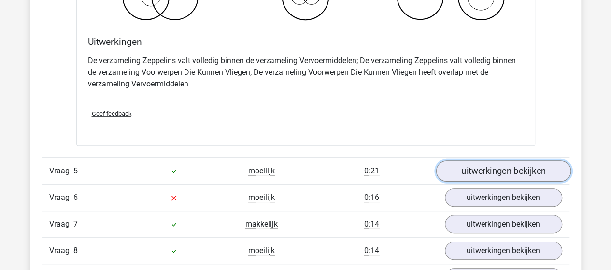
click at [486, 162] on link "uitwerkingen bekijken" at bounding box center [503, 170] width 135 height 21
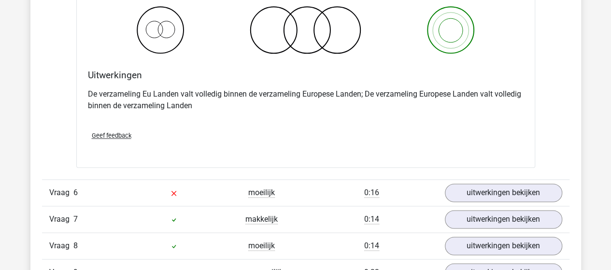
scroll to position [2463, 0]
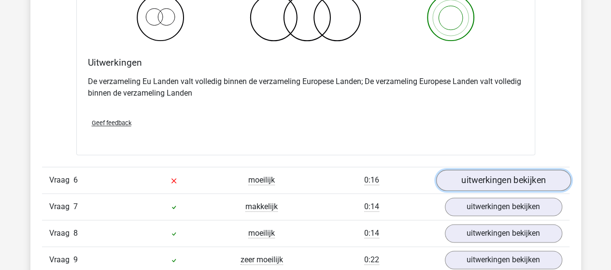
click at [497, 170] on link "uitwerkingen bekijken" at bounding box center [503, 180] width 135 height 21
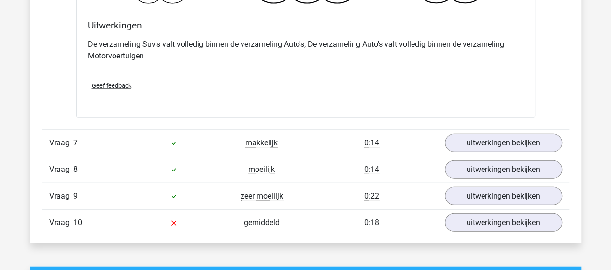
scroll to position [2897, 0]
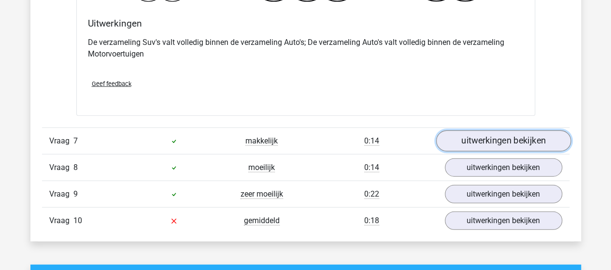
click at [490, 133] on link "uitwerkingen bekijken" at bounding box center [503, 140] width 135 height 21
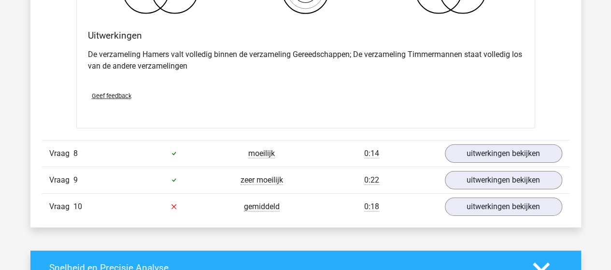
scroll to position [3284, 0]
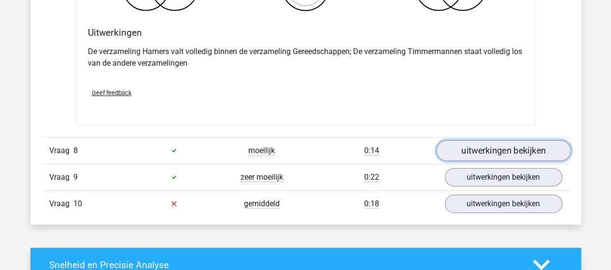
click at [508, 141] on link "uitwerkingen bekijken" at bounding box center [503, 150] width 135 height 21
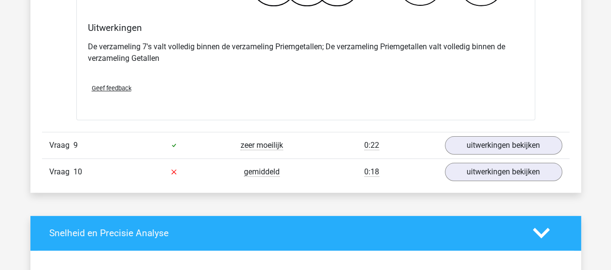
scroll to position [3670, 0]
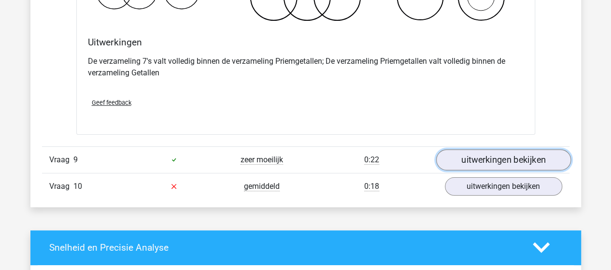
click at [510, 156] on link "uitwerkingen bekijken" at bounding box center [503, 159] width 135 height 21
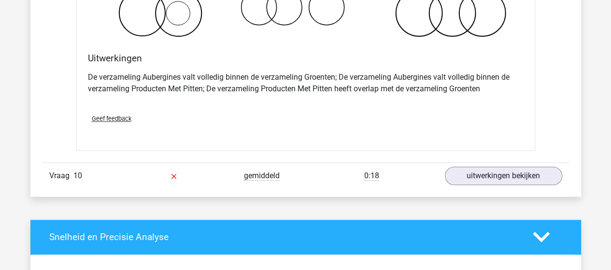
scroll to position [4056, 0]
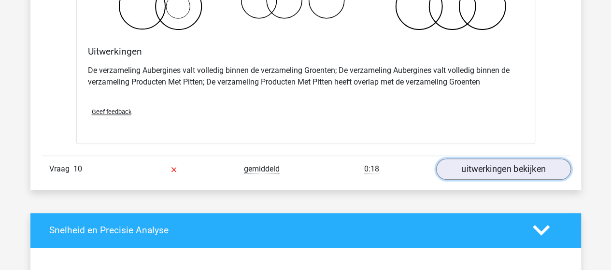
click at [504, 163] on link "uitwerkingen bekijken" at bounding box center [503, 168] width 135 height 21
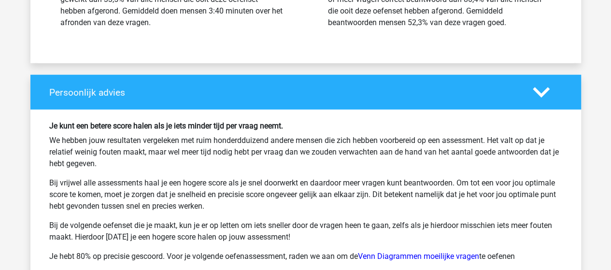
scroll to position [5119, 0]
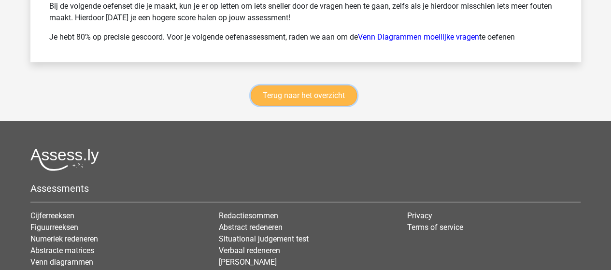
click at [307, 90] on link "Terug naar het overzicht" at bounding box center [304, 95] width 106 height 20
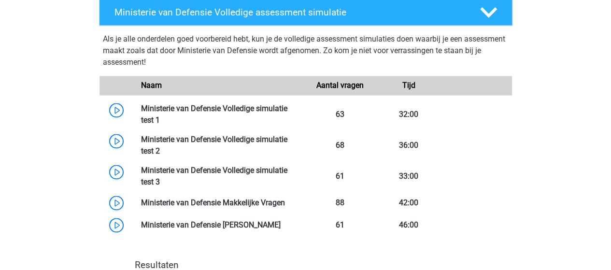
scroll to position [628, 0]
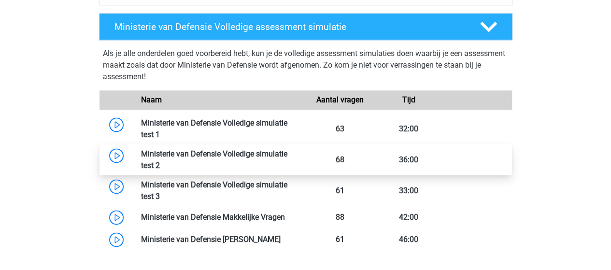
click at [160, 161] on link at bounding box center [160, 165] width 0 height 9
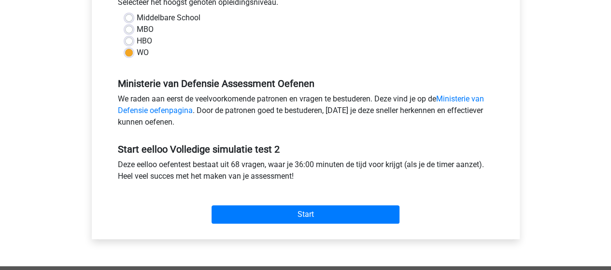
scroll to position [241, 0]
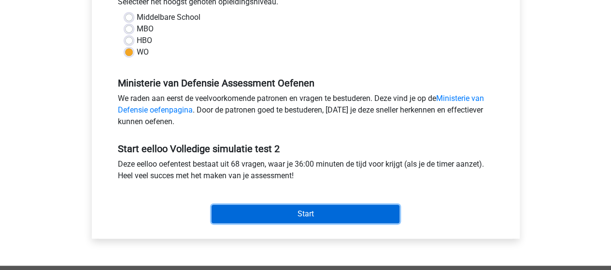
click at [308, 218] on input "Start" at bounding box center [306, 214] width 188 height 18
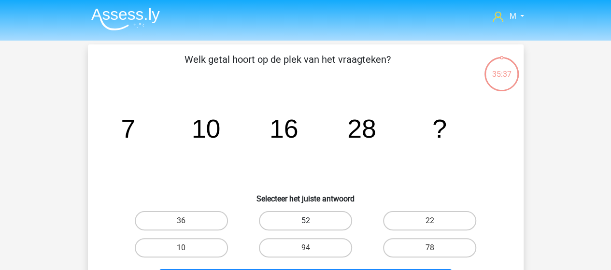
click at [312, 221] on label "52" at bounding box center [305, 220] width 93 height 19
click at [311, 221] on input "52" at bounding box center [308, 224] width 6 height 6
radio input "true"
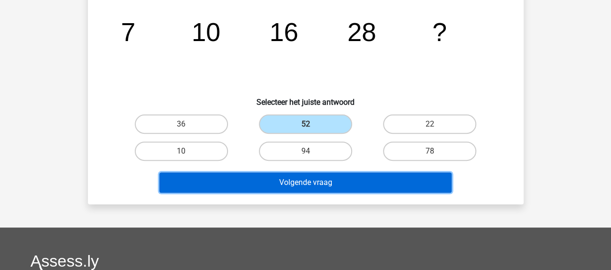
click at [300, 183] on button "Volgende vraag" at bounding box center [305, 182] width 292 height 20
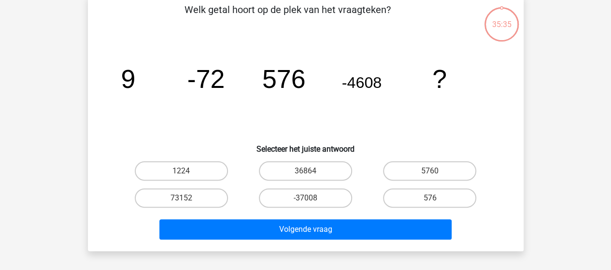
scroll to position [44, 0]
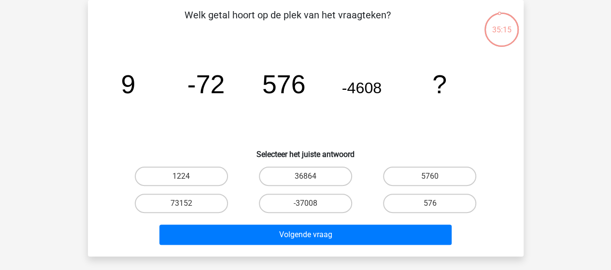
click at [307, 181] on input "36864" at bounding box center [308, 179] width 6 height 6
radio input "true"
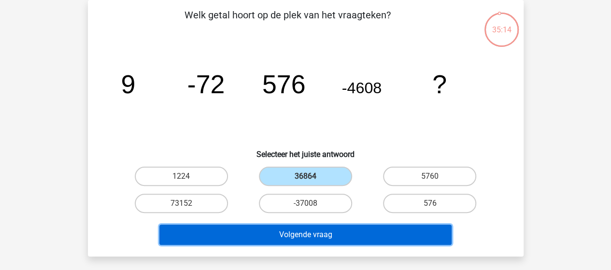
click at [311, 233] on button "Volgende vraag" at bounding box center [305, 235] width 292 height 20
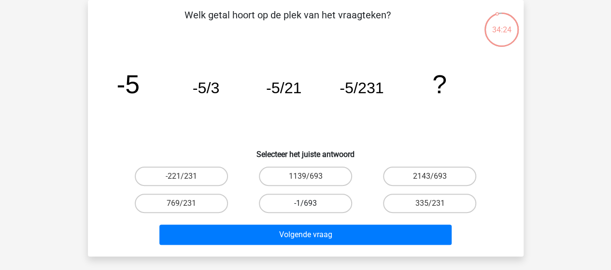
click at [323, 204] on label "-1/693" at bounding box center [305, 203] width 93 height 19
click at [311, 204] on input "-1/693" at bounding box center [308, 206] width 6 height 6
radio input "true"
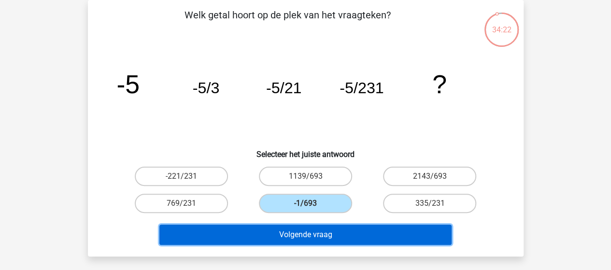
click at [317, 235] on button "Volgende vraag" at bounding box center [305, 235] width 292 height 20
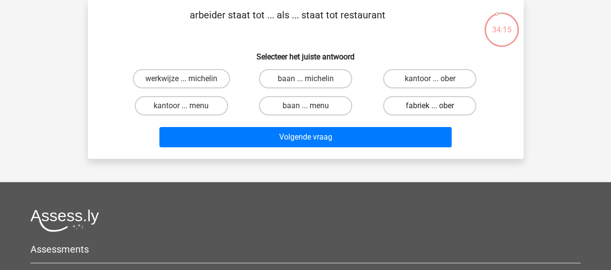
click at [422, 104] on label "fabriek ... ober" at bounding box center [429, 105] width 93 height 19
click at [430, 106] on input "fabriek ... ober" at bounding box center [433, 109] width 6 height 6
radio input "true"
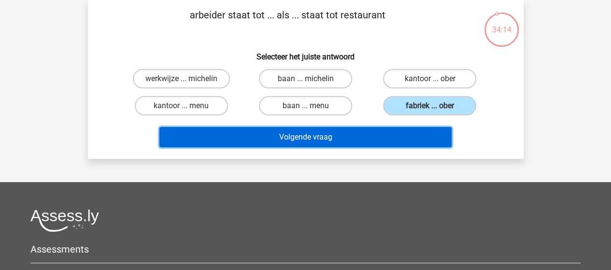
click at [336, 139] on button "Volgende vraag" at bounding box center [305, 137] width 292 height 20
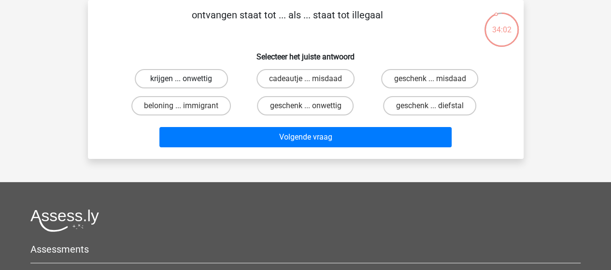
click at [201, 78] on label "krijgen ... onwettig" at bounding box center [181, 78] width 93 height 19
click at [187, 79] on input "krijgen ... onwettig" at bounding box center [184, 82] width 6 height 6
radio input "true"
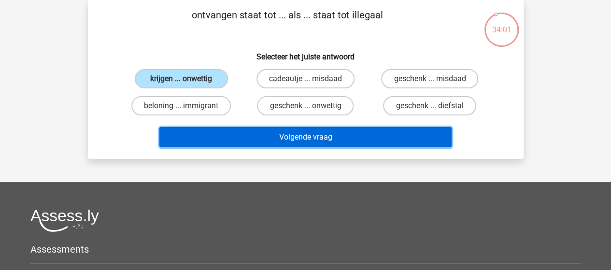
click at [313, 137] on button "Volgende vraag" at bounding box center [305, 137] width 292 height 20
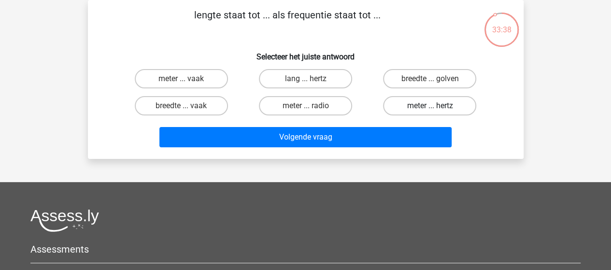
click at [421, 103] on label "meter ... hertz" at bounding box center [429, 105] width 93 height 19
click at [430, 106] on input "meter ... hertz" at bounding box center [433, 109] width 6 height 6
radio input "true"
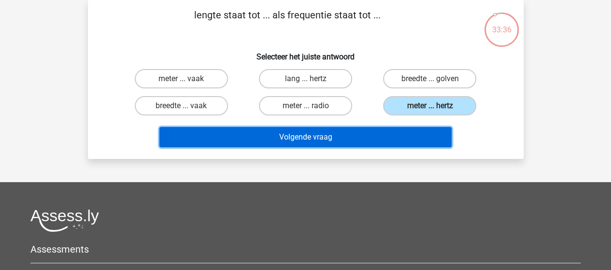
click at [317, 137] on button "Volgende vraag" at bounding box center [305, 137] width 292 height 20
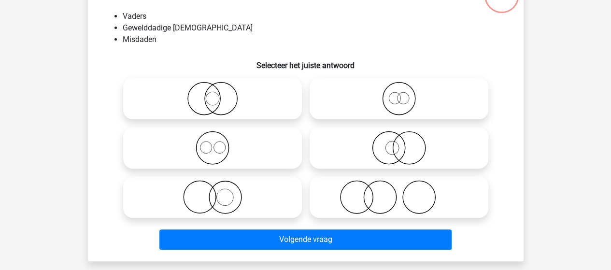
scroll to position [93, 0]
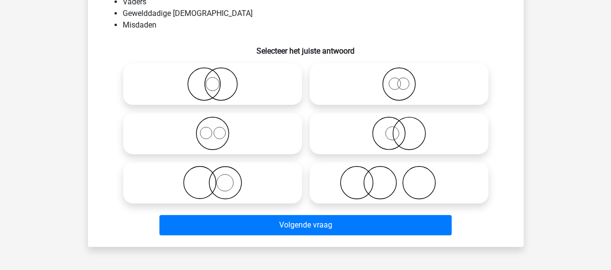
click at [378, 180] on icon at bounding box center [398, 183] width 171 height 34
click at [399, 178] on input "radio" at bounding box center [402, 174] width 6 height 6
radio input "true"
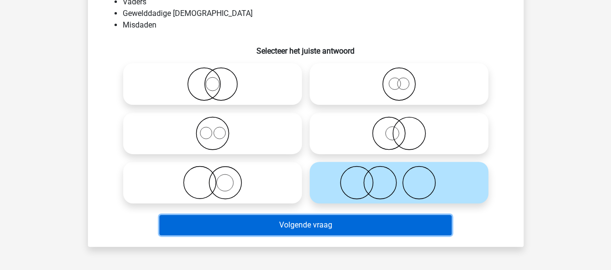
click at [353, 226] on button "Volgende vraag" at bounding box center [305, 225] width 292 height 20
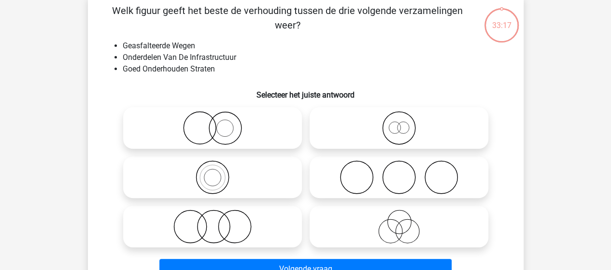
scroll to position [44, 0]
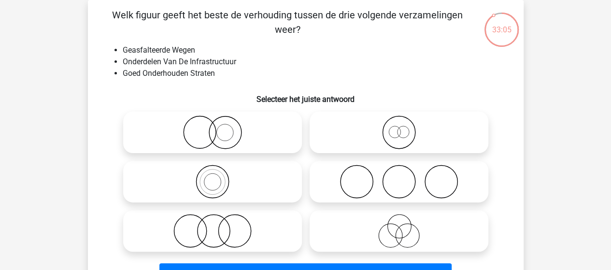
click at [396, 133] on icon at bounding box center [398, 132] width 171 height 34
click at [399, 127] on input "radio" at bounding box center [402, 124] width 6 height 6
radio input "true"
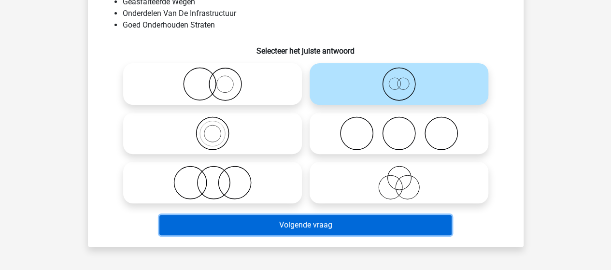
click at [312, 226] on button "Volgende vraag" at bounding box center [305, 225] width 292 height 20
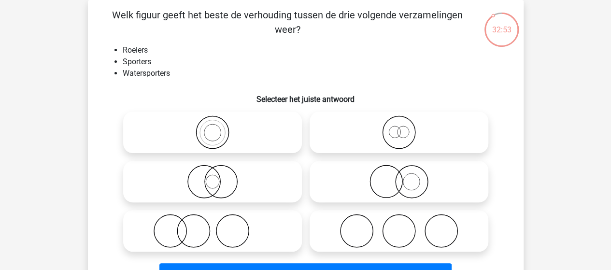
click at [404, 132] on icon at bounding box center [398, 132] width 171 height 34
click at [404, 127] on input "radio" at bounding box center [402, 124] width 6 height 6
radio input "true"
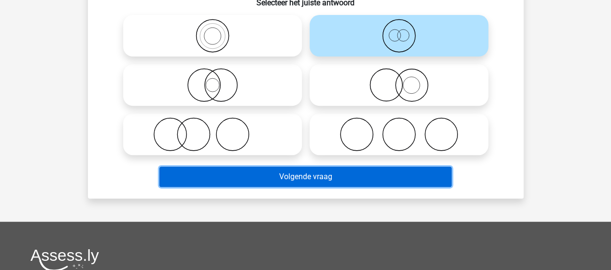
click at [342, 173] on button "Volgende vraag" at bounding box center [305, 177] width 292 height 20
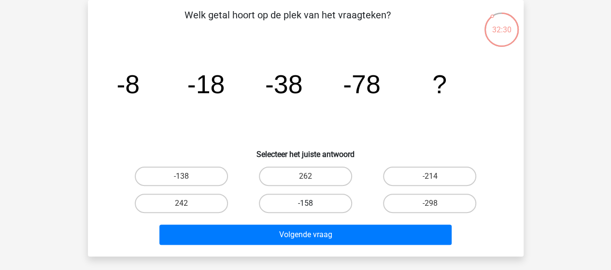
click at [290, 197] on label "-158" at bounding box center [305, 203] width 93 height 19
click at [305, 203] on input "-158" at bounding box center [308, 206] width 6 height 6
radio input "true"
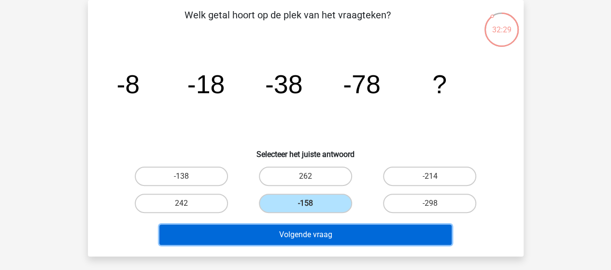
click at [283, 238] on button "Volgende vraag" at bounding box center [305, 235] width 292 height 20
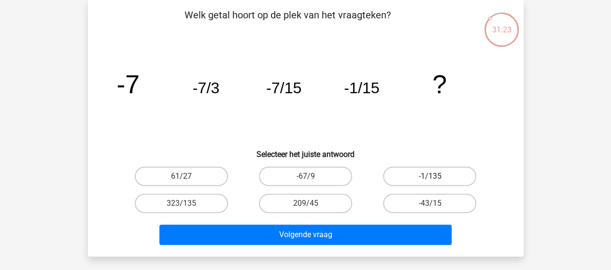
click at [420, 178] on label "-1/135" at bounding box center [429, 176] width 93 height 19
click at [430, 178] on input "-1/135" at bounding box center [433, 179] width 6 height 6
radio input "true"
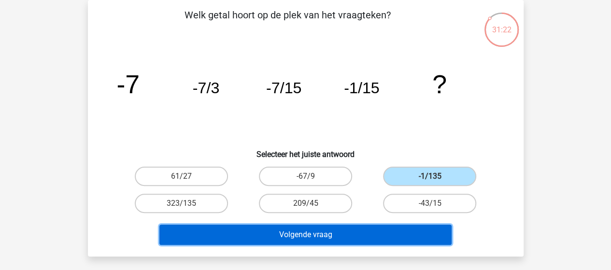
click at [330, 238] on button "Volgende vraag" at bounding box center [305, 235] width 292 height 20
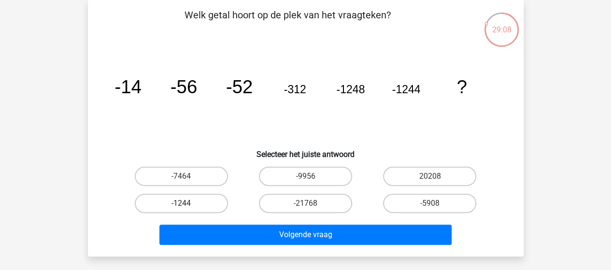
click at [161, 205] on label "-1244" at bounding box center [181, 203] width 93 height 19
click at [181, 205] on input "-1244" at bounding box center [184, 206] width 6 height 6
radio input "true"
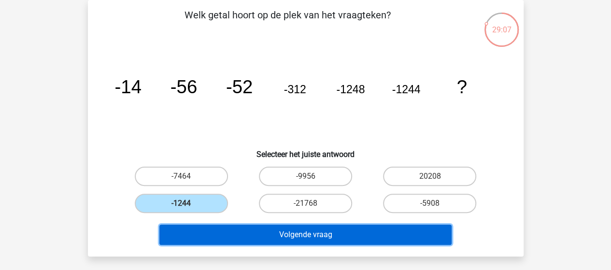
click at [276, 239] on button "Volgende vraag" at bounding box center [305, 235] width 292 height 20
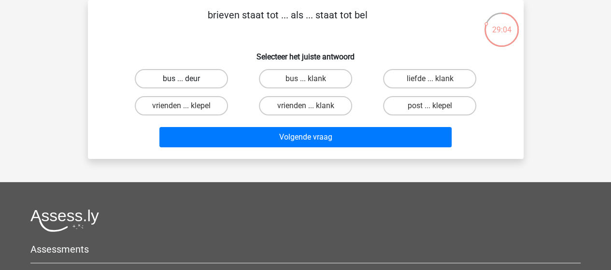
click at [206, 76] on label "bus ... deur" at bounding box center [181, 78] width 93 height 19
click at [187, 79] on input "bus ... deur" at bounding box center [184, 82] width 6 height 6
radio input "true"
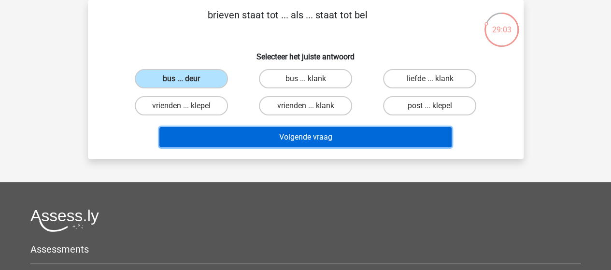
click at [271, 137] on button "Volgende vraag" at bounding box center [305, 137] width 292 height 20
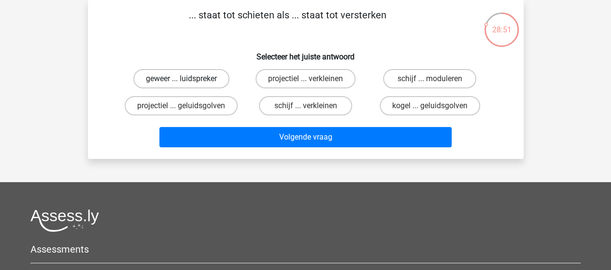
click at [205, 81] on label "geweer ... luidspreker" at bounding box center [181, 78] width 96 height 19
click at [187, 81] on input "geweer ... luidspreker" at bounding box center [184, 82] width 6 height 6
radio input "true"
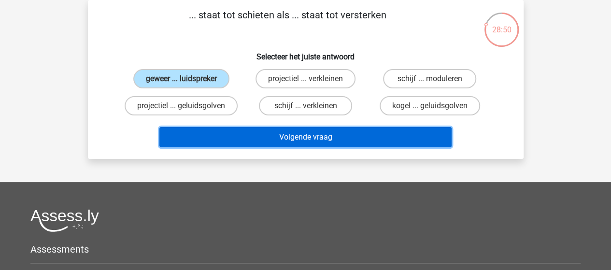
drag, startPoint x: 271, startPoint y: 140, endPoint x: 271, endPoint y: 130, distance: 10.2
click at [271, 141] on button "Volgende vraag" at bounding box center [305, 137] width 292 height 20
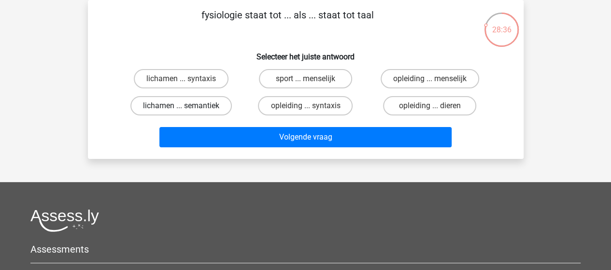
click at [208, 106] on label "lichamen ... semantiek" at bounding box center [180, 105] width 101 height 19
click at [187, 106] on input "lichamen ... semantiek" at bounding box center [184, 109] width 6 height 6
radio input "true"
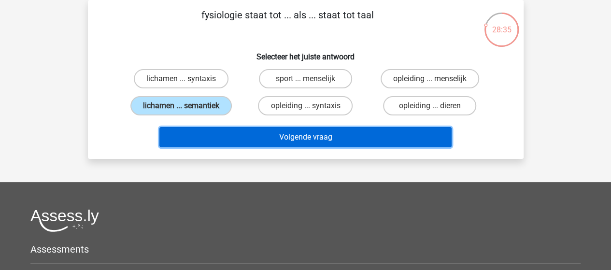
click at [289, 134] on button "Volgende vraag" at bounding box center [305, 137] width 292 height 20
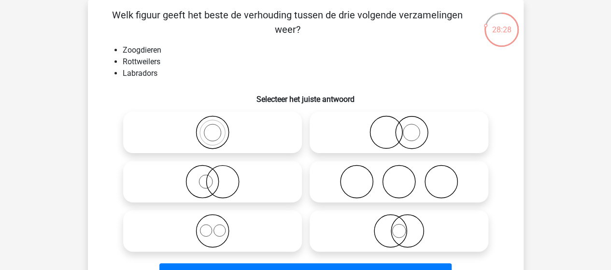
scroll to position [93, 0]
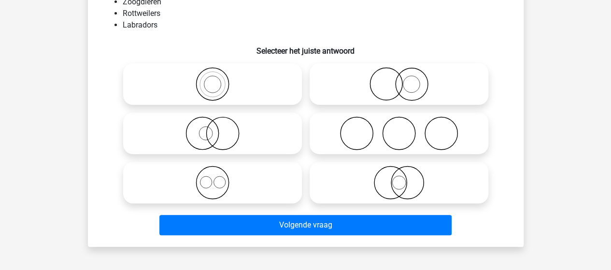
click at [212, 185] on icon at bounding box center [212, 183] width 171 height 34
click at [212, 178] on input "radio" at bounding box center [215, 174] width 6 height 6
radio input "true"
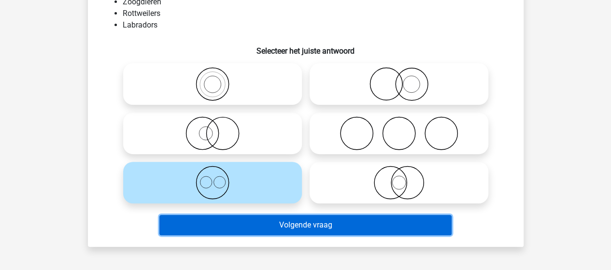
click at [273, 226] on button "Volgende vraag" at bounding box center [305, 225] width 292 height 20
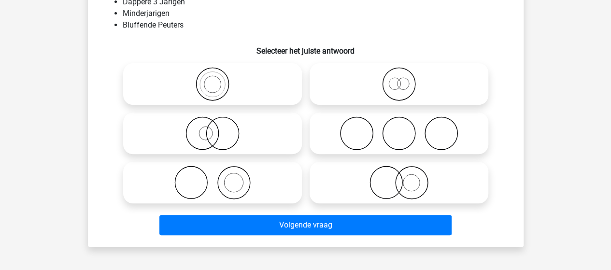
scroll to position [44, 0]
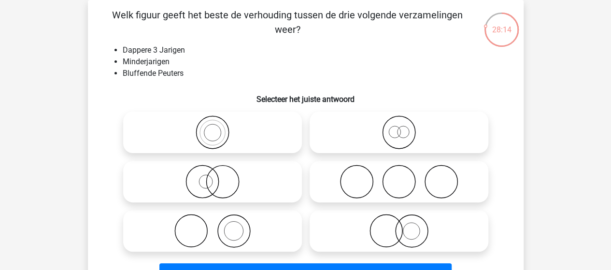
click at [402, 132] on icon at bounding box center [398, 132] width 171 height 34
click at [402, 127] on input "radio" at bounding box center [402, 124] width 6 height 6
radio input "true"
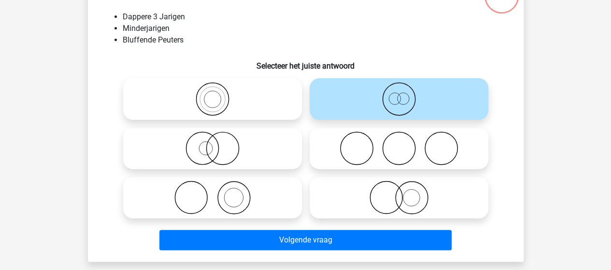
scroll to position [93, 0]
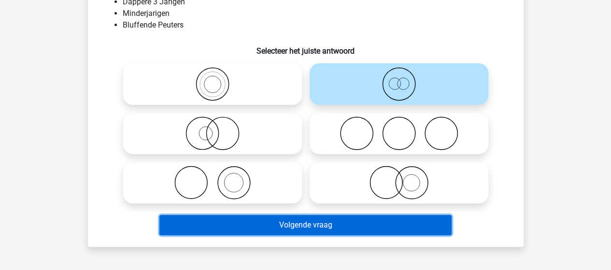
click at [330, 224] on button "Volgende vraag" at bounding box center [305, 225] width 292 height 20
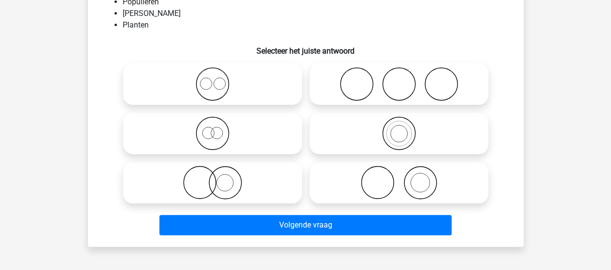
click at [415, 184] on icon at bounding box center [398, 183] width 171 height 34
click at [405, 178] on input "radio" at bounding box center [402, 174] width 6 height 6
radio input "true"
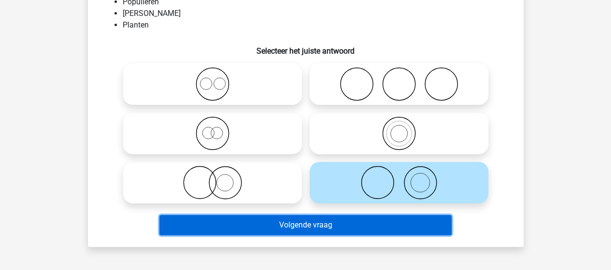
click at [343, 225] on button "Volgende vraag" at bounding box center [305, 225] width 292 height 20
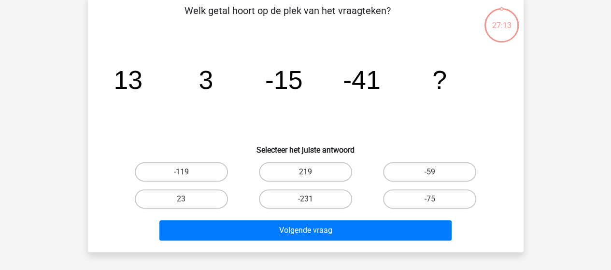
scroll to position [44, 0]
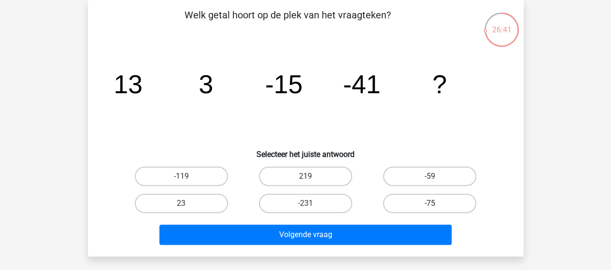
click at [416, 199] on label "-75" at bounding box center [429, 203] width 93 height 19
click at [430, 203] on input "-75" at bounding box center [433, 206] width 6 height 6
radio input "true"
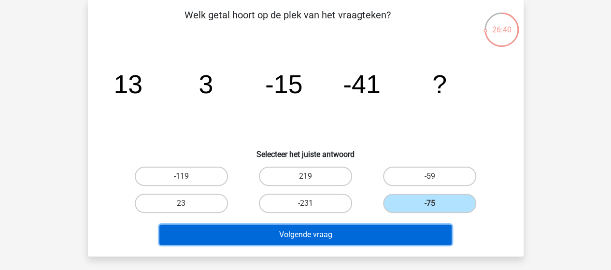
click at [339, 238] on button "Volgende vraag" at bounding box center [305, 235] width 292 height 20
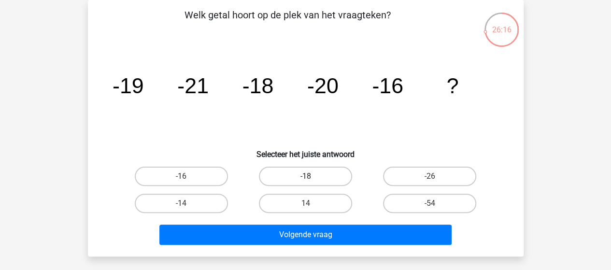
click at [310, 170] on label "-18" at bounding box center [305, 176] width 93 height 19
click at [310, 176] on input "-18" at bounding box center [308, 179] width 6 height 6
radio input "true"
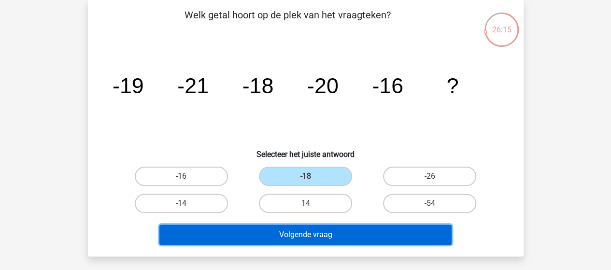
click at [324, 233] on button "Volgende vraag" at bounding box center [305, 235] width 292 height 20
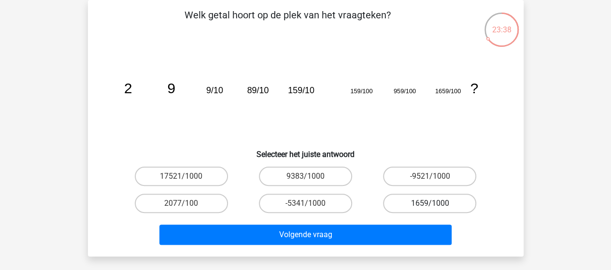
click at [434, 202] on label "1659/1000" at bounding box center [429, 203] width 93 height 19
click at [434, 203] on input "1659/1000" at bounding box center [433, 206] width 6 height 6
radio input "true"
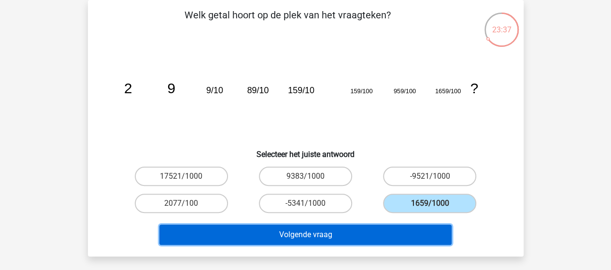
click at [367, 240] on button "Volgende vraag" at bounding box center [305, 235] width 292 height 20
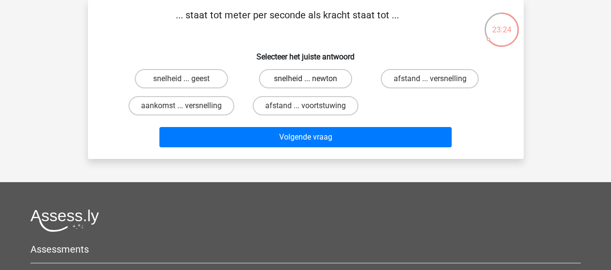
click at [293, 78] on label "snelheid ... newton" at bounding box center [305, 78] width 93 height 19
click at [305, 79] on input "snelheid ... newton" at bounding box center [308, 82] width 6 height 6
radio input "true"
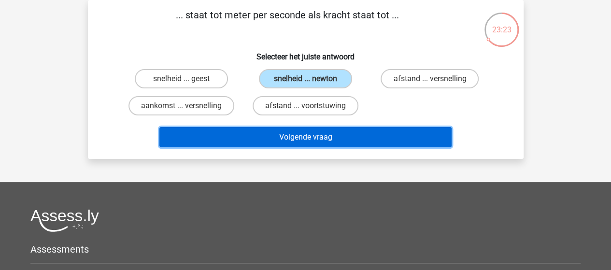
click at [296, 137] on button "Volgende vraag" at bounding box center [305, 137] width 292 height 20
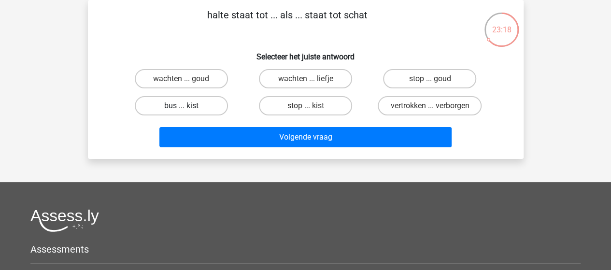
click at [201, 106] on label "bus ... kist" at bounding box center [181, 105] width 93 height 19
click at [187, 106] on input "bus ... kist" at bounding box center [184, 109] width 6 height 6
radio input "true"
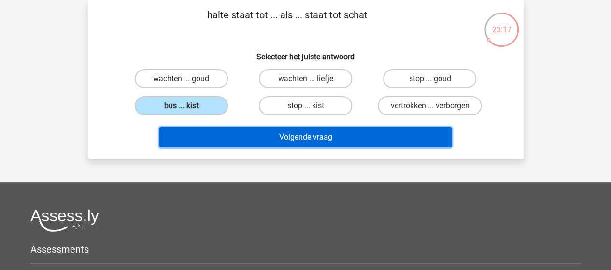
click at [279, 133] on button "Volgende vraag" at bounding box center [305, 137] width 292 height 20
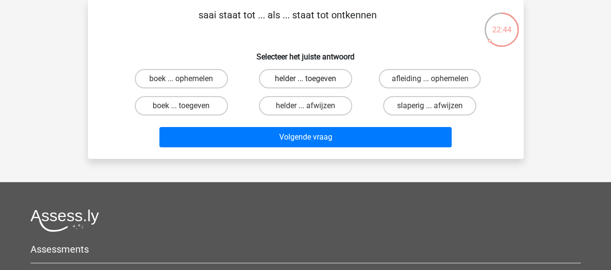
click at [308, 78] on label "helder ... toegeven" at bounding box center [305, 78] width 93 height 19
click at [308, 79] on input "helder ... toegeven" at bounding box center [308, 82] width 6 height 6
radio input "true"
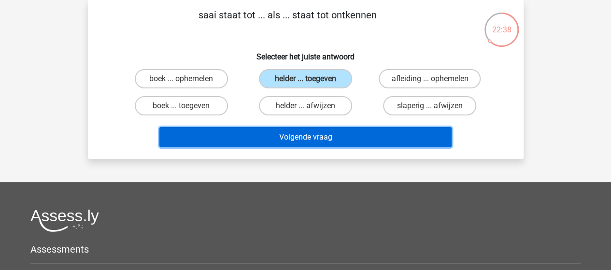
click at [303, 138] on button "Volgende vraag" at bounding box center [305, 137] width 292 height 20
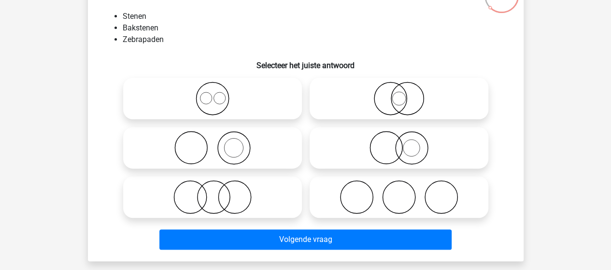
scroll to position [93, 0]
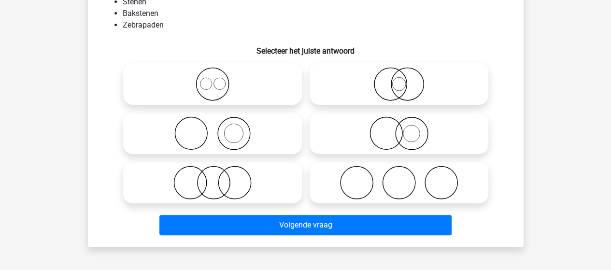
click at [228, 135] on icon at bounding box center [212, 133] width 171 height 34
click at [219, 128] on input "radio" at bounding box center [215, 125] width 6 height 6
radio input "true"
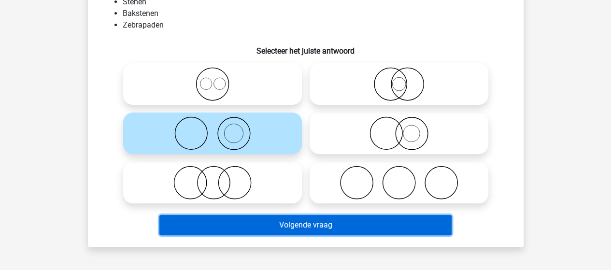
click at [305, 225] on button "Volgende vraag" at bounding box center [305, 225] width 292 height 20
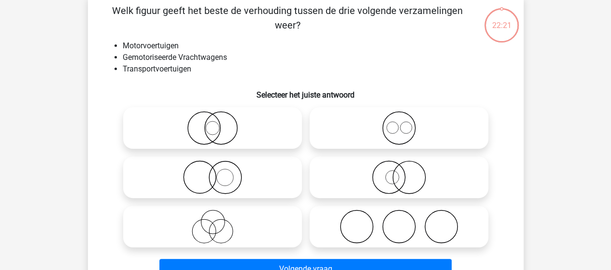
scroll to position [44, 0]
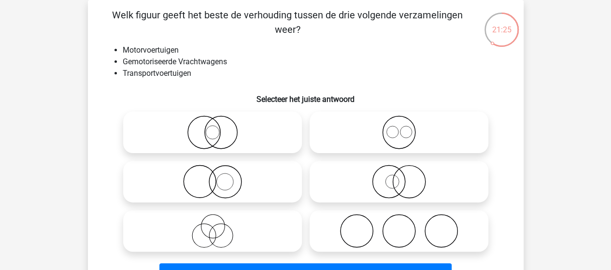
click at [410, 180] on icon at bounding box center [398, 182] width 171 height 34
click at [405, 177] on input "radio" at bounding box center [402, 173] width 6 height 6
radio input "true"
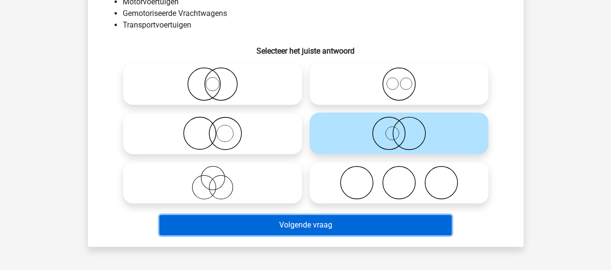
click at [325, 224] on button "Volgende vraag" at bounding box center [305, 225] width 292 height 20
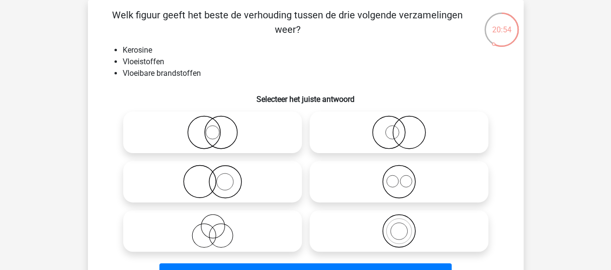
click at [222, 134] on icon at bounding box center [212, 132] width 171 height 34
click at [219, 127] on input "radio" at bounding box center [215, 124] width 6 height 6
radio input "true"
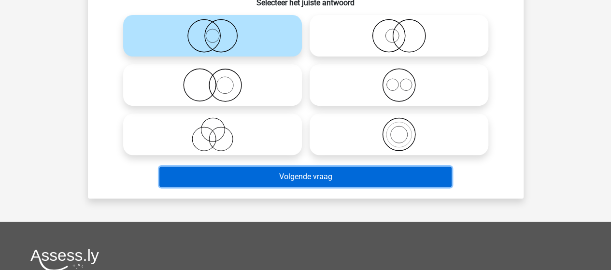
drag, startPoint x: 282, startPoint y: 178, endPoint x: 285, endPoint y: 162, distance: 16.7
click at [283, 178] on button "Volgende vraag" at bounding box center [305, 177] width 292 height 20
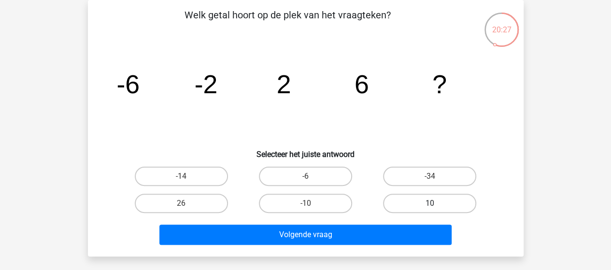
click at [437, 206] on label "10" at bounding box center [429, 203] width 93 height 19
click at [436, 206] on input "10" at bounding box center [433, 206] width 6 height 6
radio input "true"
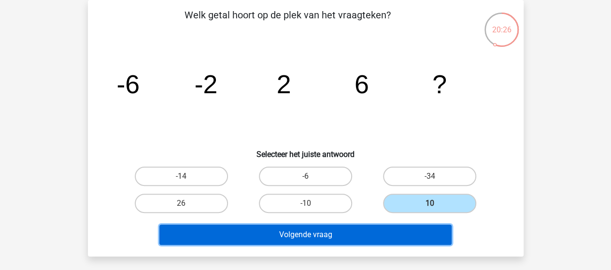
click at [376, 236] on button "Volgende vraag" at bounding box center [305, 235] width 292 height 20
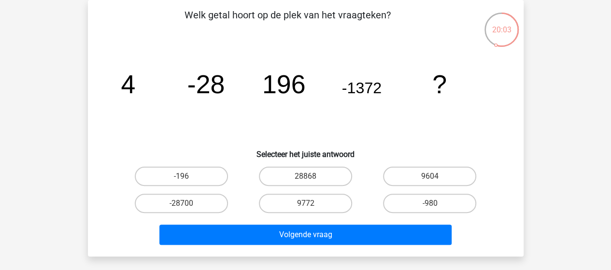
click at [432, 178] on input "9604" at bounding box center [433, 179] width 6 height 6
radio input "true"
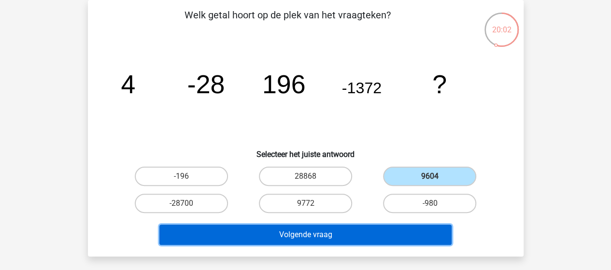
click at [356, 234] on button "Volgende vraag" at bounding box center [305, 235] width 292 height 20
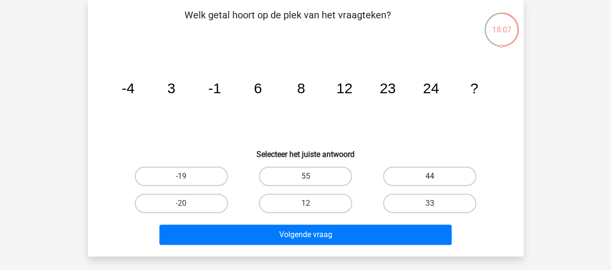
click at [449, 177] on label "44" at bounding box center [429, 176] width 93 height 19
click at [436, 177] on input "44" at bounding box center [433, 179] width 6 height 6
radio input "true"
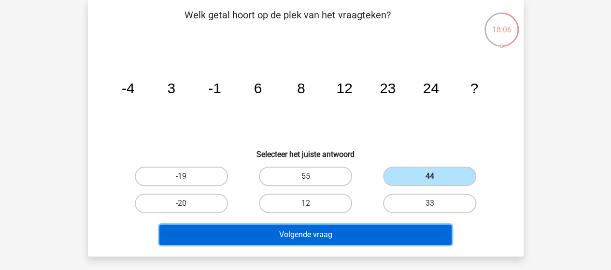
click at [362, 241] on button "Volgende vraag" at bounding box center [305, 235] width 292 height 20
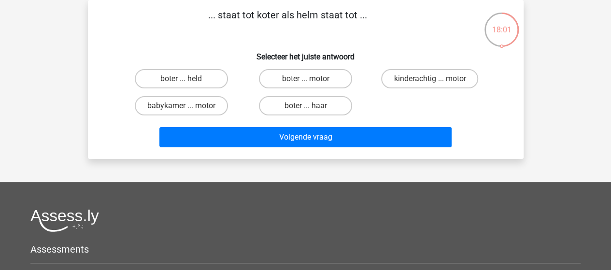
drag, startPoint x: 195, startPoint y: 79, endPoint x: 232, endPoint y: 101, distance: 43.1
click at [195, 79] on label "boter ... held" at bounding box center [181, 78] width 93 height 19
click at [187, 79] on input "boter ... held" at bounding box center [184, 82] width 6 height 6
radio input "true"
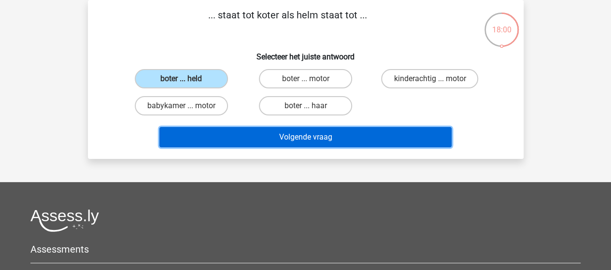
click at [329, 134] on button "Volgende vraag" at bounding box center [305, 137] width 292 height 20
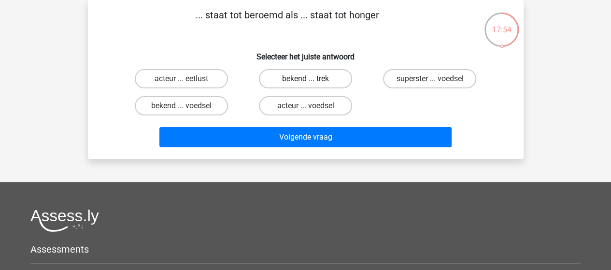
click at [326, 78] on label "bekend ... trek" at bounding box center [305, 78] width 93 height 19
click at [311, 79] on input "bekend ... trek" at bounding box center [308, 82] width 6 height 6
radio input "true"
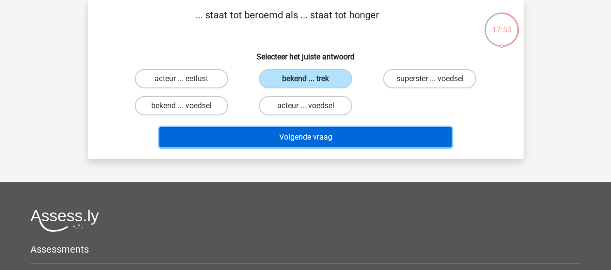
click at [325, 137] on button "Volgende vraag" at bounding box center [305, 137] width 292 height 20
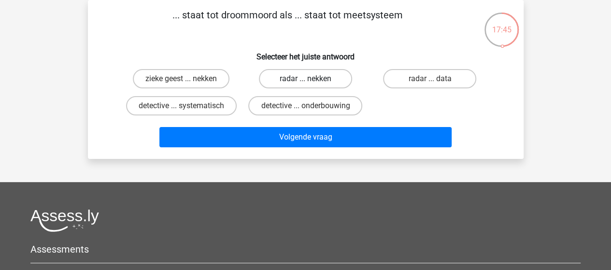
click at [313, 79] on label "radar ... nekken" at bounding box center [305, 78] width 93 height 19
click at [311, 79] on input "radar ... nekken" at bounding box center [308, 82] width 6 height 6
radio input "true"
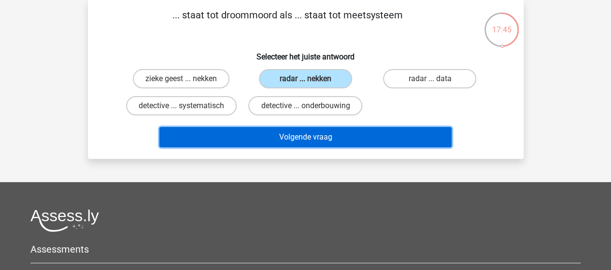
click at [307, 137] on button "Volgende vraag" at bounding box center [305, 137] width 292 height 20
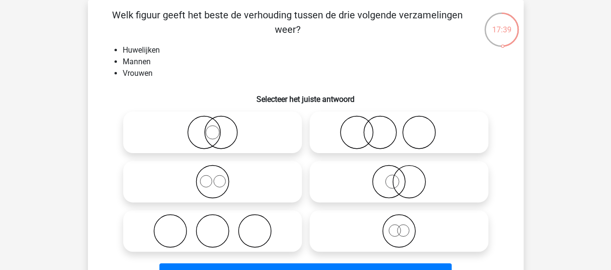
click at [231, 219] on icon at bounding box center [212, 231] width 171 height 34
click at [219, 220] on input "radio" at bounding box center [215, 223] width 6 height 6
radio input "true"
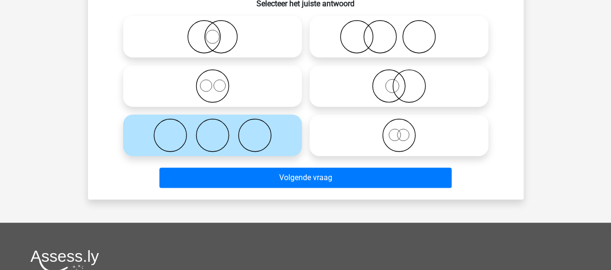
scroll to position [141, 0]
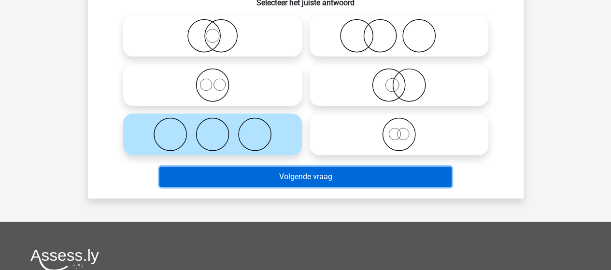
click at [311, 175] on button "Volgende vraag" at bounding box center [305, 177] width 292 height 20
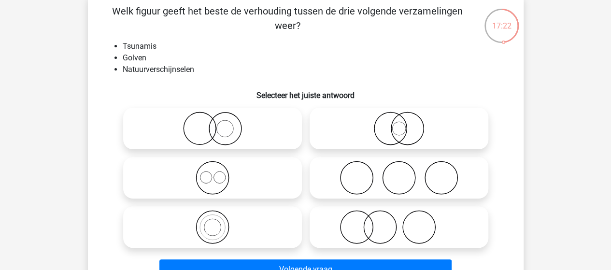
scroll to position [97, 0]
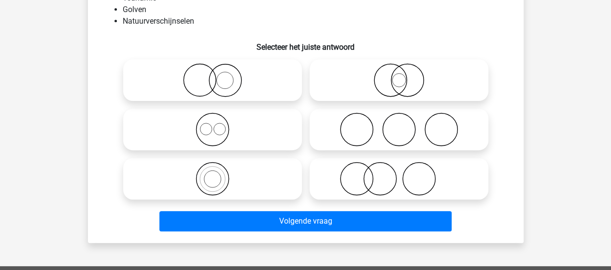
click at [213, 176] on icon at bounding box center [212, 179] width 171 height 34
click at [213, 174] on input "radio" at bounding box center [215, 171] width 6 height 6
radio input "true"
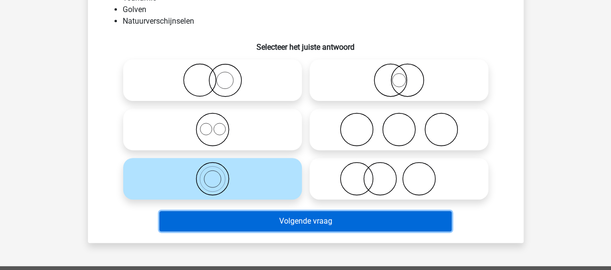
click at [338, 223] on button "Volgende vraag" at bounding box center [305, 221] width 292 height 20
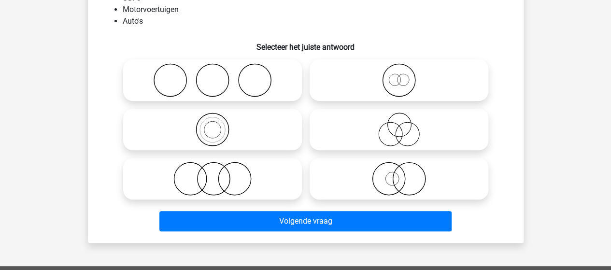
scroll to position [44, 0]
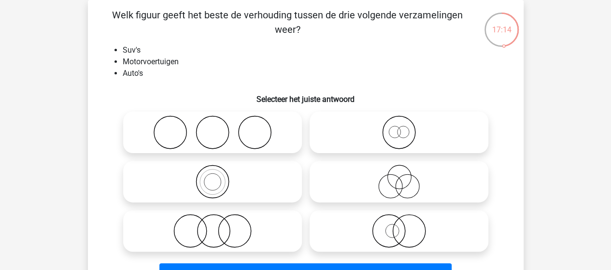
click at [221, 180] on icon at bounding box center [212, 182] width 171 height 34
click at [219, 177] on input "radio" at bounding box center [215, 173] width 6 height 6
radio input "true"
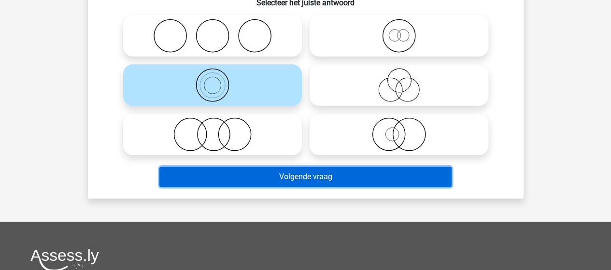
click at [234, 176] on button "Volgende vraag" at bounding box center [305, 177] width 292 height 20
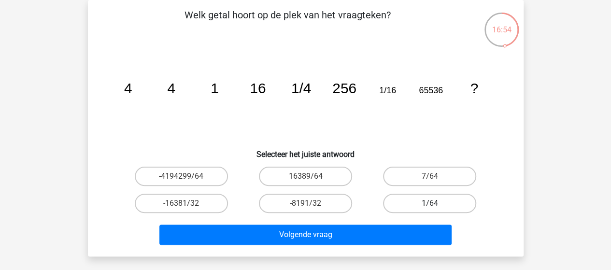
click at [439, 200] on label "1/64" at bounding box center [429, 203] width 93 height 19
click at [436, 203] on input "1/64" at bounding box center [433, 206] width 6 height 6
radio input "true"
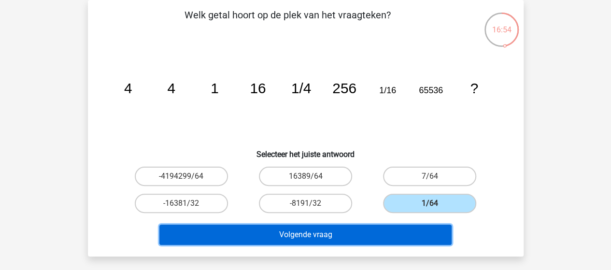
click at [410, 231] on button "Volgende vraag" at bounding box center [305, 235] width 292 height 20
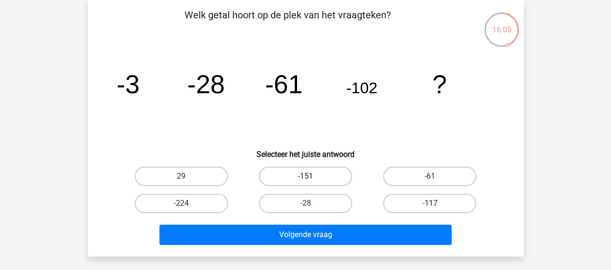
click at [316, 174] on label "-151" at bounding box center [305, 176] width 93 height 19
click at [311, 176] on input "-151" at bounding box center [308, 179] width 6 height 6
radio input "true"
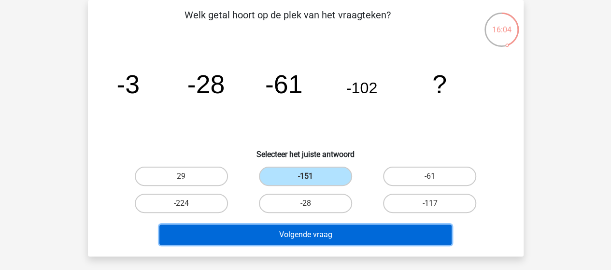
click at [325, 237] on button "Volgende vraag" at bounding box center [305, 235] width 292 height 20
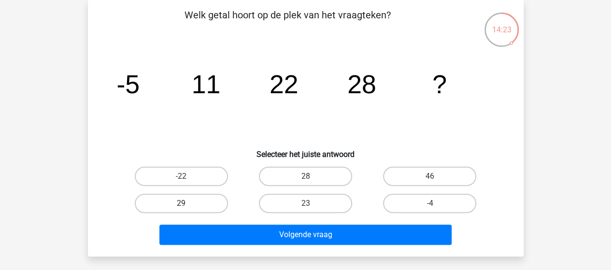
drag, startPoint x: 182, startPoint y: 204, endPoint x: 204, endPoint y: 206, distance: 21.9
click at [183, 204] on input "29" at bounding box center [184, 206] width 6 height 6
radio input "true"
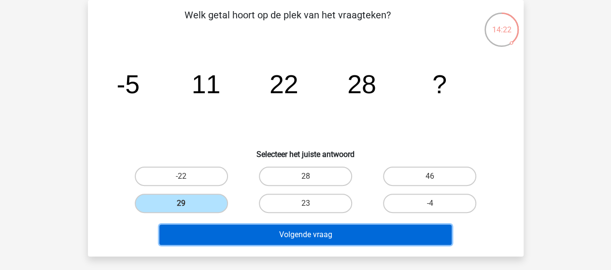
click at [271, 234] on button "Volgende vraag" at bounding box center [305, 235] width 292 height 20
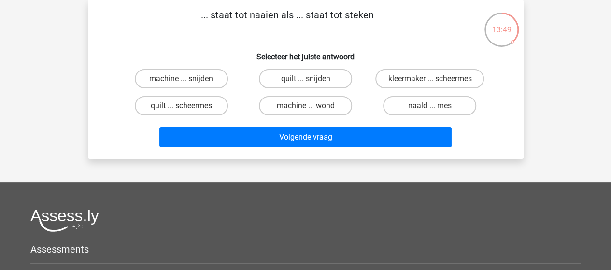
click at [434, 106] on input "naald ... mes" at bounding box center [433, 109] width 6 height 6
radio input "true"
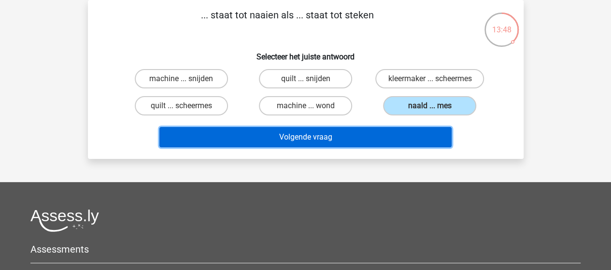
click at [340, 135] on button "Volgende vraag" at bounding box center [305, 137] width 292 height 20
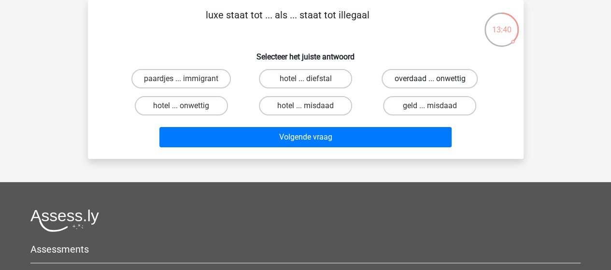
click at [439, 76] on label "overdaad ... onwettig" at bounding box center [430, 78] width 96 height 19
click at [436, 79] on input "overdaad ... onwettig" at bounding box center [433, 82] width 6 height 6
radio input "true"
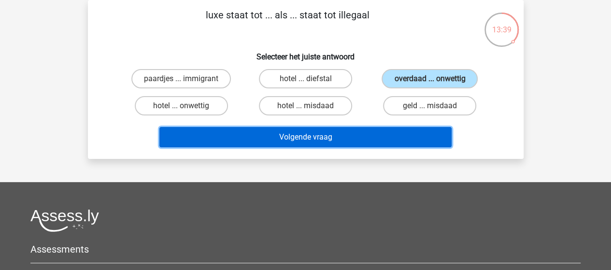
click at [340, 133] on button "Volgende vraag" at bounding box center [305, 137] width 292 height 20
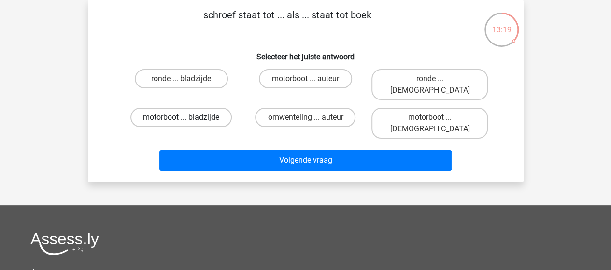
click at [199, 108] on label "motorboot ... bladzijde" at bounding box center [180, 117] width 101 height 19
click at [187, 117] on input "motorboot ... bladzijde" at bounding box center [184, 120] width 6 height 6
radio input "true"
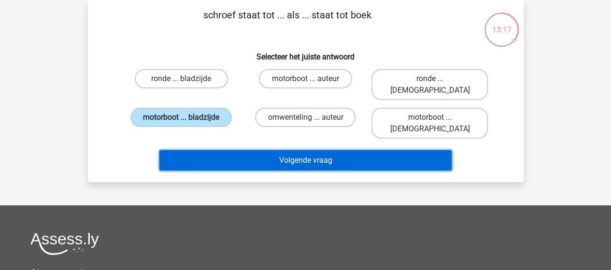
click at [301, 150] on button "Volgende vraag" at bounding box center [305, 160] width 292 height 20
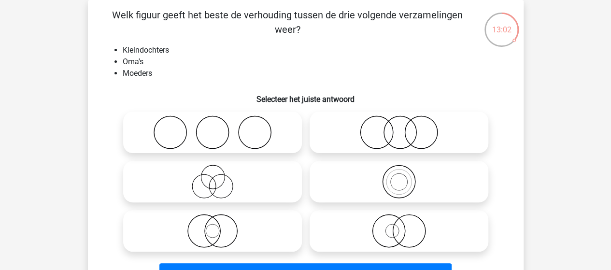
click at [402, 170] on input "radio" at bounding box center [402, 173] width 6 height 6
radio input "true"
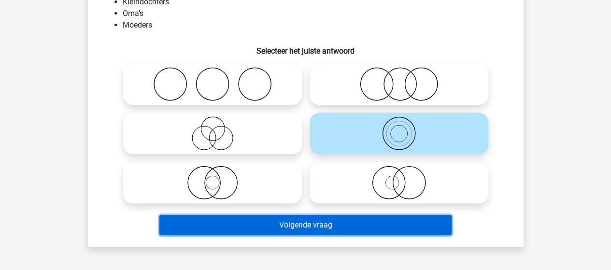
click at [311, 223] on button "Volgende vraag" at bounding box center [305, 225] width 292 height 20
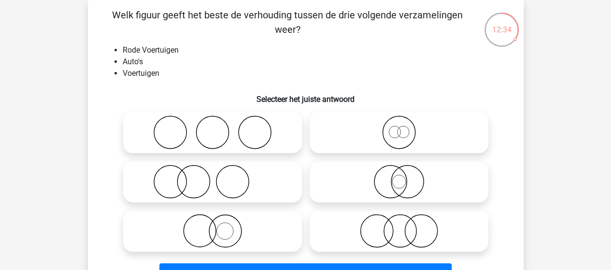
click at [233, 223] on icon at bounding box center [212, 231] width 171 height 34
click at [219, 223] on input "radio" at bounding box center [215, 223] width 6 height 6
radio input "true"
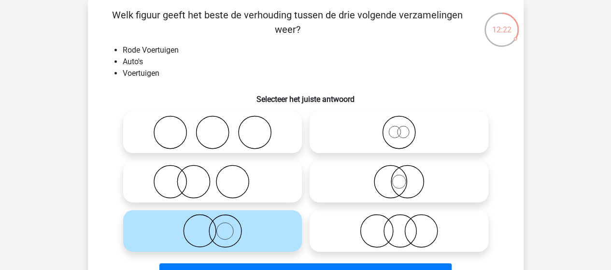
click at [380, 71] on li "Voertuigen" at bounding box center [315, 74] width 385 height 12
click at [410, 179] on icon at bounding box center [398, 182] width 171 height 34
click at [405, 177] on input "radio" at bounding box center [402, 173] width 6 height 6
radio input "true"
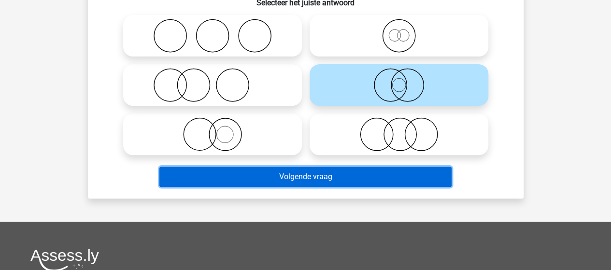
click at [349, 179] on button "Volgende vraag" at bounding box center [305, 177] width 292 height 20
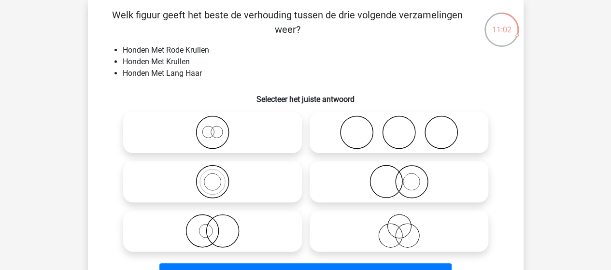
click at [225, 226] on icon at bounding box center [212, 231] width 171 height 34
click at [219, 226] on input "radio" at bounding box center [215, 223] width 6 height 6
radio input "true"
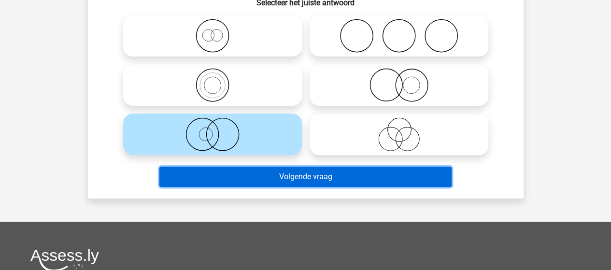
click at [322, 171] on button "Volgende vraag" at bounding box center [305, 177] width 292 height 20
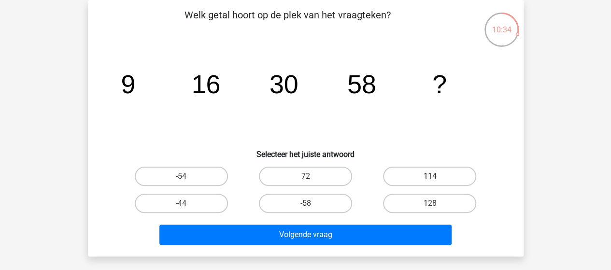
click at [432, 172] on label "114" at bounding box center [429, 176] width 93 height 19
click at [432, 176] on input "114" at bounding box center [433, 179] width 6 height 6
radio input "true"
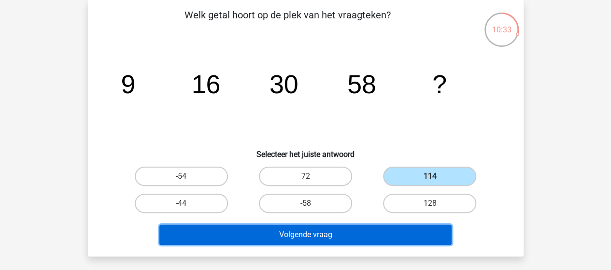
click at [367, 235] on button "Volgende vraag" at bounding box center [305, 235] width 292 height 20
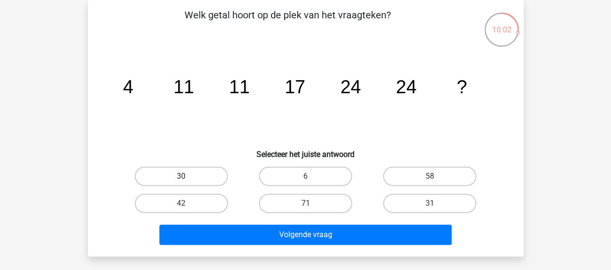
click at [165, 171] on label "30" at bounding box center [181, 176] width 93 height 19
click at [181, 176] on input "30" at bounding box center [184, 179] width 6 height 6
radio input "true"
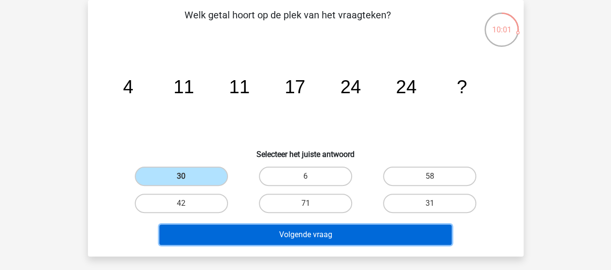
click at [286, 234] on button "Volgende vraag" at bounding box center [305, 235] width 292 height 20
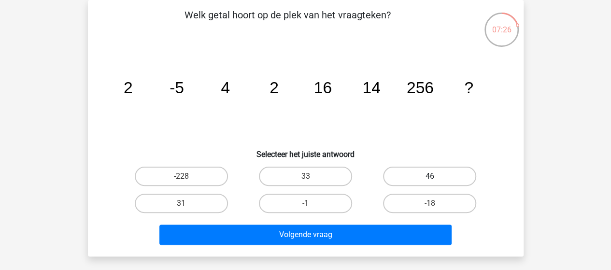
click at [428, 175] on label "46" at bounding box center [429, 176] width 93 height 19
click at [430, 176] on input "46" at bounding box center [433, 179] width 6 height 6
radio input "true"
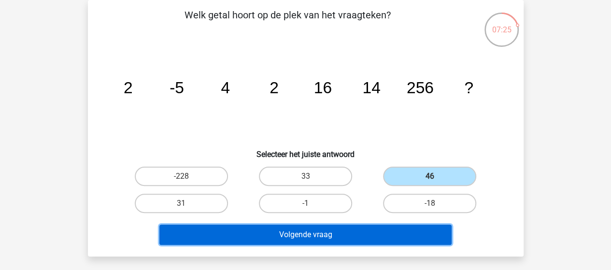
click at [337, 233] on button "Volgende vraag" at bounding box center [305, 235] width 292 height 20
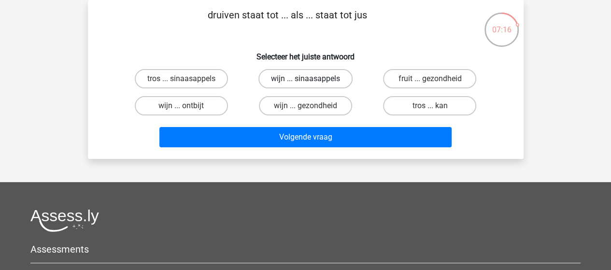
click at [319, 78] on label "wijn ... sinaasappels" at bounding box center [305, 78] width 94 height 19
click at [311, 79] on input "wijn ... sinaasappels" at bounding box center [308, 82] width 6 height 6
radio input "true"
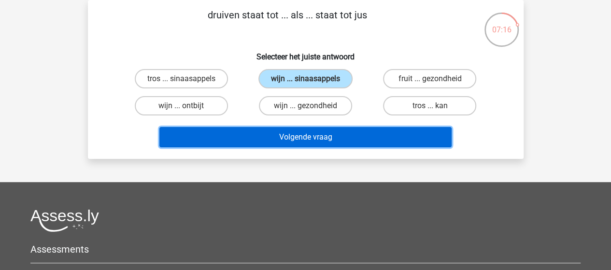
click at [331, 139] on button "Volgende vraag" at bounding box center [305, 137] width 292 height 20
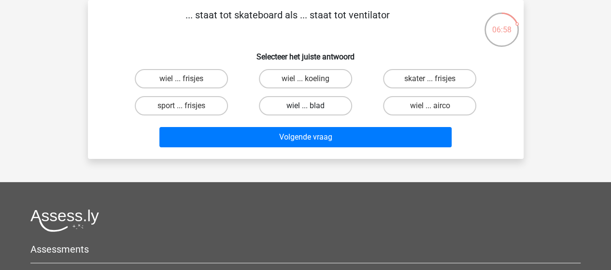
click at [304, 105] on label "wiel ... blad" at bounding box center [305, 105] width 93 height 19
click at [305, 106] on input "wiel ... blad" at bounding box center [308, 109] width 6 height 6
radio input "true"
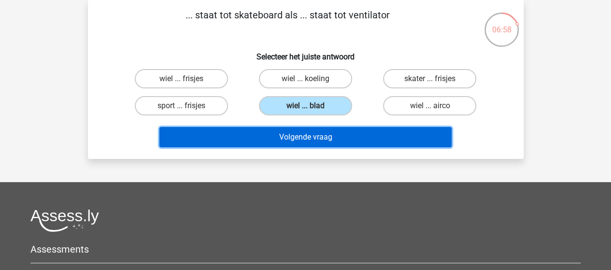
click at [316, 137] on button "Volgende vraag" at bounding box center [305, 137] width 292 height 20
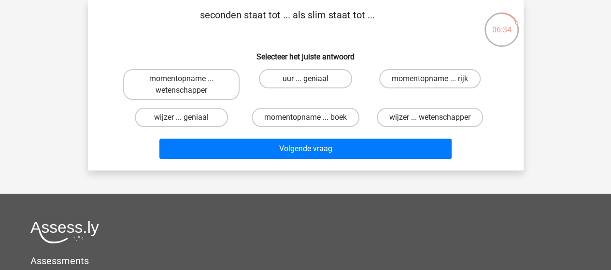
click at [314, 77] on label "uur ... geniaal" at bounding box center [305, 78] width 93 height 19
click at [311, 79] on input "uur ... geniaal" at bounding box center [308, 82] width 6 height 6
radio input "true"
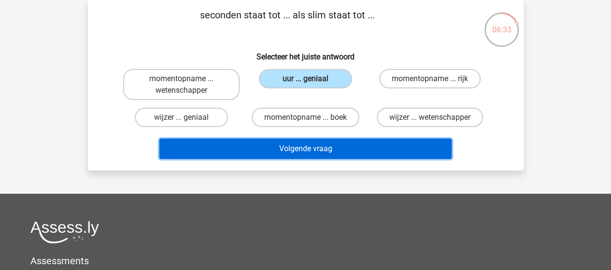
click at [311, 145] on button "Volgende vraag" at bounding box center [305, 149] width 292 height 20
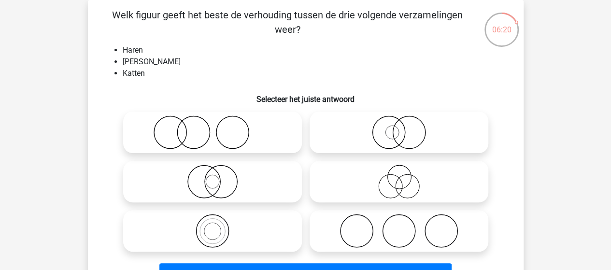
click at [446, 108] on div at bounding box center [399, 132] width 186 height 49
click at [197, 127] on icon at bounding box center [212, 132] width 171 height 34
click at [212, 127] on input "radio" at bounding box center [215, 124] width 6 height 6
radio input "true"
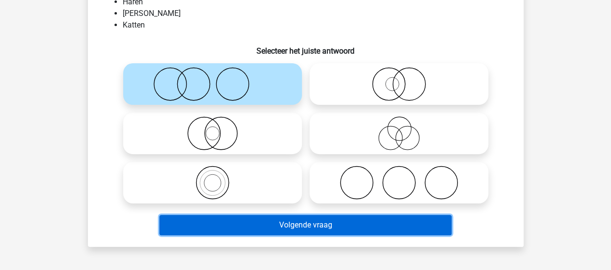
drag, startPoint x: 305, startPoint y: 225, endPoint x: 308, endPoint y: 219, distance: 6.3
click at [306, 225] on button "Volgende vraag" at bounding box center [305, 225] width 292 height 20
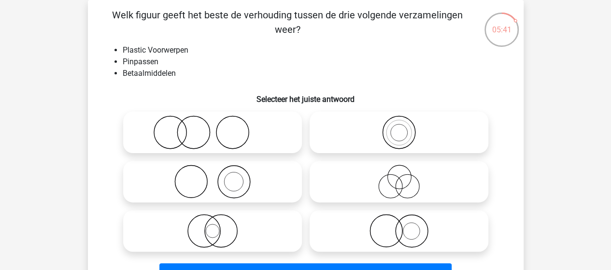
click at [229, 174] on icon at bounding box center [212, 182] width 171 height 34
click at [219, 174] on input "radio" at bounding box center [215, 173] width 6 height 6
radio input "true"
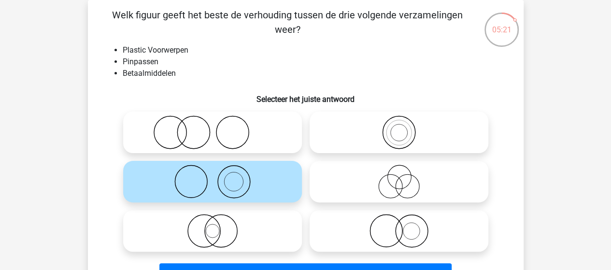
click at [228, 229] on icon at bounding box center [212, 231] width 171 height 34
click at [219, 226] on input "radio" at bounding box center [215, 223] width 6 height 6
radio input "true"
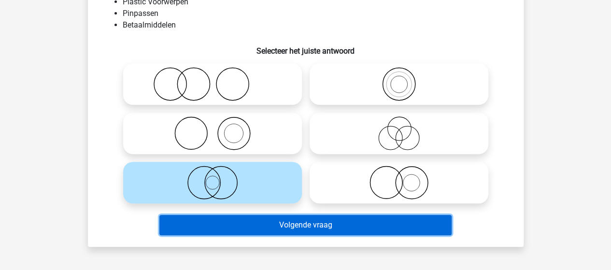
click at [308, 222] on button "Volgende vraag" at bounding box center [305, 225] width 292 height 20
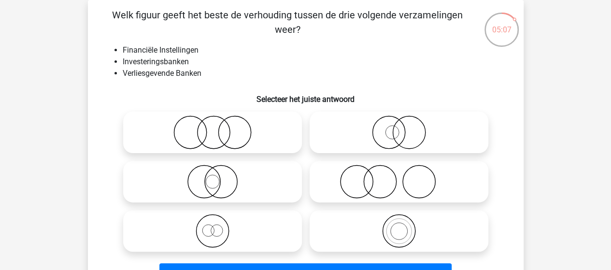
click at [237, 129] on icon at bounding box center [212, 132] width 171 height 34
click at [219, 127] on input "radio" at bounding box center [215, 124] width 6 height 6
radio input "true"
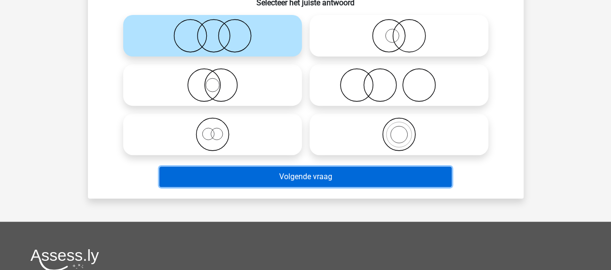
click at [319, 176] on button "Volgende vraag" at bounding box center [305, 177] width 292 height 20
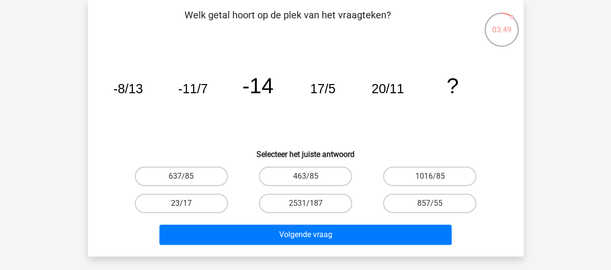
click at [181, 201] on label "23/17" at bounding box center [181, 203] width 93 height 19
click at [181, 203] on input "23/17" at bounding box center [184, 206] width 6 height 6
radio input "true"
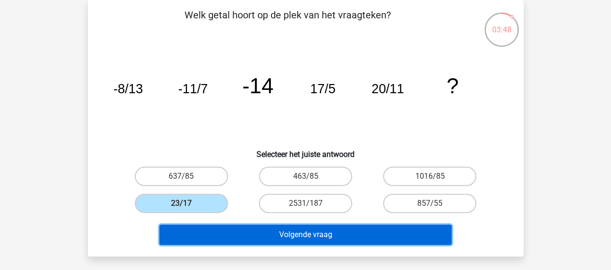
click at [279, 231] on button "Volgende vraag" at bounding box center [305, 235] width 292 height 20
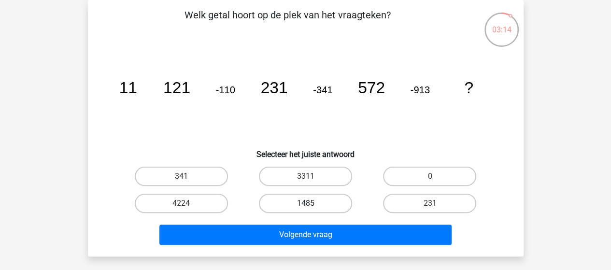
click at [296, 202] on label "1485" at bounding box center [305, 203] width 93 height 19
click at [305, 203] on input "1485" at bounding box center [308, 206] width 6 height 6
radio input "true"
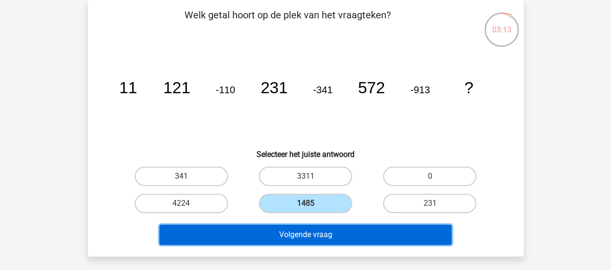
click at [300, 232] on button "Volgende vraag" at bounding box center [305, 235] width 292 height 20
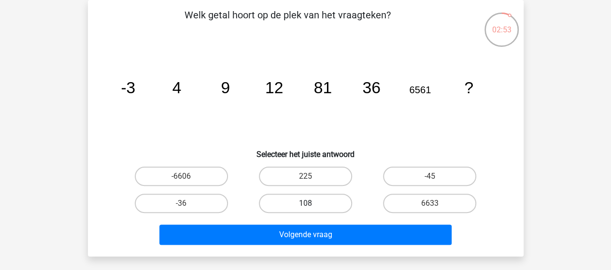
click at [333, 202] on label "108" at bounding box center [305, 203] width 93 height 19
click at [311, 203] on input "108" at bounding box center [308, 206] width 6 height 6
radio input "true"
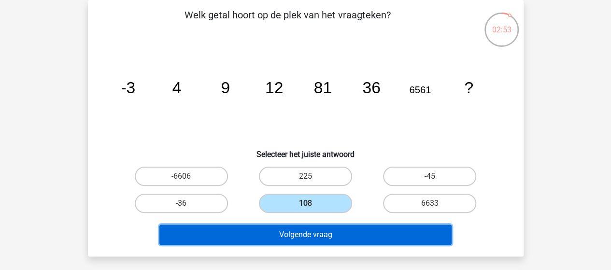
click at [339, 232] on button "Volgende vraag" at bounding box center [305, 235] width 292 height 20
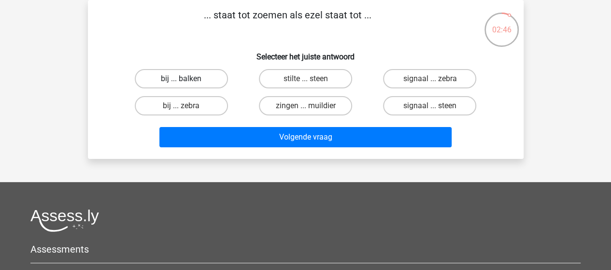
click at [189, 78] on label "bij ... balken" at bounding box center [181, 78] width 93 height 19
click at [187, 79] on input "bij ... balken" at bounding box center [184, 82] width 6 height 6
radio input "true"
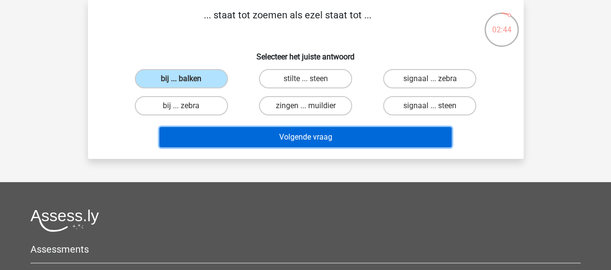
click at [310, 139] on button "Volgende vraag" at bounding box center [305, 137] width 292 height 20
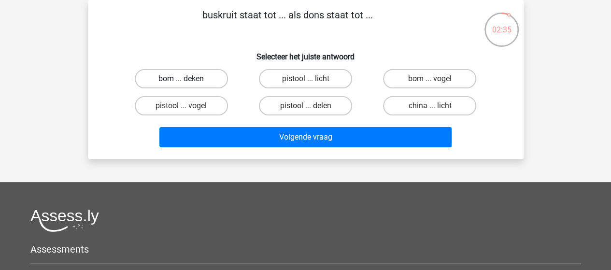
click at [176, 76] on label "bom ... deken" at bounding box center [181, 78] width 93 height 19
click at [181, 79] on input "bom ... deken" at bounding box center [184, 82] width 6 height 6
radio input "true"
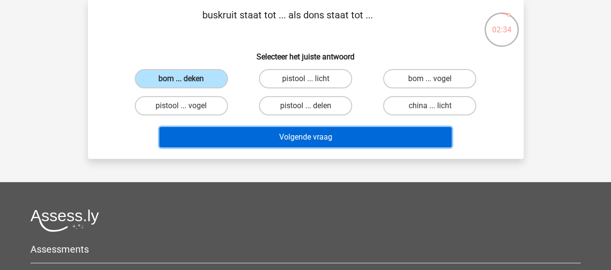
click at [304, 138] on button "Volgende vraag" at bounding box center [305, 137] width 292 height 20
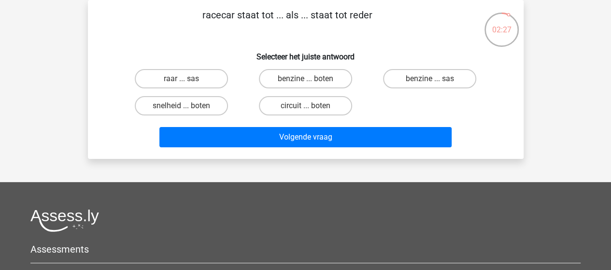
click at [185, 81] on input "raar ... sas" at bounding box center [184, 82] width 6 height 6
radio input "true"
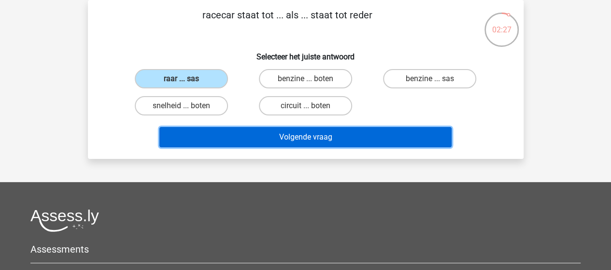
click at [304, 137] on button "Volgende vraag" at bounding box center [305, 137] width 292 height 20
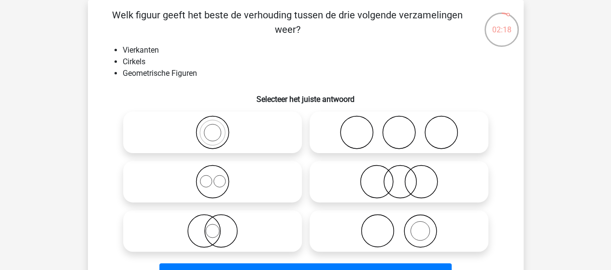
click at [212, 175] on icon at bounding box center [212, 182] width 171 height 34
click at [212, 175] on input "radio" at bounding box center [215, 173] width 6 height 6
radio input "true"
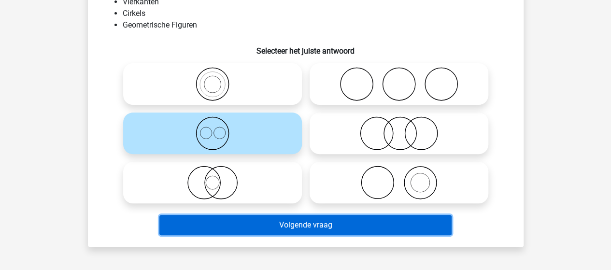
click at [308, 221] on button "Volgende vraag" at bounding box center [305, 225] width 292 height 20
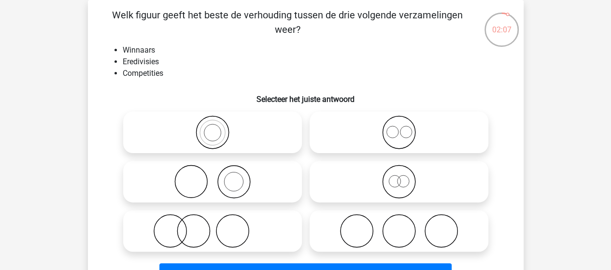
click at [236, 178] on icon at bounding box center [212, 182] width 171 height 34
click at [219, 177] on input "radio" at bounding box center [215, 173] width 6 height 6
radio input "true"
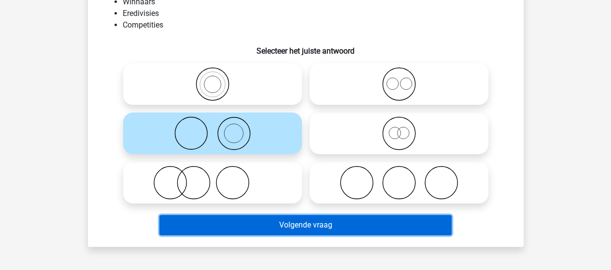
click at [337, 219] on button "Volgende vraag" at bounding box center [305, 225] width 292 height 20
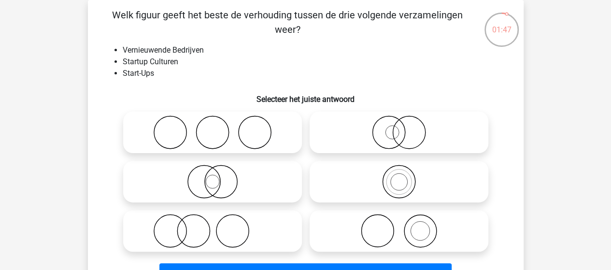
click at [402, 128] on icon at bounding box center [398, 132] width 171 height 34
click at [402, 127] on input "radio" at bounding box center [402, 124] width 6 height 6
radio input "true"
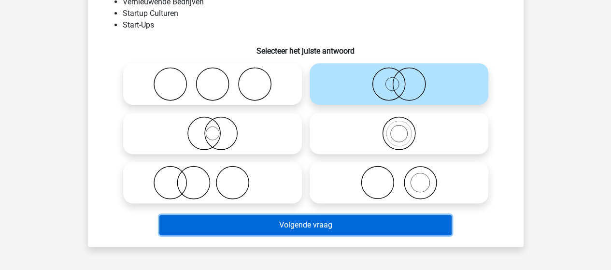
click at [328, 223] on button "Volgende vraag" at bounding box center [305, 225] width 292 height 20
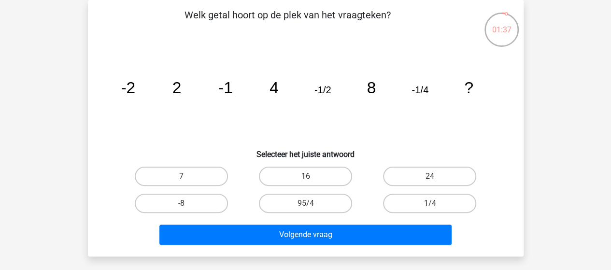
click at [310, 174] on label "16" at bounding box center [305, 176] width 93 height 19
click at [310, 176] on input "16" at bounding box center [308, 179] width 6 height 6
radio input "true"
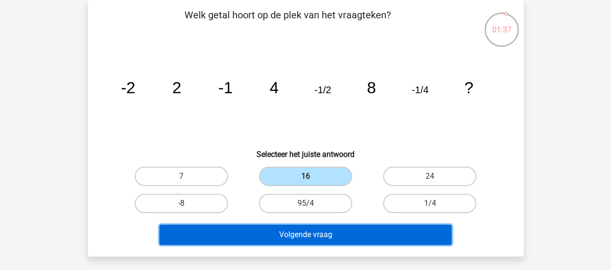
click at [330, 232] on button "Volgende vraag" at bounding box center [305, 235] width 292 height 20
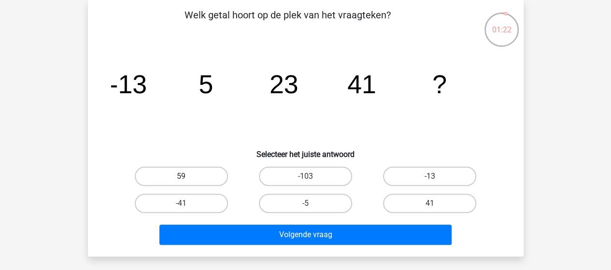
click at [196, 172] on label "59" at bounding box center [181, 176] width 93 height 19
click at [187, 176] on input "59" at bounding box center [184, 179] width 6 height 6
radio input "true"
click at [196, 172] on label "59" at bounding box center [181, 176] width 93 height 19
click at [187, 176] on input "59" at bounding box center [184, 179] width 6 height 6
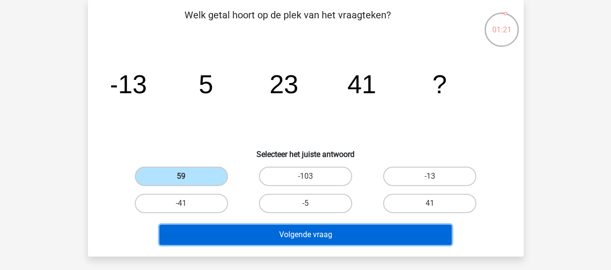
click at [257, 228] on button "Volgende vraag" at bounding box center [305, 235] width 292 height 20
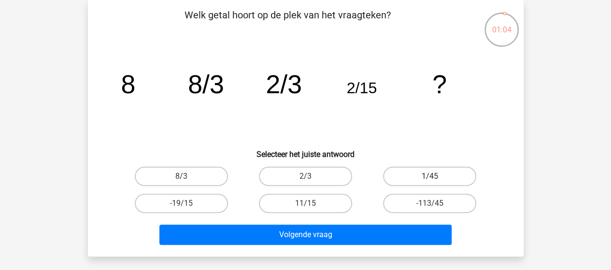
click at [420, 179] on label "1/45" at bounding box center [429, 176] width 93 height 19
click at [430, 179] on input "1/45" at bounding box center [433, 179] width 6 height 6
radio input "true"
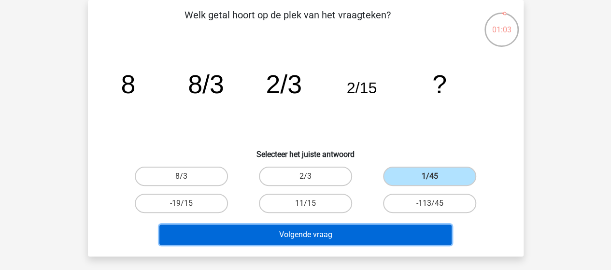
click at [383, 239] on button "Volgende vraag" at bounding box center [305, 235] width 292 height 20
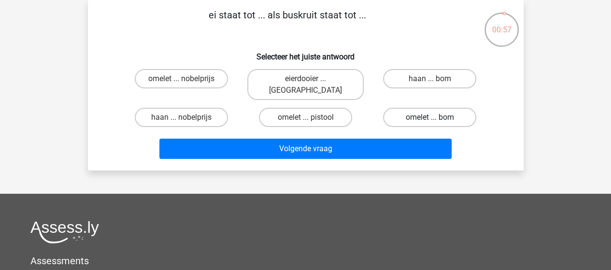
click at [450, 108] on label "omelet ... bom" at bounding box center [429, 117] width 93 height 19
click at [436, 117] on input "omelet ... bom" at bounding box center [433, 120] width 6 height 6
radio input "true"
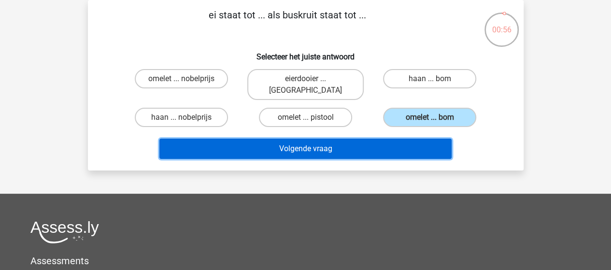
click at [343, 139] on button "Volgende vraag" at bounding box center [305, 149] width 292 height 20
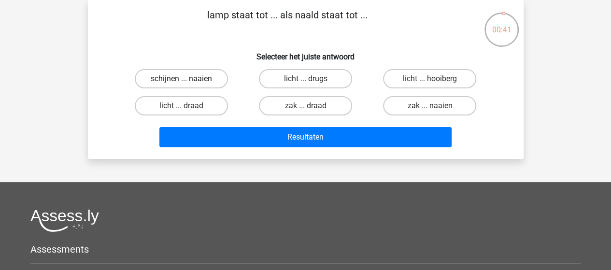
click at [180, 81] on label "schijnen ... naaien" at bounding box center [181, 78] width 93 height 19
click at [181, 81] on input "schijnen ... naaien" at bounding box center [184, 82] width 6 height 6
radio input "true"
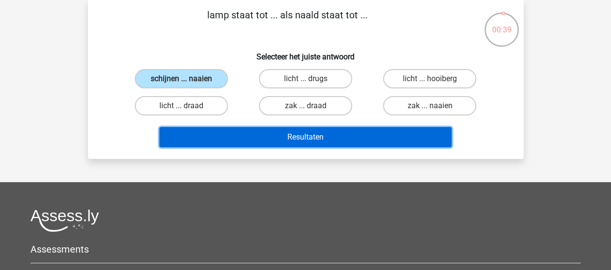
click at [285, 138] on button "Resultaten" at bounding box center [305, 137] width 292 height 20
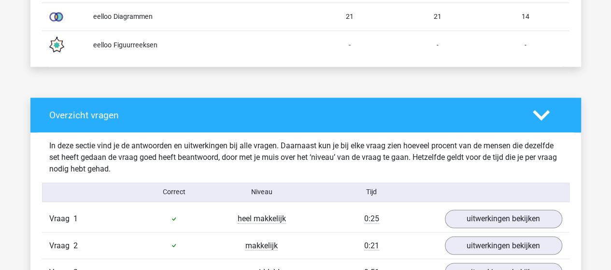
scroll to position [724, 0]
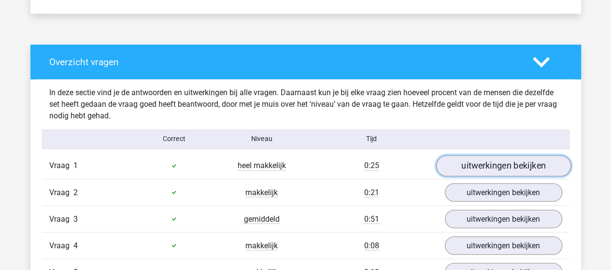
click at [494, 167] on link "uitwerkingen bekijken" at bounding box center [503, 165] width 135 height 21
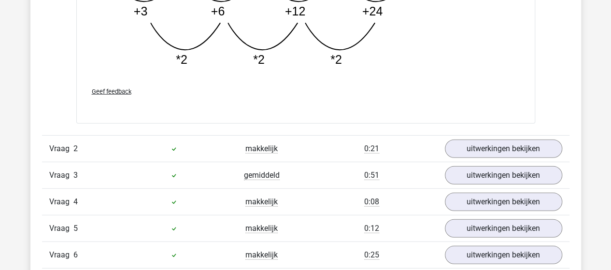
scroll to position [1256, 0]
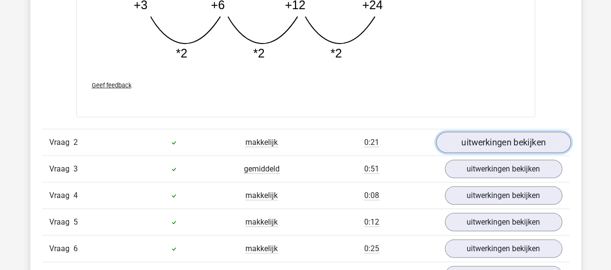
click at [467, 141] on link "uitwerkingen bekijken" at bounding box center [503, 142] width 135 height 21
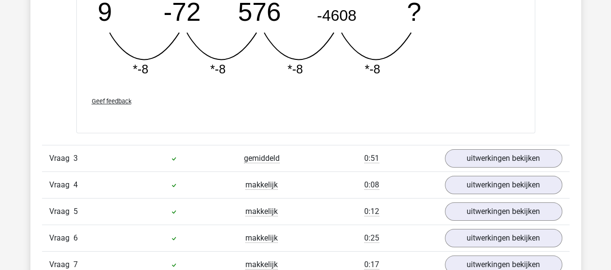
scroll to position [1690, 0]
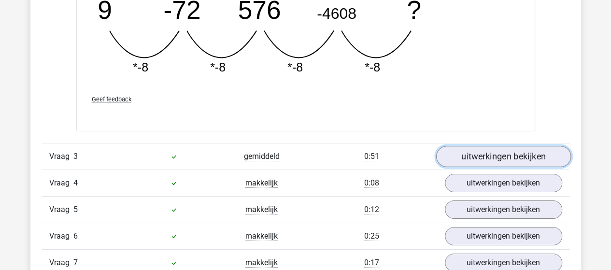
click at [502, 150] on link "uitwerkingen bekijken" at bounding box center [503, 156] width 135 height 21
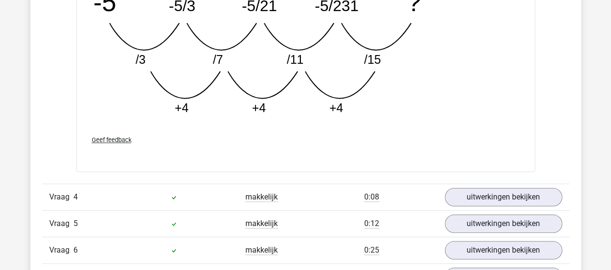
scroll to position [2173, 0]
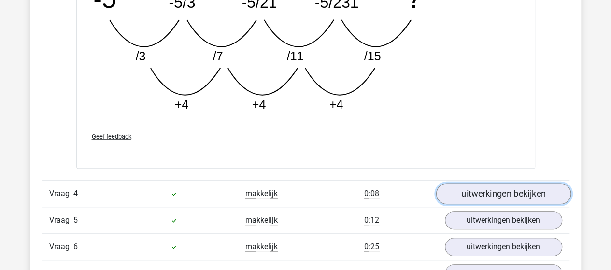
click at [509, 186] on link "uitwerkingen bekijken" at bounding box center [503, 193] width 135 height 21
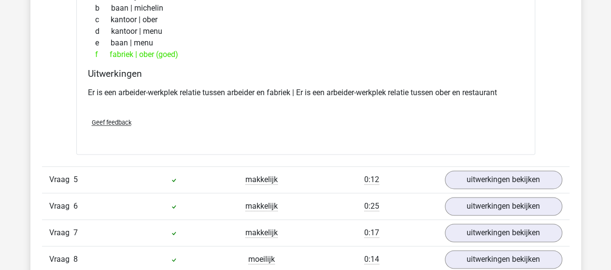
scroll to position [2463, 0]
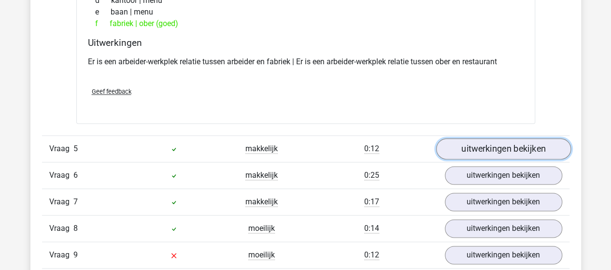
click at [510, 144] on link "uitwerkingen bekijken" at bounding box center [503, 148] width 135 height 21
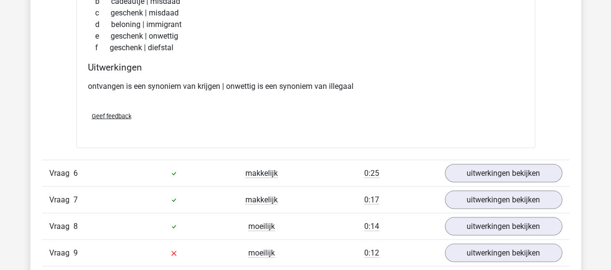
scroll to position [2704, 0]
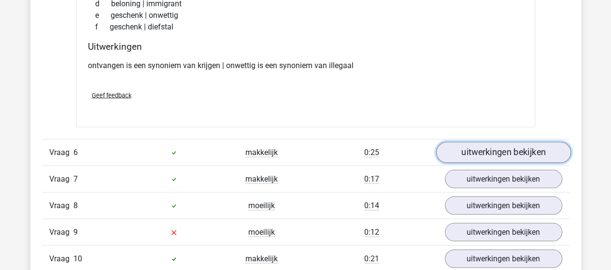
click at [498, 149] on link "uitwerkingen bekijken" at bounding box center [503, 151] width 135 height 21
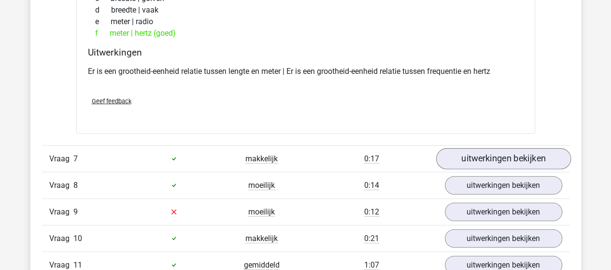
scroll to position [2946, 0]
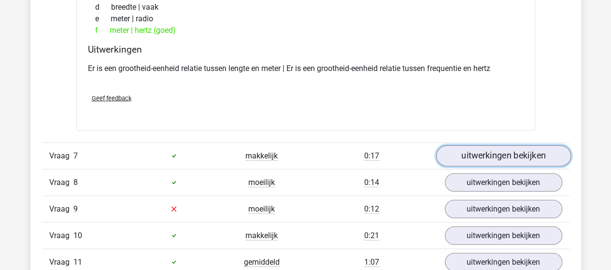
click at [498, 151] on link "uitwerkingen bekijken" at bounding box center [503, 155] width 135 height 21
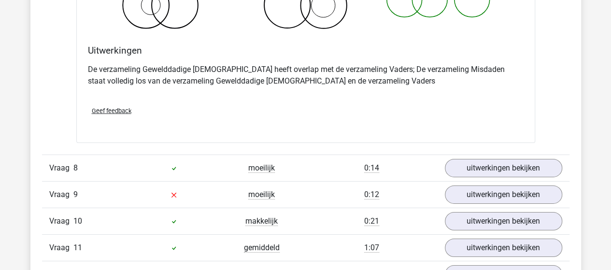
scroll to position [3332, 0]
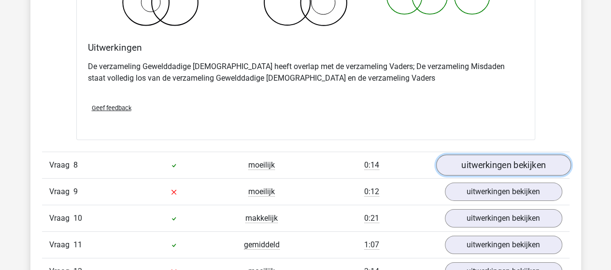
click at [497, 155] on link "uitwerkingen bekijken" at bounding box center [503, 165] width 135 height 21
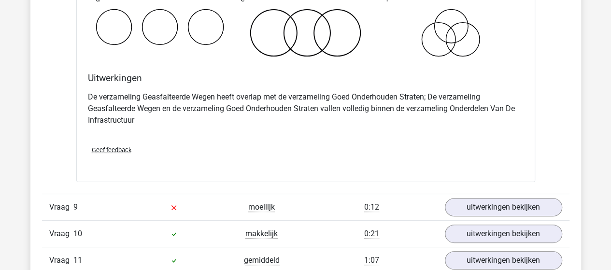
scroll to position [3767, 0]
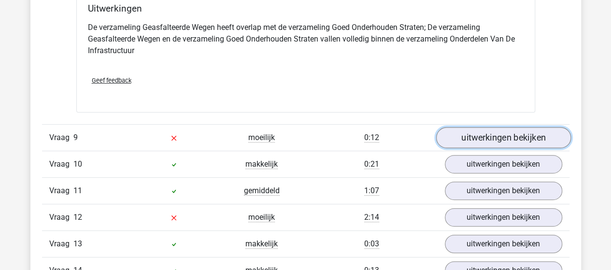
click at [512, 131] on link "uitwerkingen bekijken" at bounding box center [503, 137] width 135 height 21
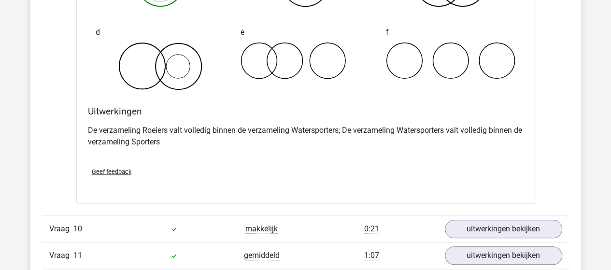
scroll to position [4105, 0]
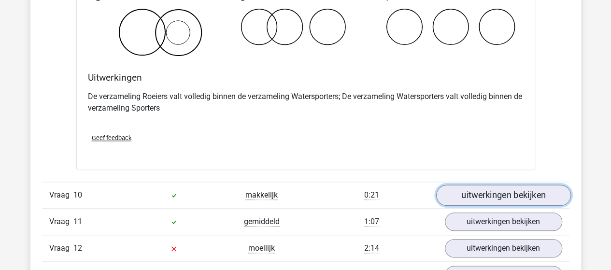
click at [496, 189] on link "uitwerkingen bekijken" at bounding box center [503, 194] width 135 height 21
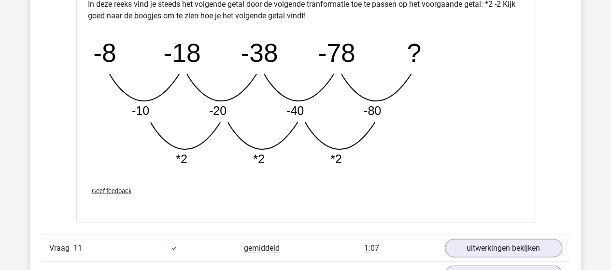
scroll to position [4636, 0]
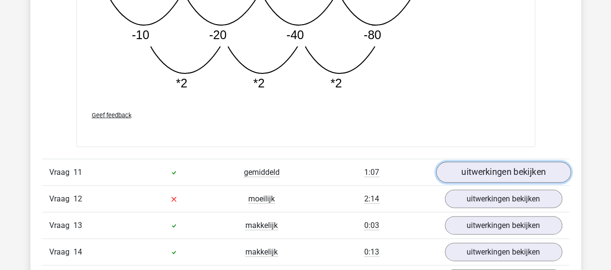
click at [483, 162] on link "uitwerkingen bekijken" at bounding box center [503, 172] width 135 height 21
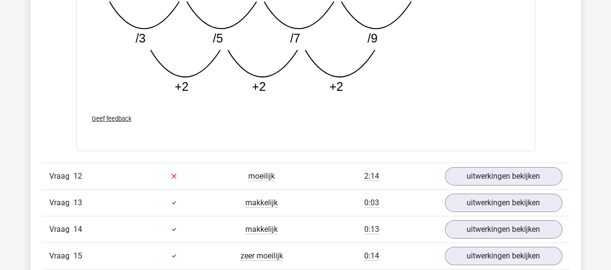
scroll to position [5167, 0]
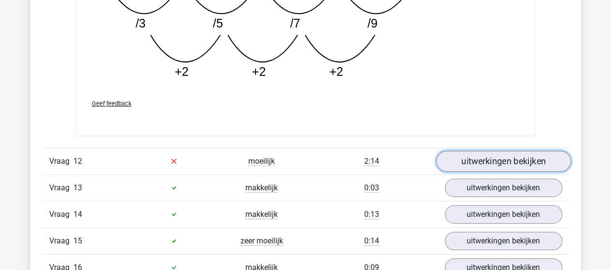
click at [487, 155] on link "uitwerkingen bekijken" at bounding box center [503, 161] width 135 height 21
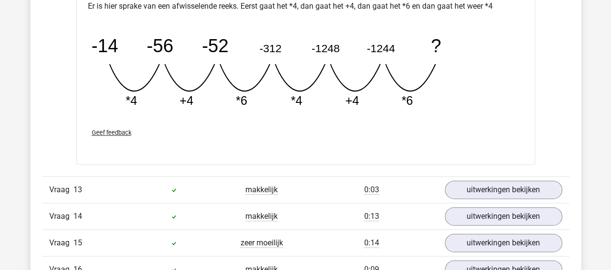
scroll to position [5602, 0]
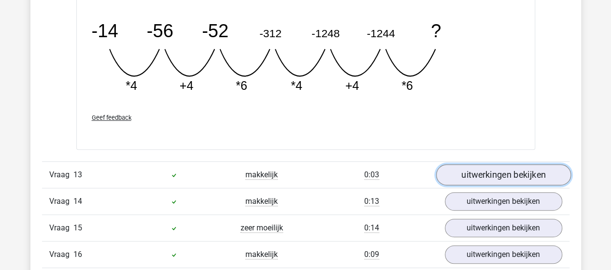
click at [493, 169] on link "uitwerkingen bekijken" at bounding box center [503, 174] width 135 height 21
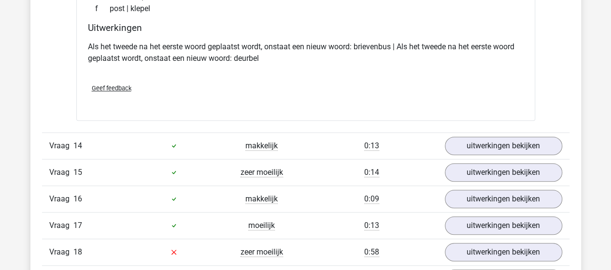
scroll to position [5892, 0]
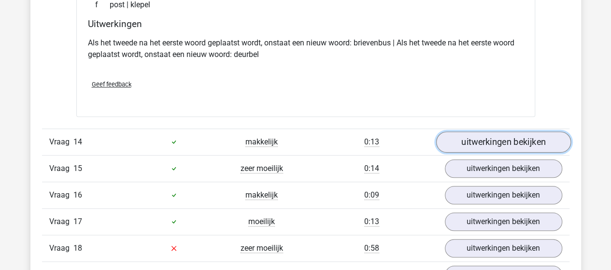
click at [496, 138] on link "uitwerkingen bekijken" at bounding box center [503, 141] width 135 height 21
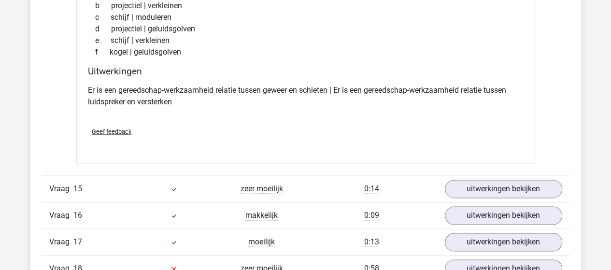
scroll to position [6133, 0]
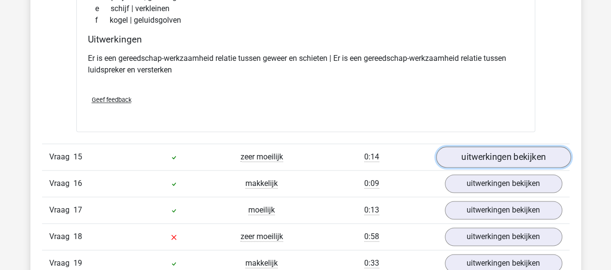
click at [501, 146] on link "uitwerkingen bekijken" at bounding box center [503, 156] width 135 height 21
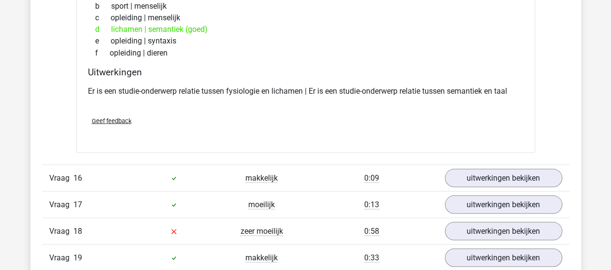
scroll to position [6374, 0]
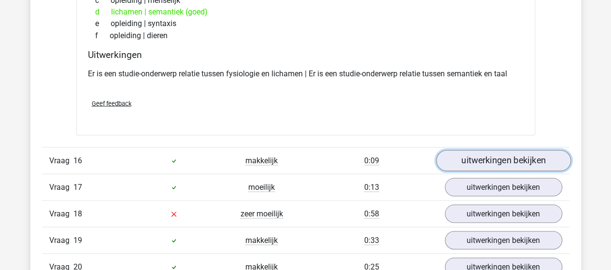
click at [517, 150] on link "uitwerkingen bekijken" at bounding box center [503, 160] width 135 height 21
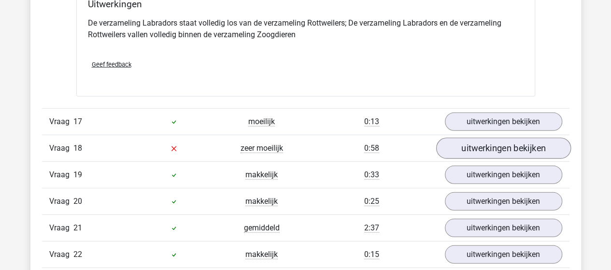
scroll to position [6809, 0]
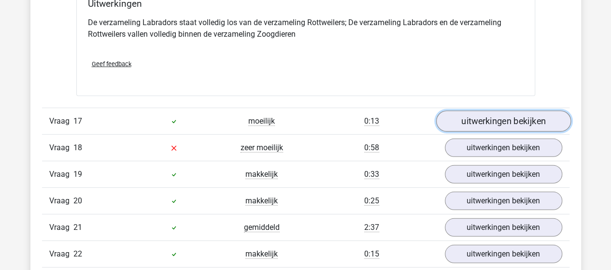
click at [496, 111] on link "uitwerkingen bekijken" at bounding box center [503, 121] width 135 height 21
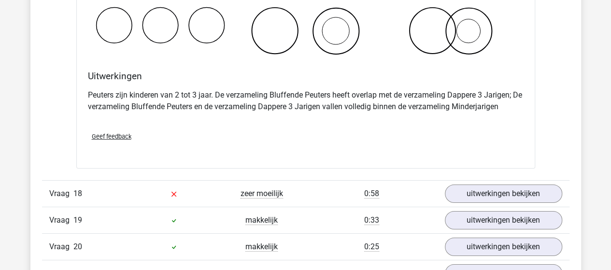
scroll to position [7147, 0]
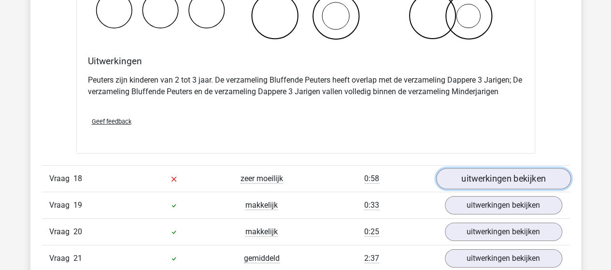
click at [507, 169] on link "uitwerkingen bekijken" at bounding box center [503, 179] width 135 height 21
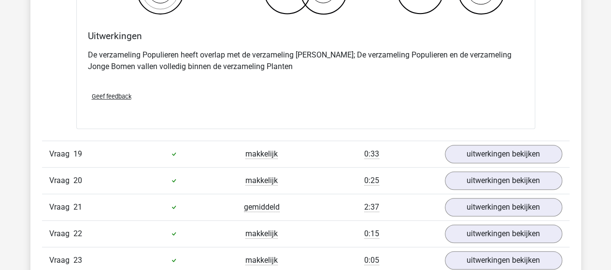
scroll to position [7582, 0]
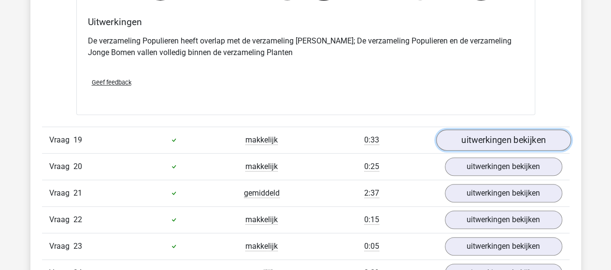
click at [509, 129] on link "uitwerkingen bekijken" at bounding box center [503, 139] width 135 height 21
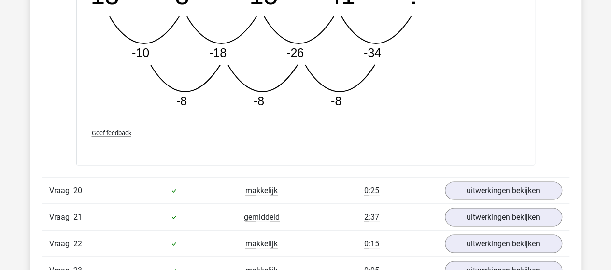
scroll to position [8065, 0]
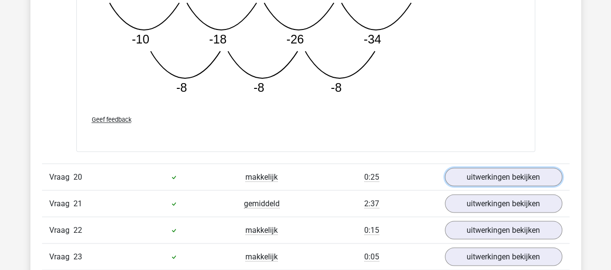
drag, startPoint x: 516, startPoint y: 157, endPoint x: 524, endPoint y: 147, distance: 12.7
click at [516, 168] on link "uitwerkingen bekijken" at bounding box center [503, 177] width 117 height 18
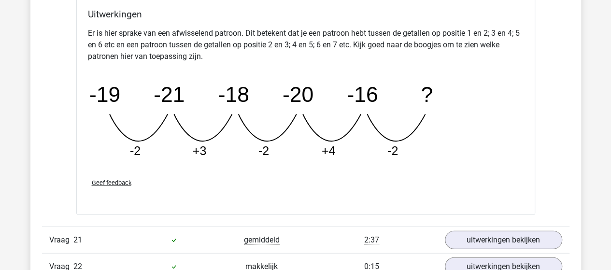
scroll to position [8499, 0]
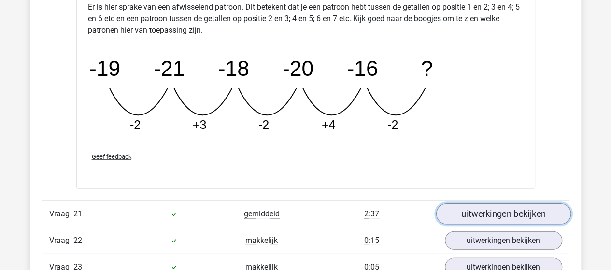
click at [503, 203] on link "uitwerkingen bekijken" at bounding box center [503, 213] width 135 height 21
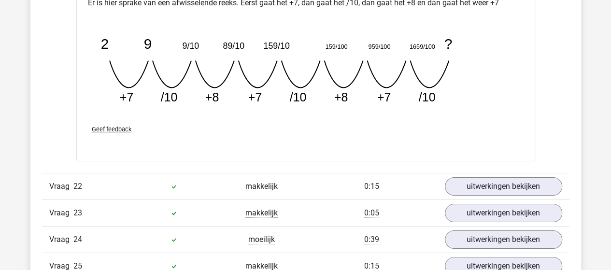
scroll to position [8982, 0]
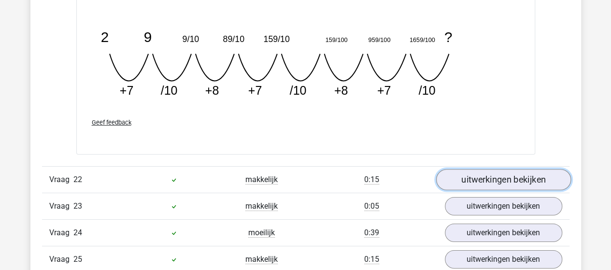
drag, startPoint x: 490, startPoint y: 164, endPoint x: 492, endPoint y: 155, distance: 9.3
click at [491, 169] on link "uitwerkingen bekijken" at bounding box center [503, 179] width 135 height 21
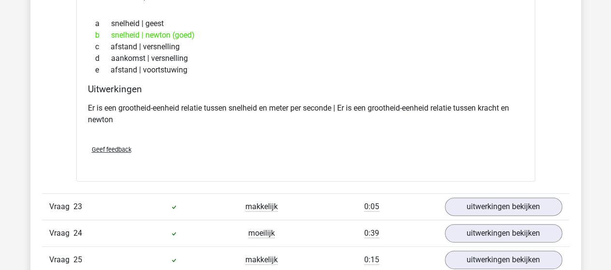
scroll to position [9224, 0]
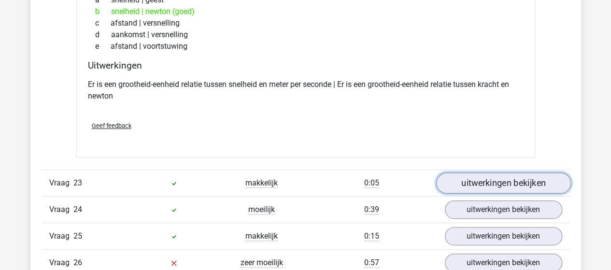
click at [509, 172] on link "uitwerkingen bekijken" at bounding box center [503, 182] width 135 height 21
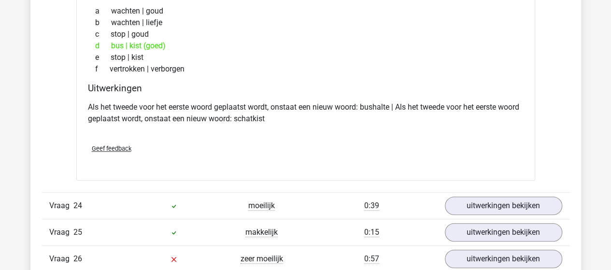
scroll to position [9465, 0]
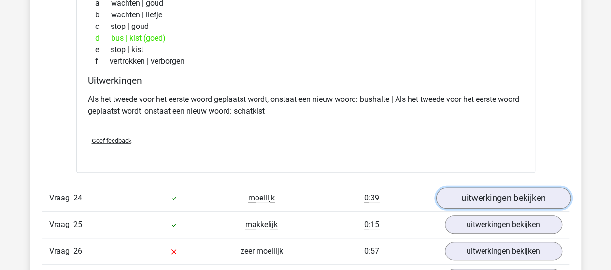
click at [508, 187] on link "uitwerkingen bekijken" at bounding box center [503, 197] width 135 height 21
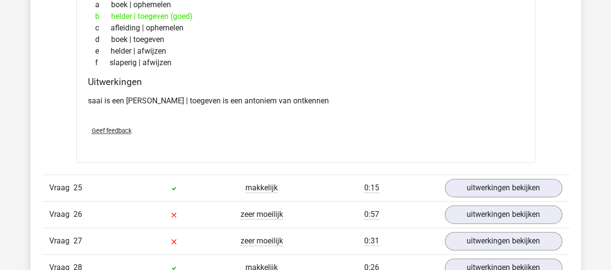
scroll to position [9755, 0]
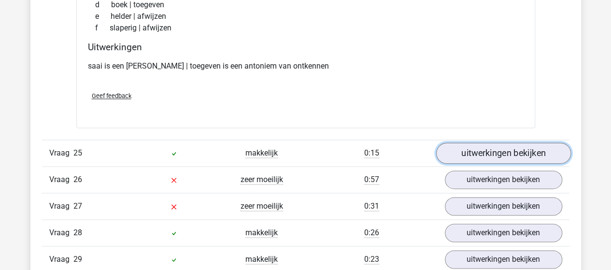
click at [523, 143] on link "uitwerkingen bekijken" at bounding box center [503, 153] width 135 height 21
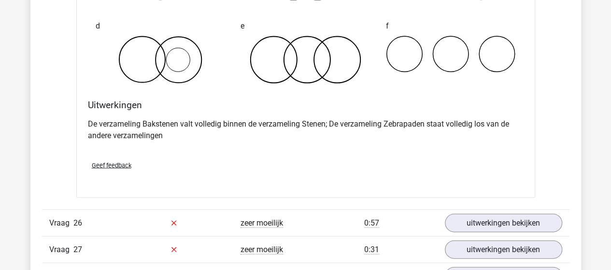
scroll to position [10141, 0]
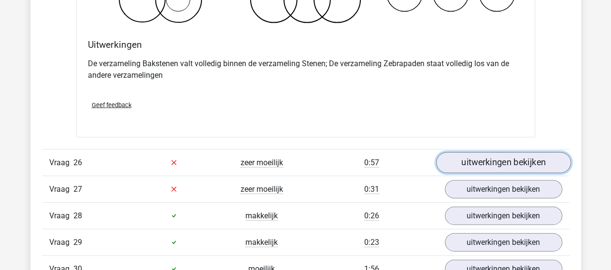
click at [509, 152] on link "uitwerkingen bekijken" at bounding box center [503, 162] width 135 height 21
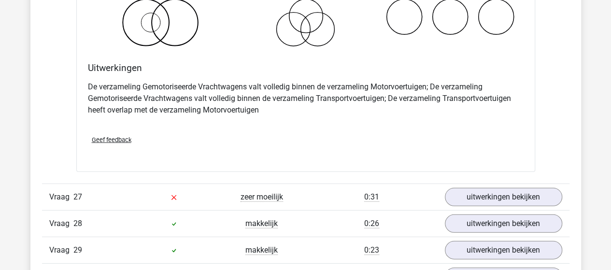
scroll to position [10528, 0]
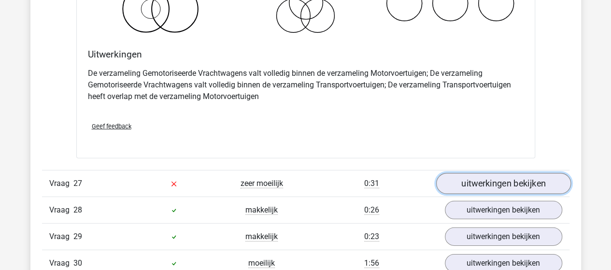
click at [527, 173] on link "uitwerkingen bekijken" at bounding box center [503, 183] width 135 height 21
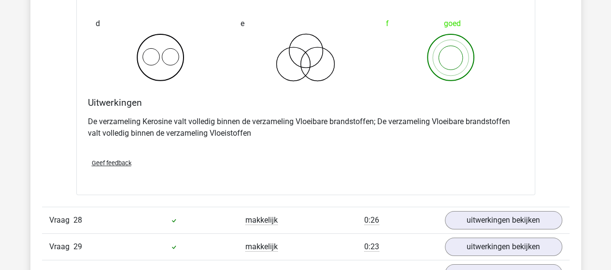
scroll to position [10914, 0]
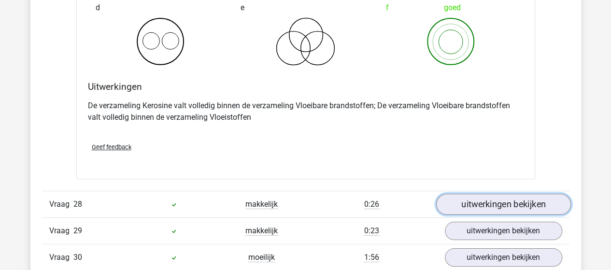
click at [509, 194] on link "uitwerkingen bekijken" at bounding box center [503, 204] width 135 height 21
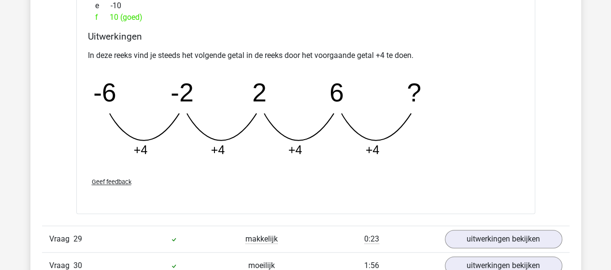
scroll to position [11348, 0]
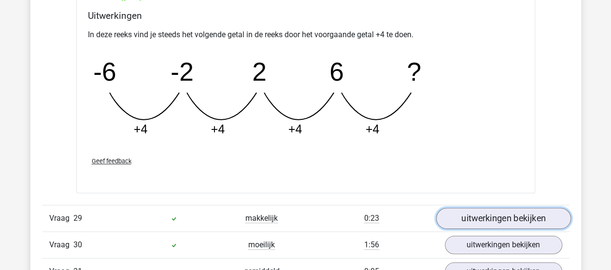
click at [502, 208] on link "uitwerkingen bekijken" at bounding box center [503, 218] width 135 height 21
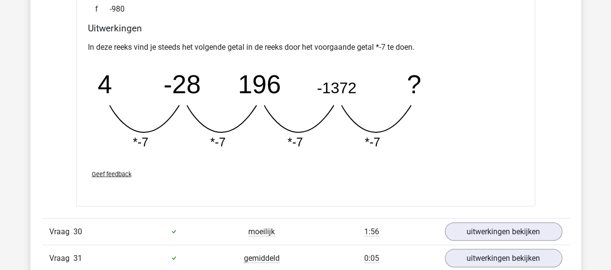
scroll to position [11831, 0]
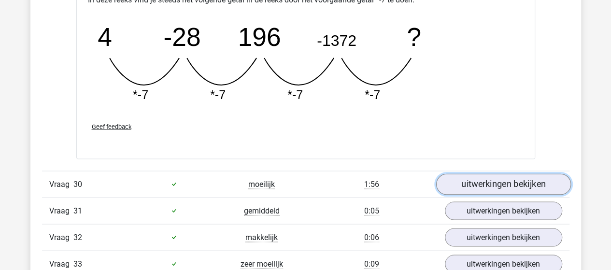
click at [509, 173] on link "uitwerkingen bekijken" at bounding box center [503, 183] width 135 height 21
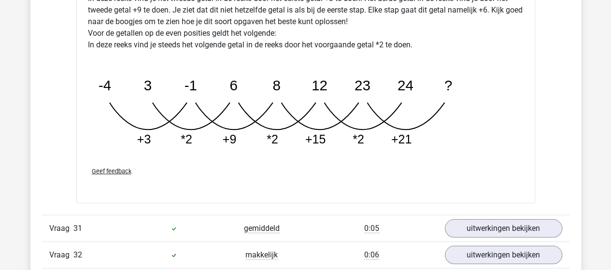
scroll to position [12363, 0]
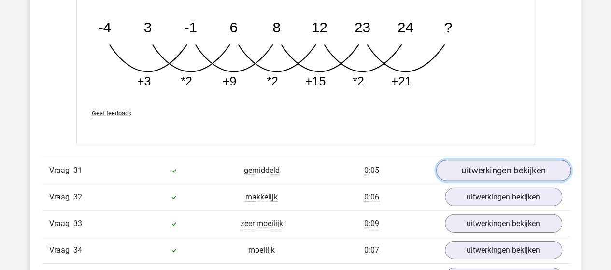
click at [519, 160] on link "uitwerkingen bekijken" at bounding box center [503, 170] width 135 height 21
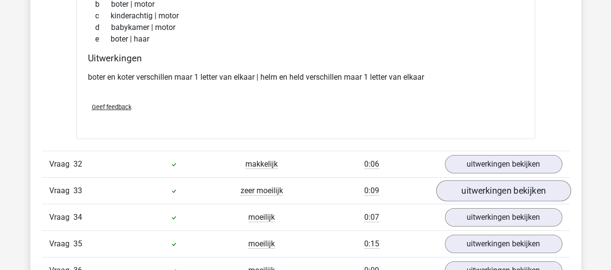
scroll to position [12604, 0]
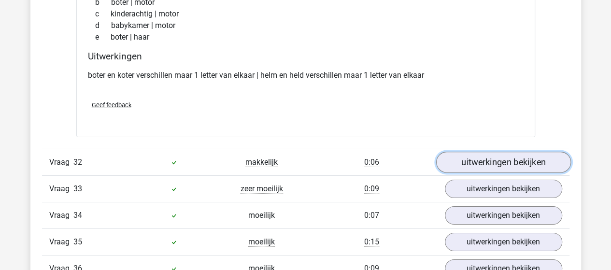
click at [512, 152] on link "uitwerkingen bekijken" at bounding box center [503, 162] width 135 height 21
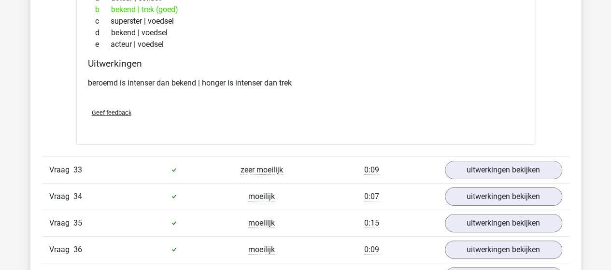
scroll to position [12845, 0]
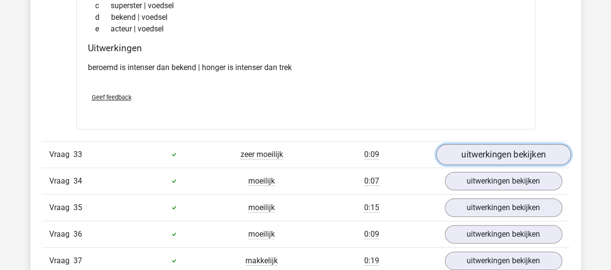
click at [509, 144] on link "uitwerkingen bekijken" at bounding box center [503, 154] width 135 height 21
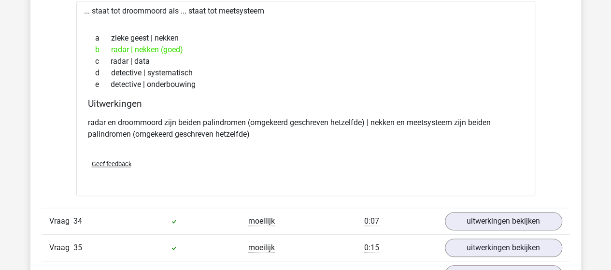
scroll to position [13039, 0]
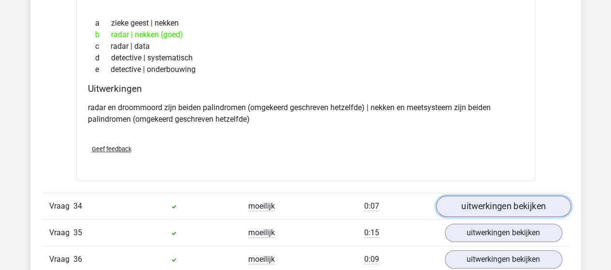
click at [503, 196] on link "uitwerkingen bekijken" at bounding box center [503, 206] width 135 height 21
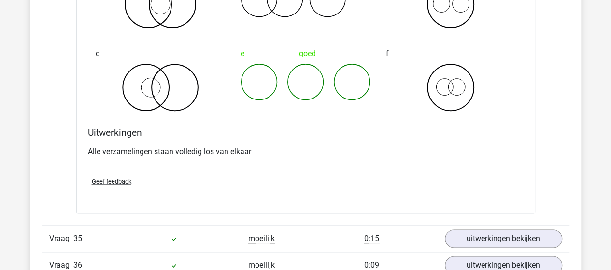
scroll to position [13425, 0]
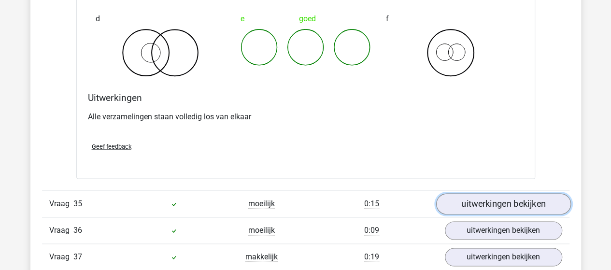
click at [503, 193] on link "uitwerkingen bekijken" at bounding box center [503, 203] width 135 height 21
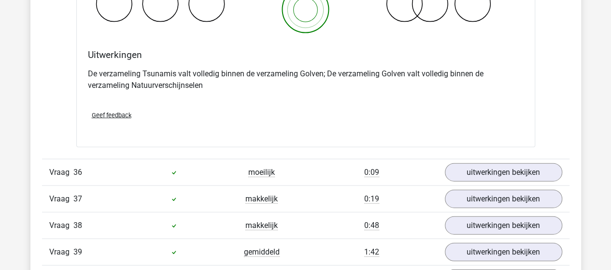
scroll to position [13860, 0]
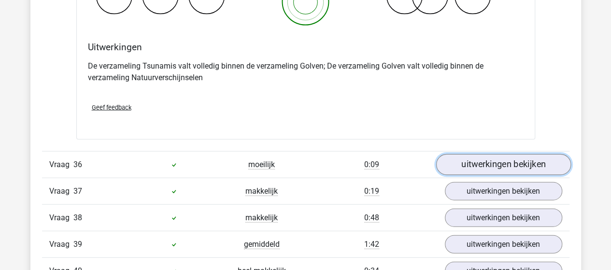
click at [507, 155] on link "uitwerkingen bekijken" at bounding box center [503, 165] width 135 height 21
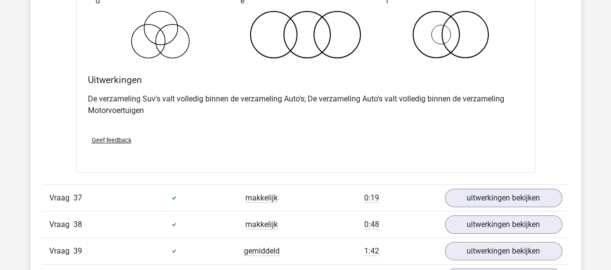
scroll to position [14246, 0]
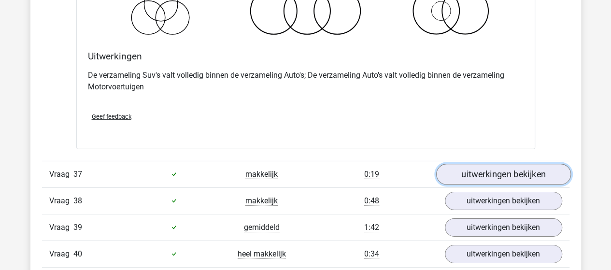
click at [495, 164] on link "uitwerkingen bekijken" at bounding box center [503, 174] width 135 height 21
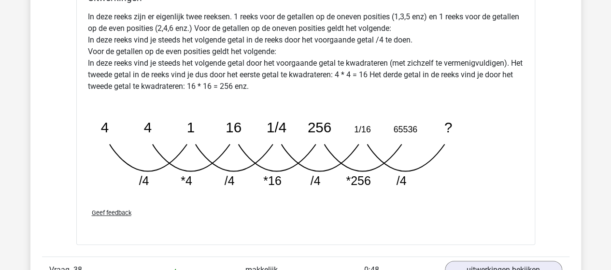
scroll to position [14729, 0]
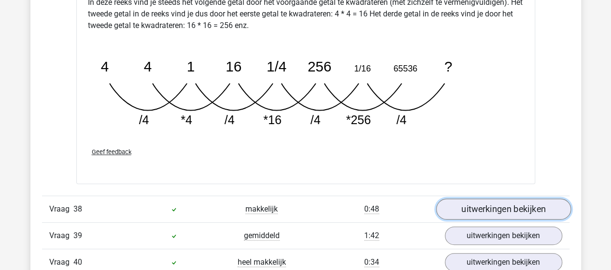
click at [507, 198] on link "uitwerkingen bekijken" at bounding box center [503, 208] width 135 height 21
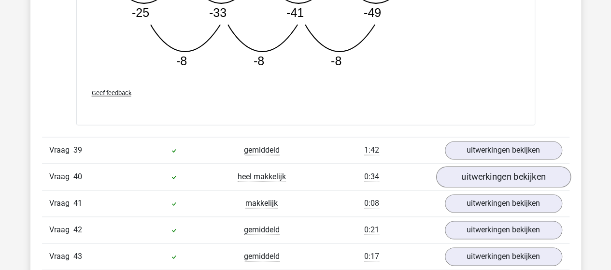
scroll to position [15308, 0]
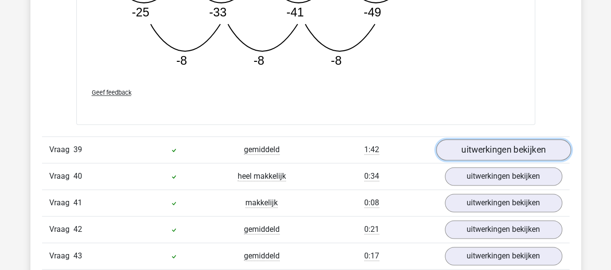
click at [511, 139] on link "uitwerkingen bekijken" at bounding box center [503, 149] width 135 height 21
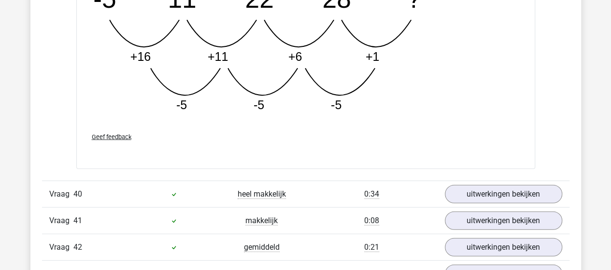
scroll to position [15791, 0]
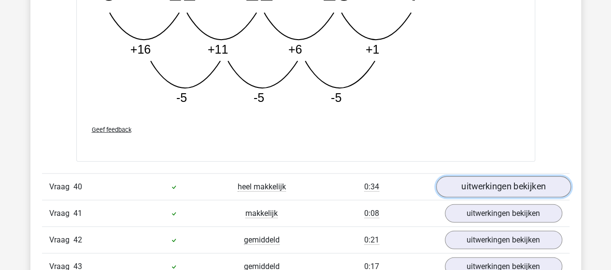
click at [509, 176] on link "uitwerkingen bekijken" at bounding box center [503, 186] width 135 height 21
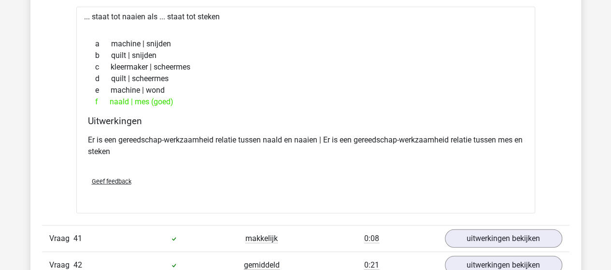
scroll to position [16033, 0]
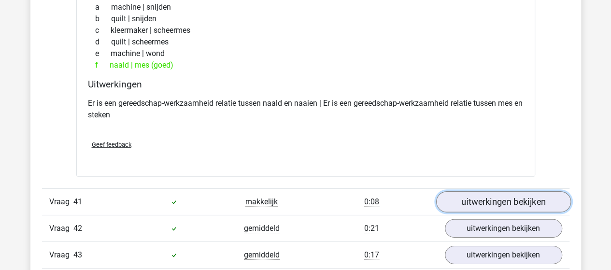
click at [512, 191] on link "uitwerkingen bekijken" at bounding box center [503, 201] width 135 height 21
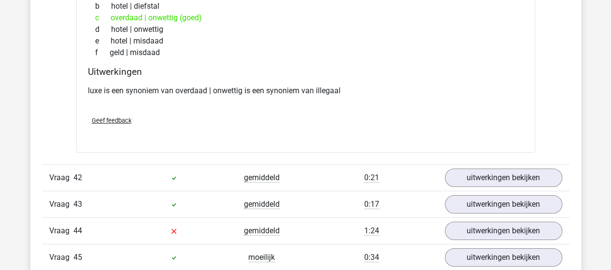
scroll to position [16322, 0]
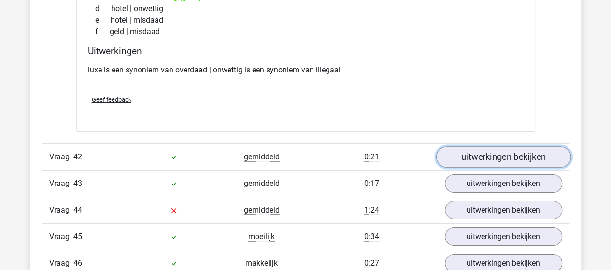
click at [506, 146] on link "uitwerkingen bekijken" at bounding box center [503, 156] width 135 height 21
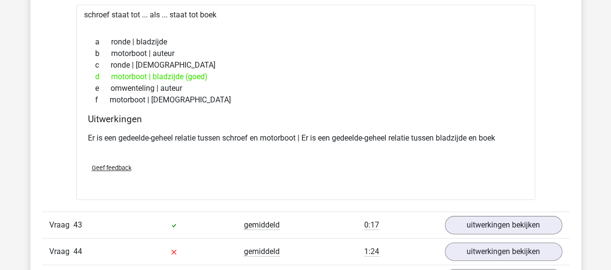
scroll to position [16564, 0]
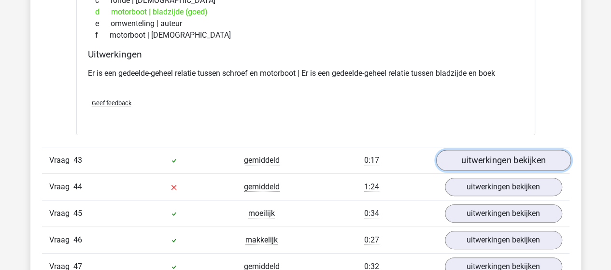
click at [504, 150] on link "uitwerkingen bekijken" at bounding box center [503, 160] width 135 height 21
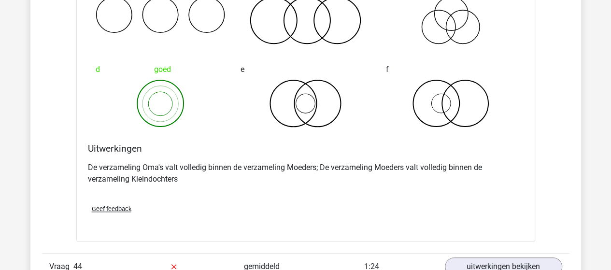
scroll to position [16902, 0]
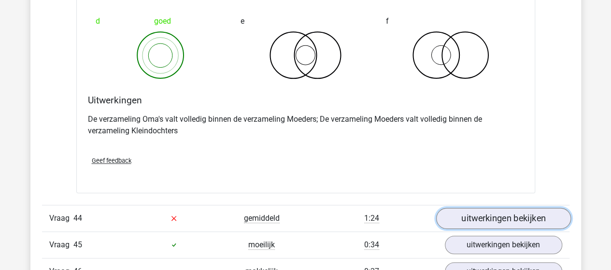
click at [511, 208] on link "uitwerkingen bekijken" at bounding box center [503, 218] width 135 height 21
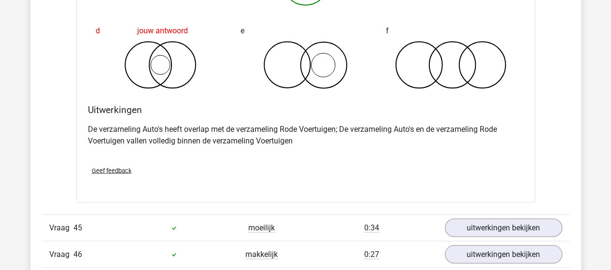
scroll to position [17337, 0]
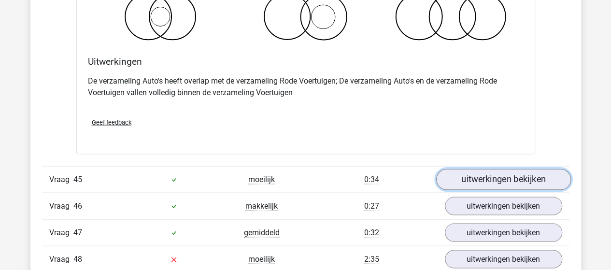
click at [495, 169] on link "uitwerkingen bekijken" at bounding box center [503, 179] width 135 height 21
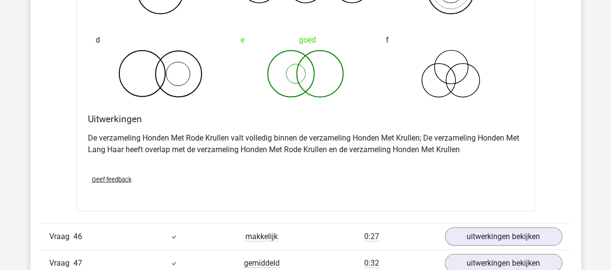
scroll to position [17723, 0]
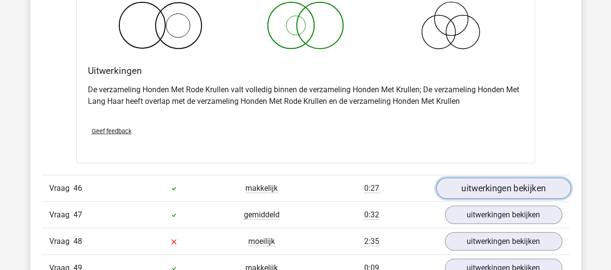
click at [491, 178] on link "uitwerkingen bekijken" at bounding box center [503, 188] width 135 height 21
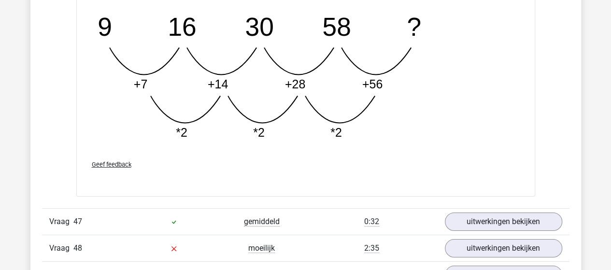
scroll to position [18206, 0]
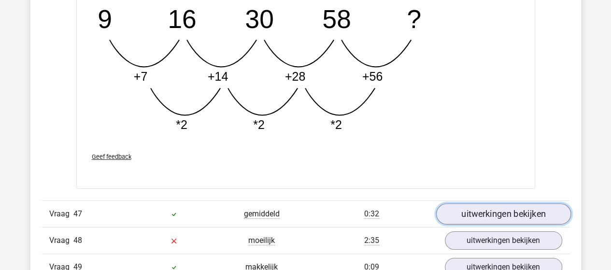
click at [504, 203] on link "uitwerkingen bekijken" at bounding box center [503, 213] width 135 height 21
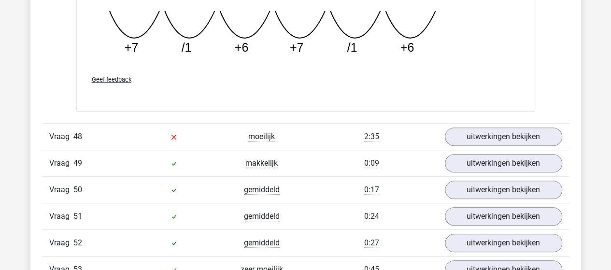
scroll to position [18737, 0]
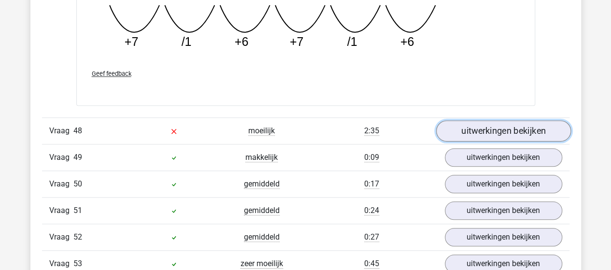
click at [514, 121] on link "uitwerkingen bekijken" at bounding box center [503, 131] width 135 height 21
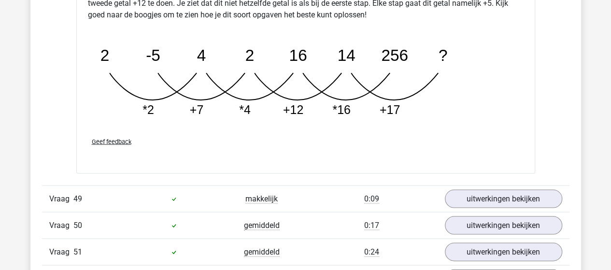
scroll to position [19220, 0]
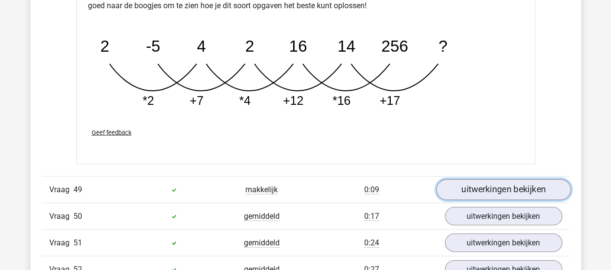
click at [503, 179] on link "uitwerkingen bekijken" at bounding box center [503, 189] width 135 height 21
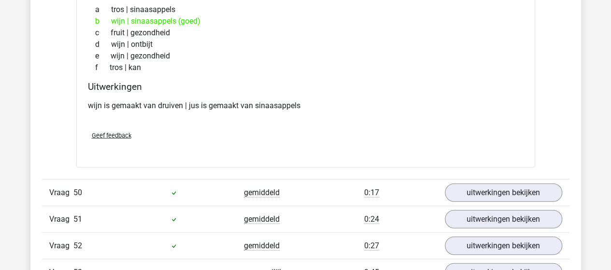
scroll to position [19510, 0]
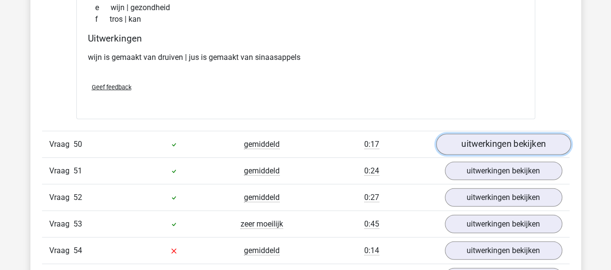
click at [484, 134] on link "uitwerkingen bekijken" at bounding box center [503, 144] width 135 height 21
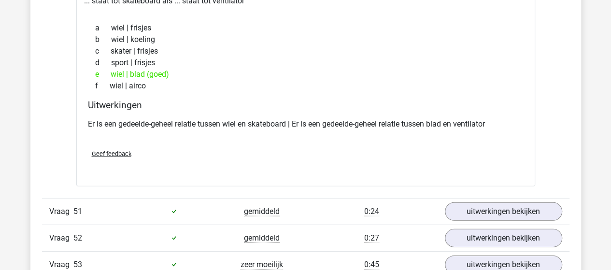
scroll to position [19703, 0]
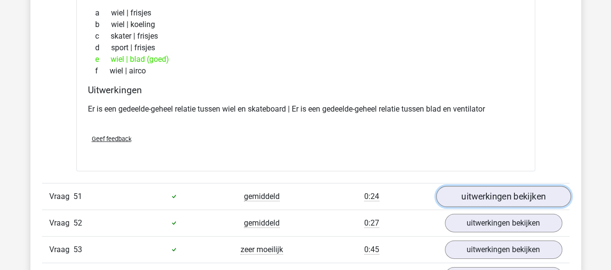
click at [499, 186] on link "uitwerkingen bekijken" at bounding box center [503, 196] width 135 height 21
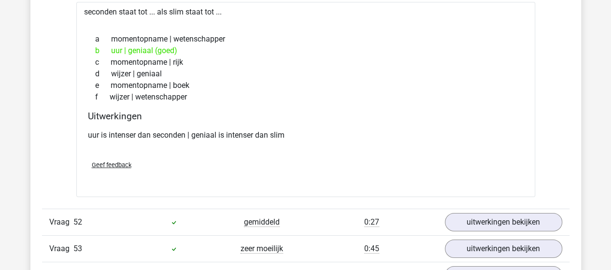
scroll to position [19944, 0]
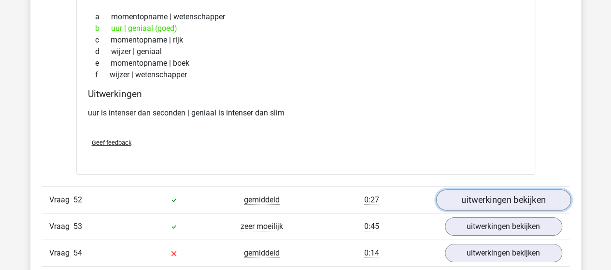
click at [488, 189] on link "uitwerkingen bekijken" at bounding box center [503, 199] width 135 height 21
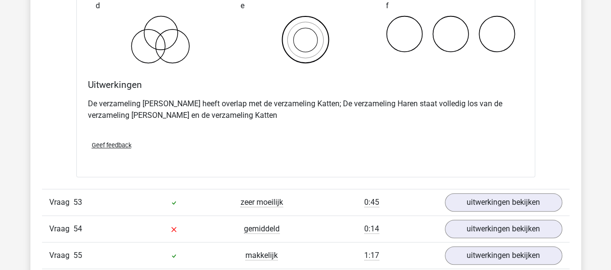
scroll to position [20379, 0]
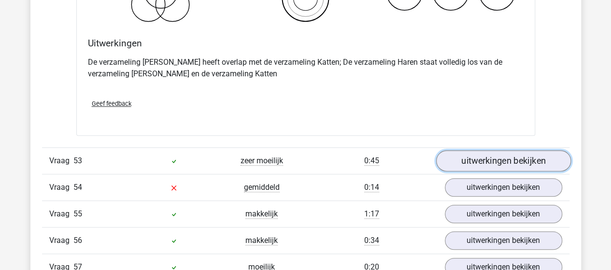
click at [518, 150] on link "uitwerkingen bekijken" at bounding box center [503, 160] width 135 height 21
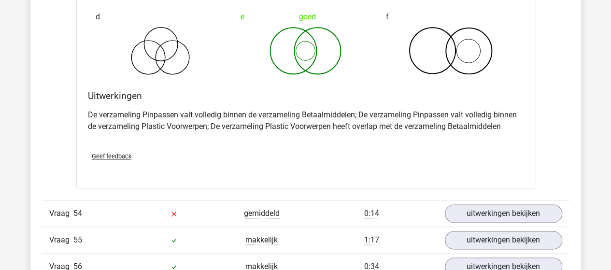
scroll to position [20765, 0]
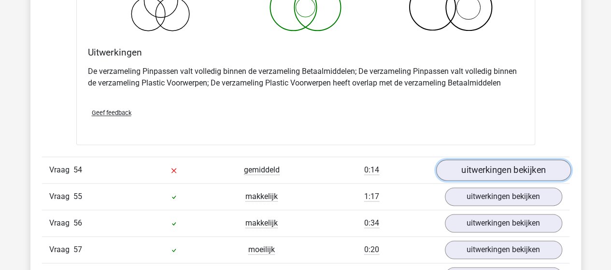
click at [485, 159] on link "uitwerkingen bekijken" at bounding box center [503, 169] width 135 height 21
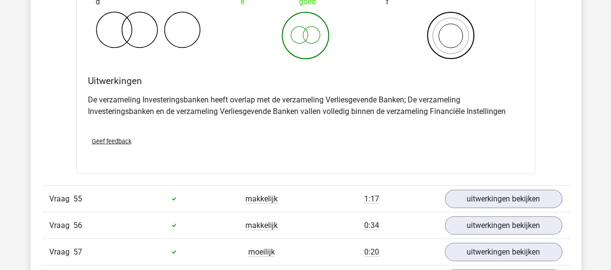
scroll to position [21152, 0]
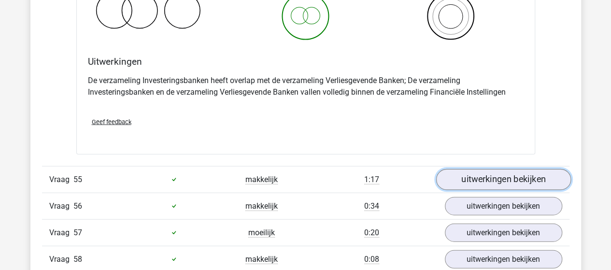
click at [515, 169] on link "uitwerkingen bekijken" at bounding box center [503, 179] width 135 height 21
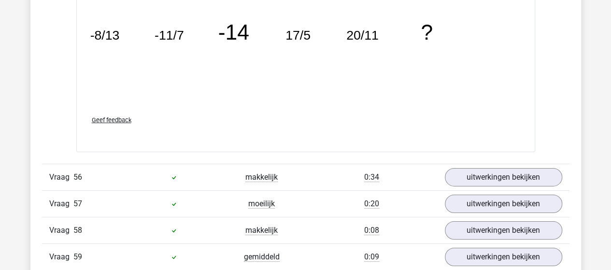
scroll to position [21683, 0]
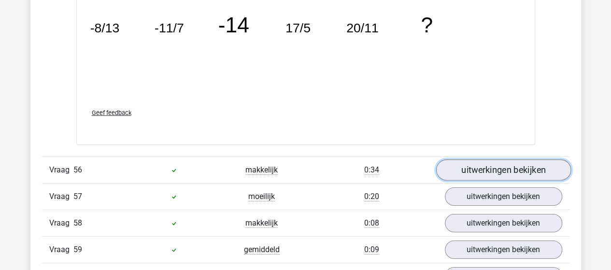
click at [501, 159] on link "uitwerkingen bekijken" at bounding box center [503, 169] width 135 height 21
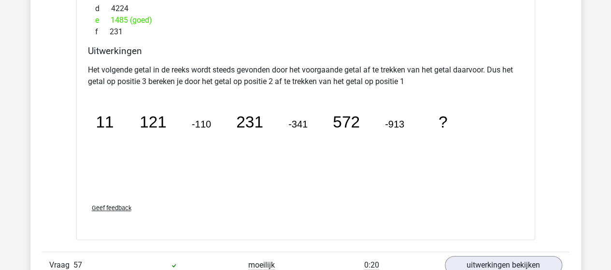
scroll to position [22069, 0]
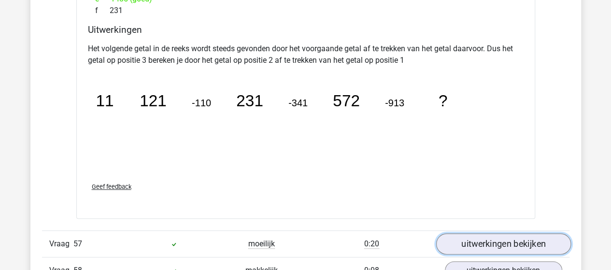
click at [500, 233] on link "uitwerkingen bekijken" at bounding box center [503, 243] width 135 height 21
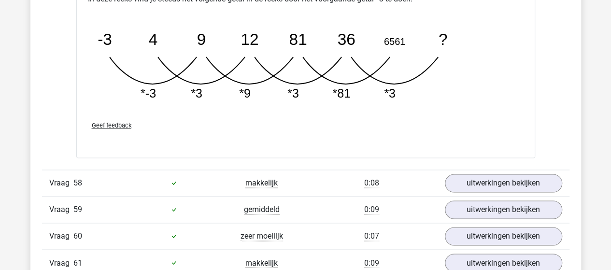
scroll to position [22649, 0]
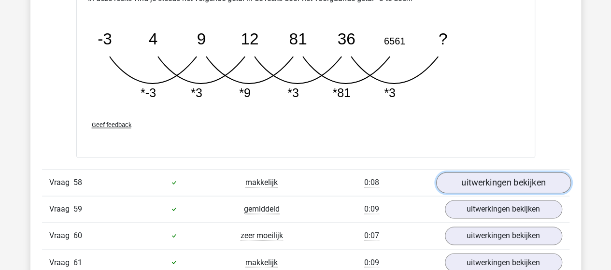
click at [512, 172] on link "uitwerkingen bekijken" at bounding box center [503, 182] width 135 height 21
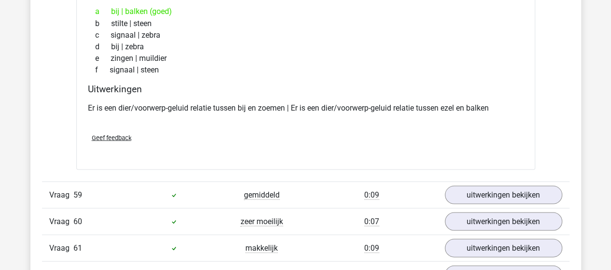
scroll to position [22890, 0]
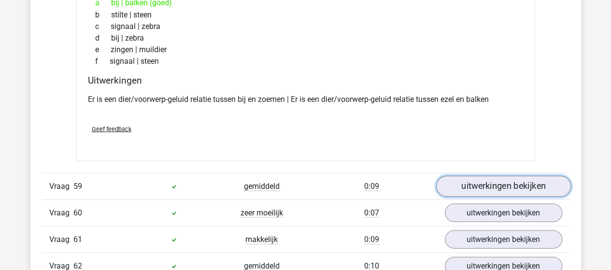
click at [505, 175] on link "uitwerkingen bekijken" at bounding box center [503, 185] width 135 height 21
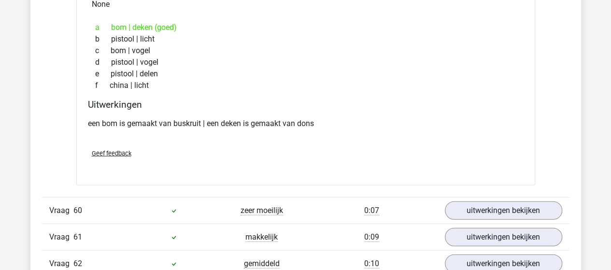
scroll to position [23132, 0]
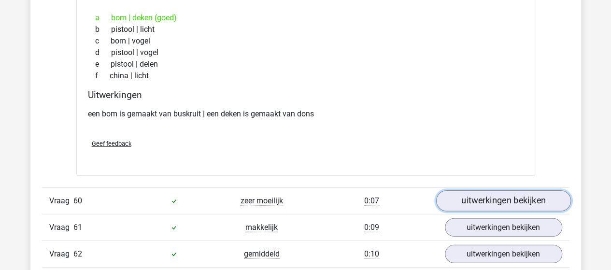
click at [492, 190] on link "uitwerkingen bekijken" at bounding box center [503, 200] width 135 height 21
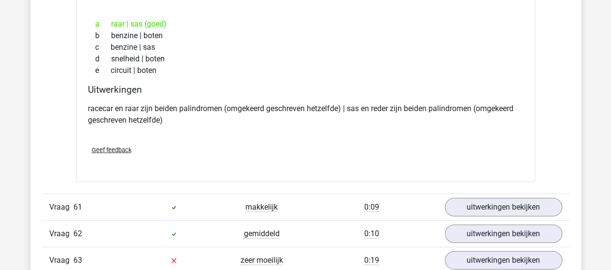
scroll to position [23373, 0]
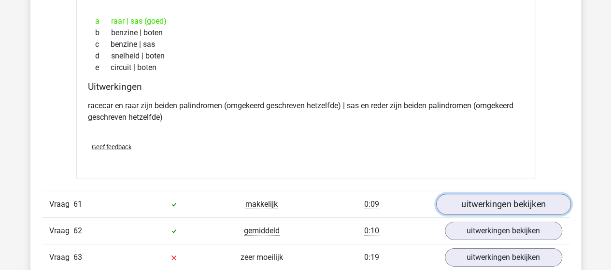
click at [488, 194] on link "uitwerkingen bekijken" at bounding box center [503, 204] width 135 height 21
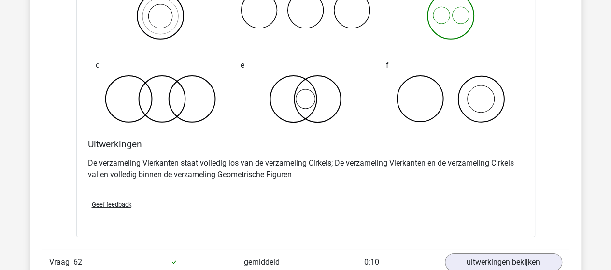
scroll to position [23759, 0]
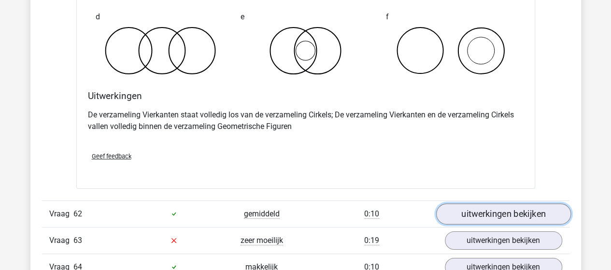
click at [494, 203] on link "uitwerkingen bekijken" at bounding box center [503, 213] width 135 height 21
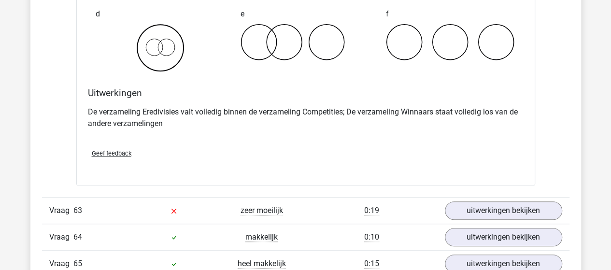
scroll to position [24194, 0]
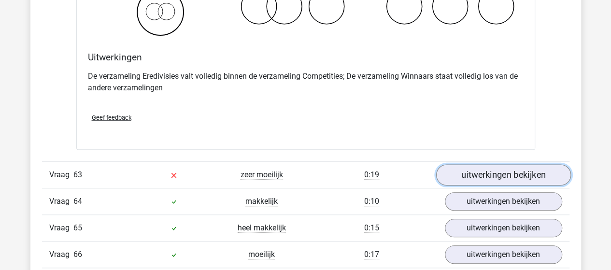
click at [502, 164] on link "uitwerkingen bekijken" at bounding box center [503, 174] width 135 height 21
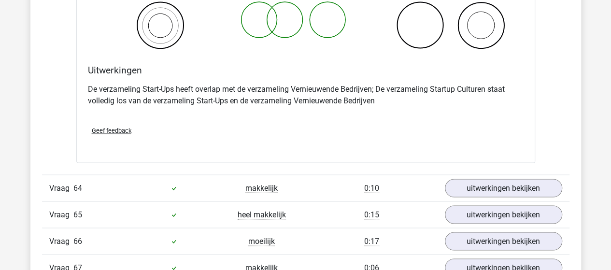
scroll to position [24580, 0]
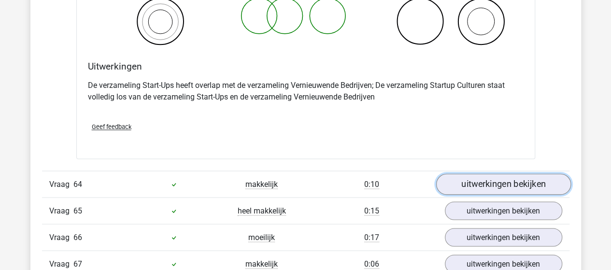
click at [508, 173] on link "uitwerkingen bekijken" at bounding box center [503, 183] width 135 height 21
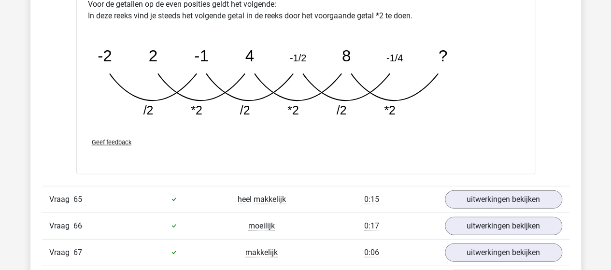
scroll to position [25063, 0]
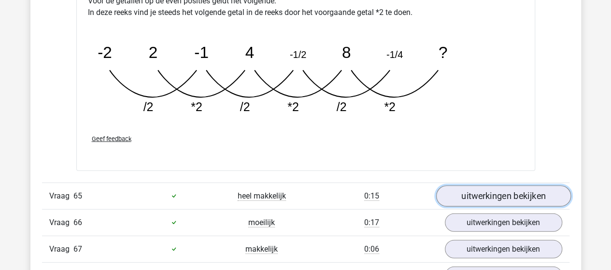
click at [506, 185] on link "uitwerkingen bekijken" at bounding box center [503, 195] width 135 height 21
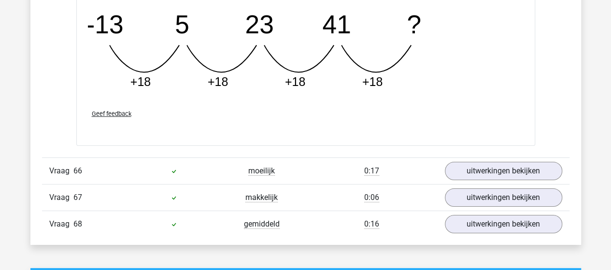
scroll to position [25546, 0]
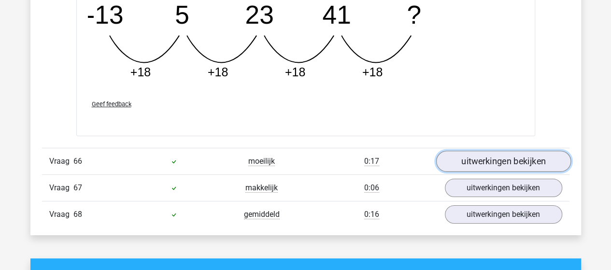
click at [512, 151] on link "uitwerkingen bekijken" at bounding box center [503, 161] width 135 height 21
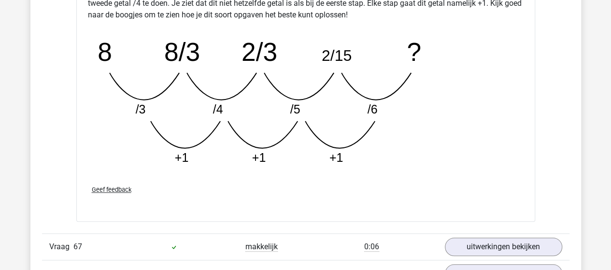
scroll to position [26029, 0]
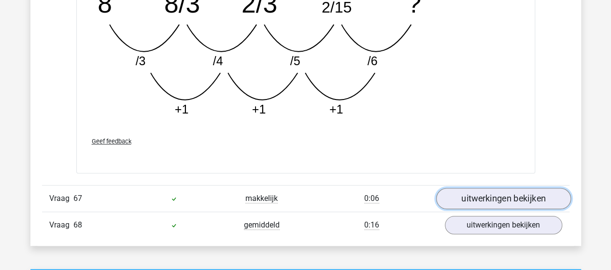
click at [501, 188] on link "uitwerkingen bekijken" at bounding box center [503, 198] width 135 height 21
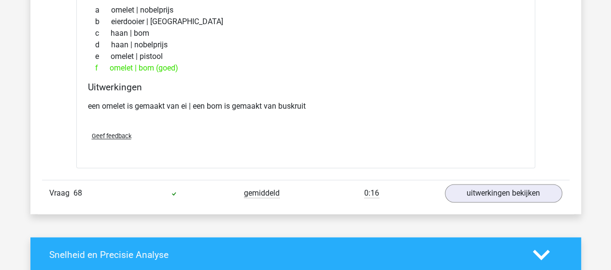
scroll to position [26319, 0]
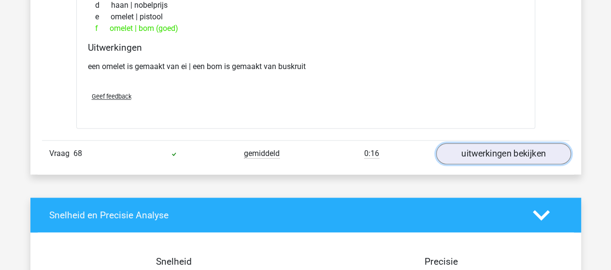
click at [503, 143] on link "uitwerkingen bekijken" at bounding box center [503, 153] width 135 height 21
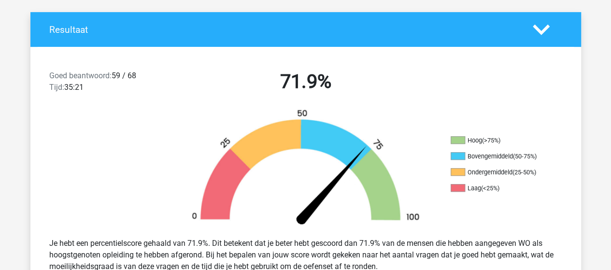
scroll to position [235, 0]
